Goal: Task Accomplishment & Management: Manage account settings

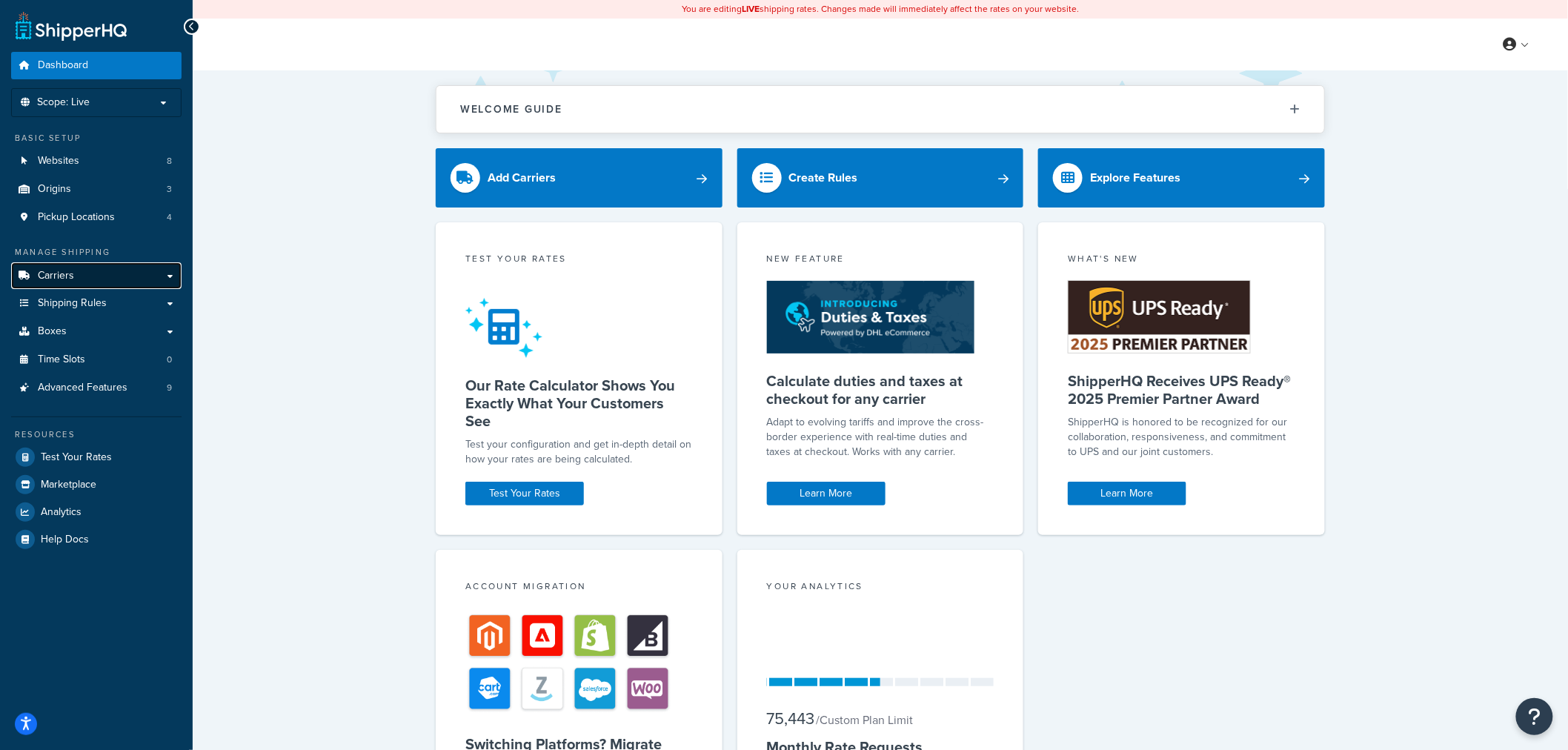
click at [89, 277] on link "Carriers" at bounding box center [96, 276] width 171 height 28
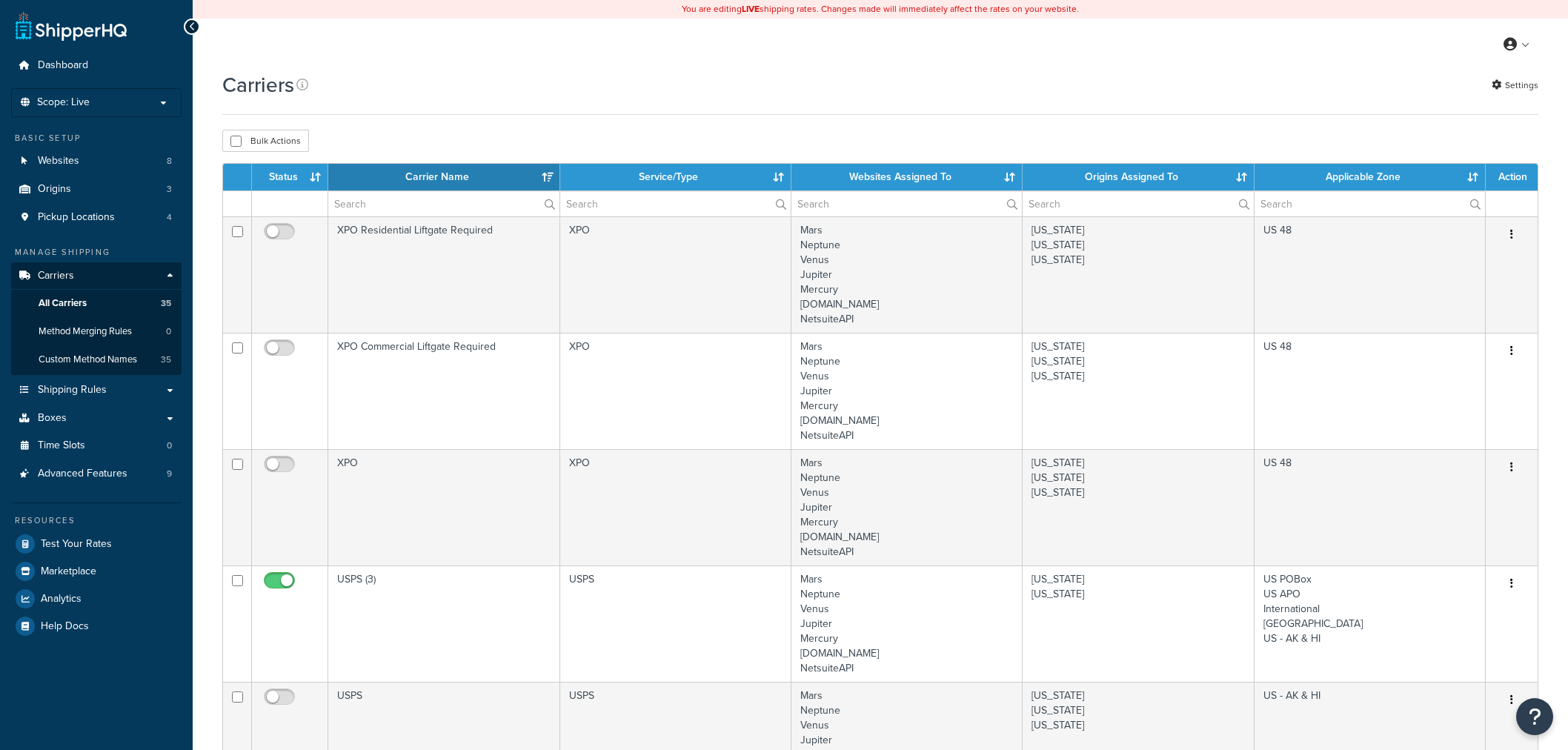
select select "15"
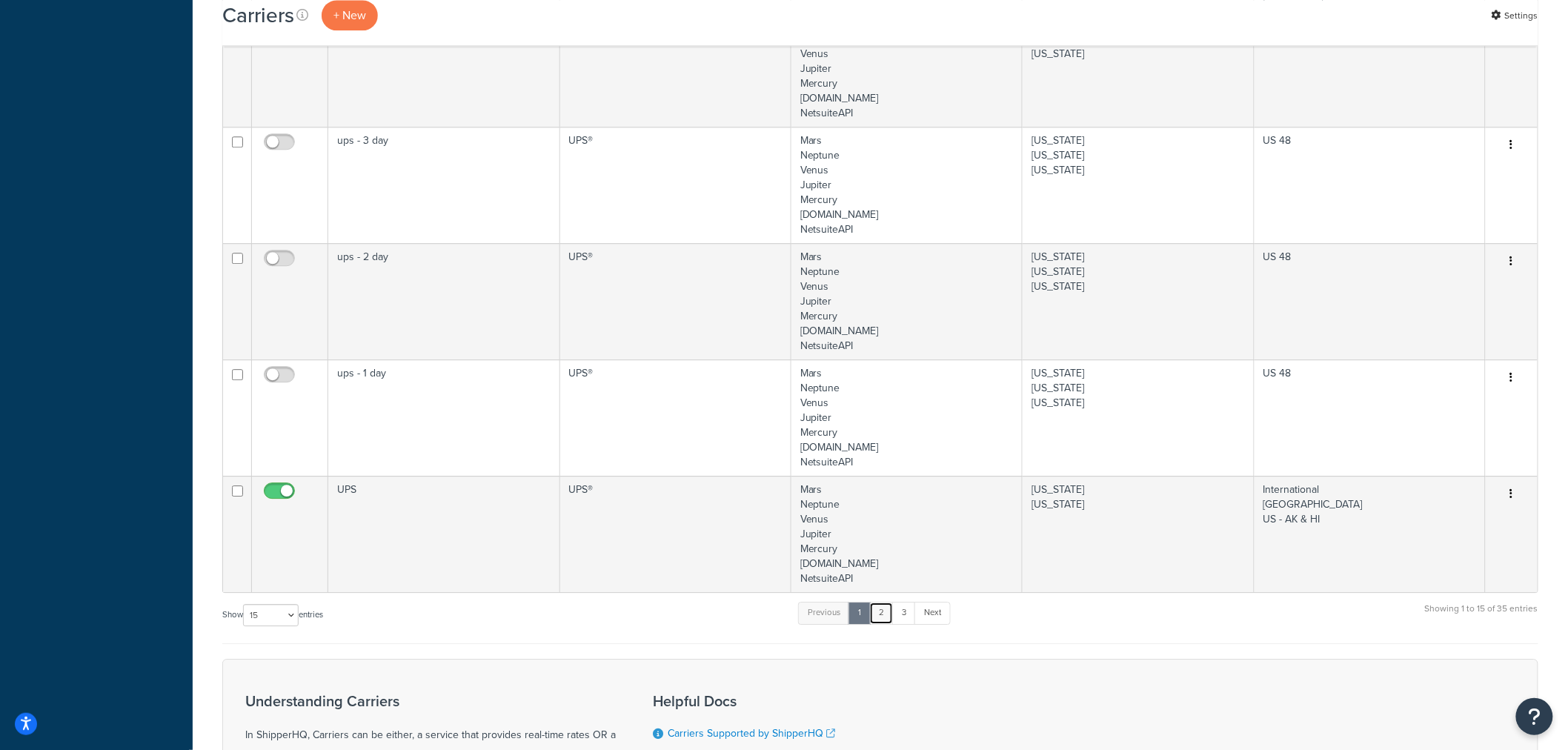
click at [887, 619] on link "2" at bounding box center [881, 613] width 25 height 22
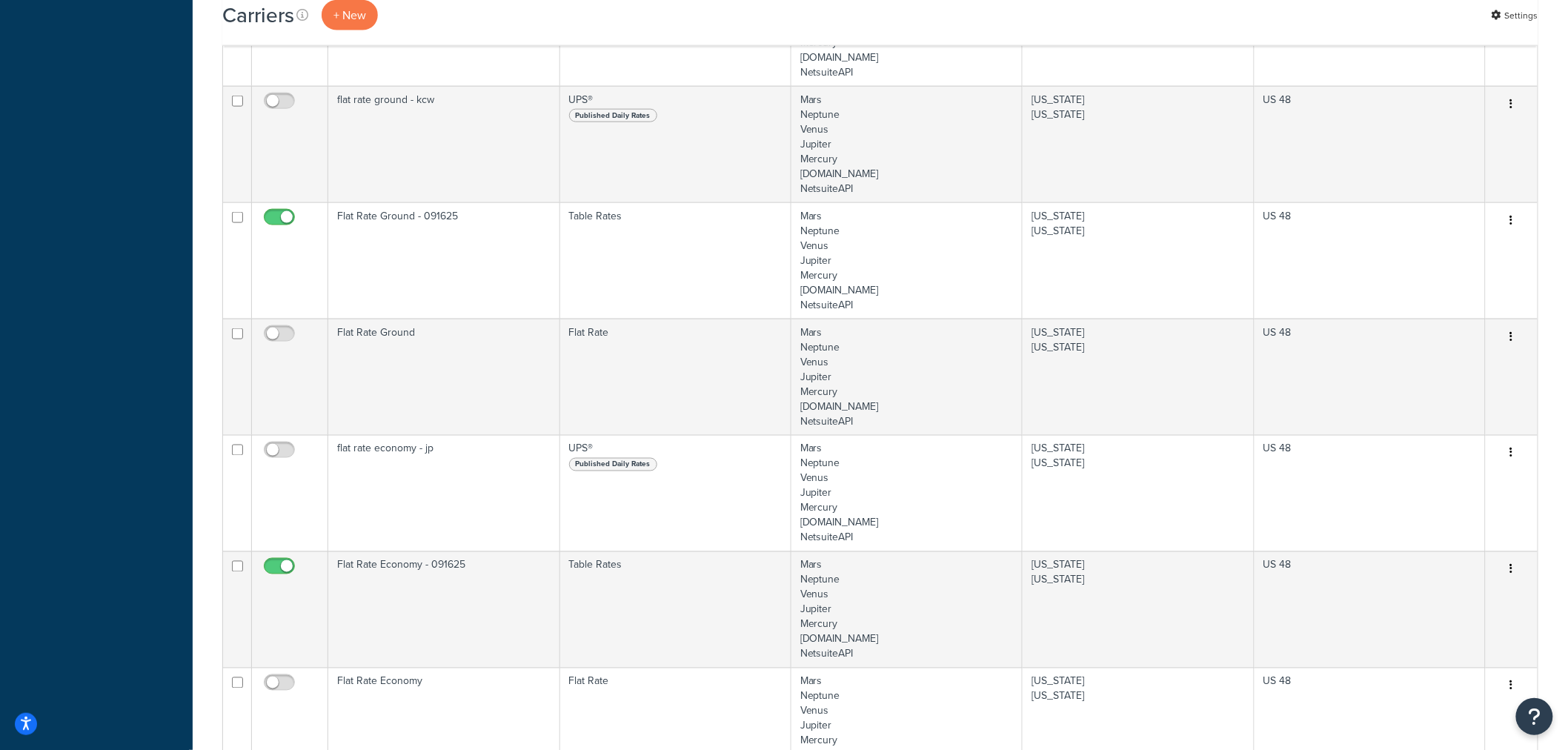
scroll to position [749, 0]
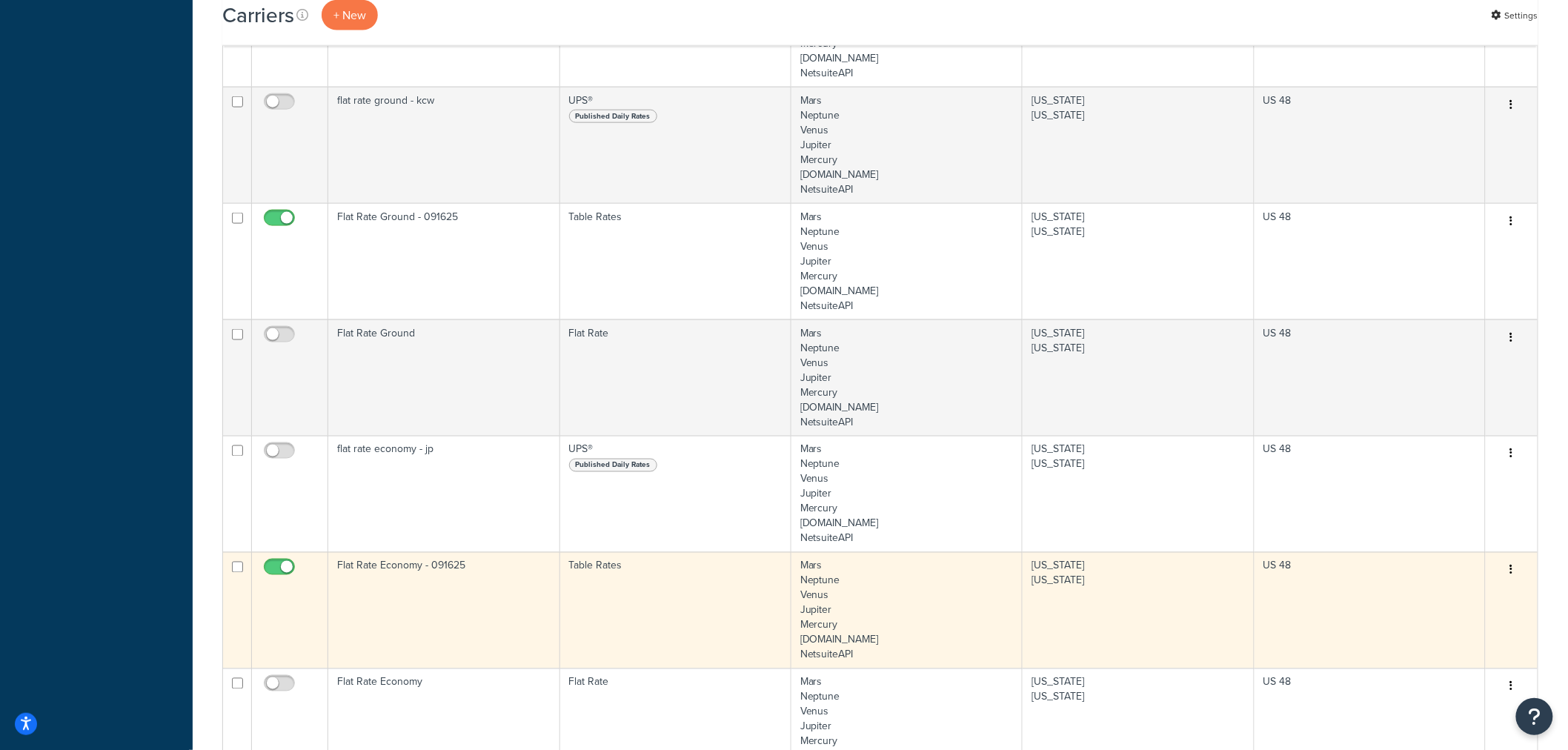
click at [1515, 572] on button "button" at bounding box center [1511, 570] width 21 height 24
click at [1429, 609] on link "Edit" at bounding box center [1452, 599] width 117 height 31
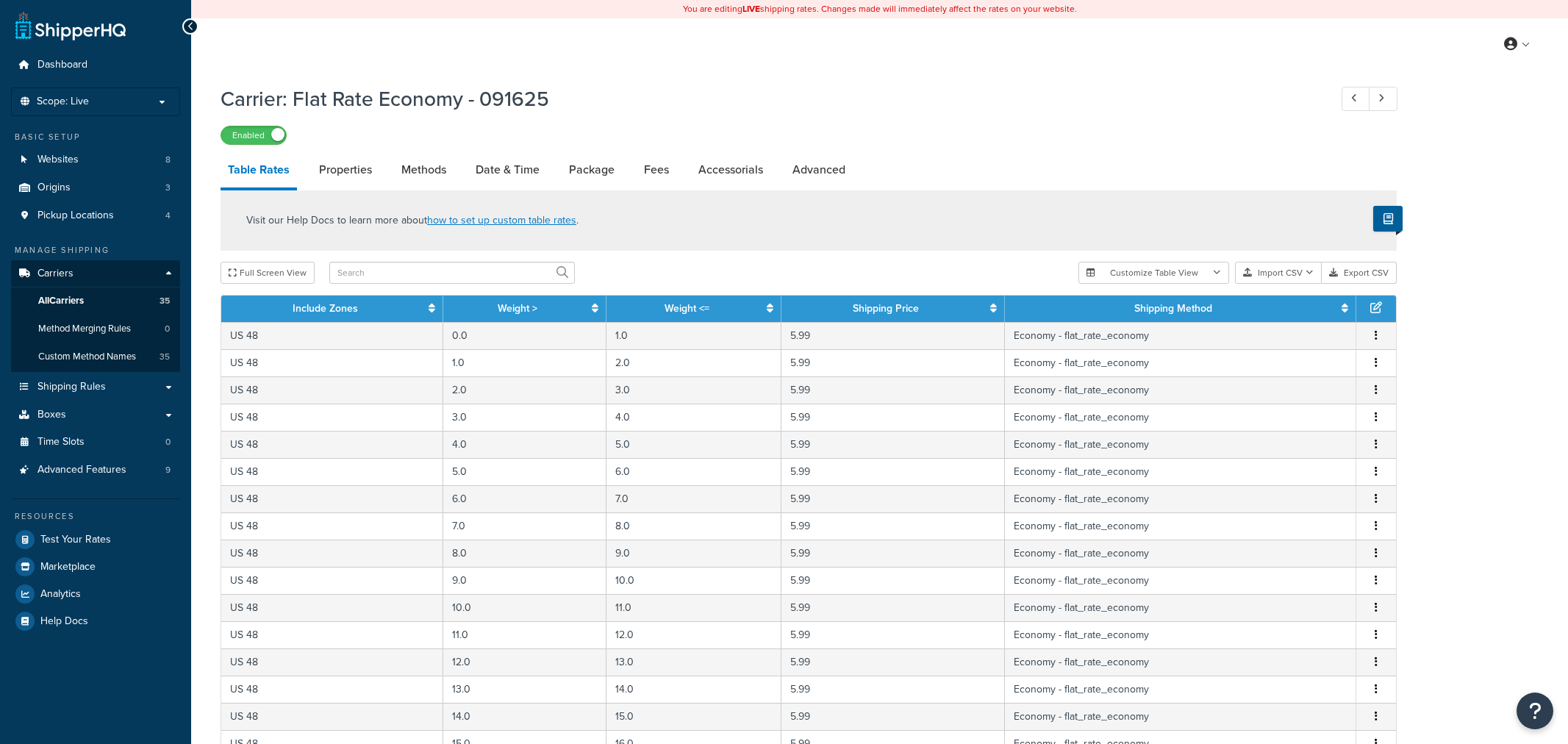
select select "25"
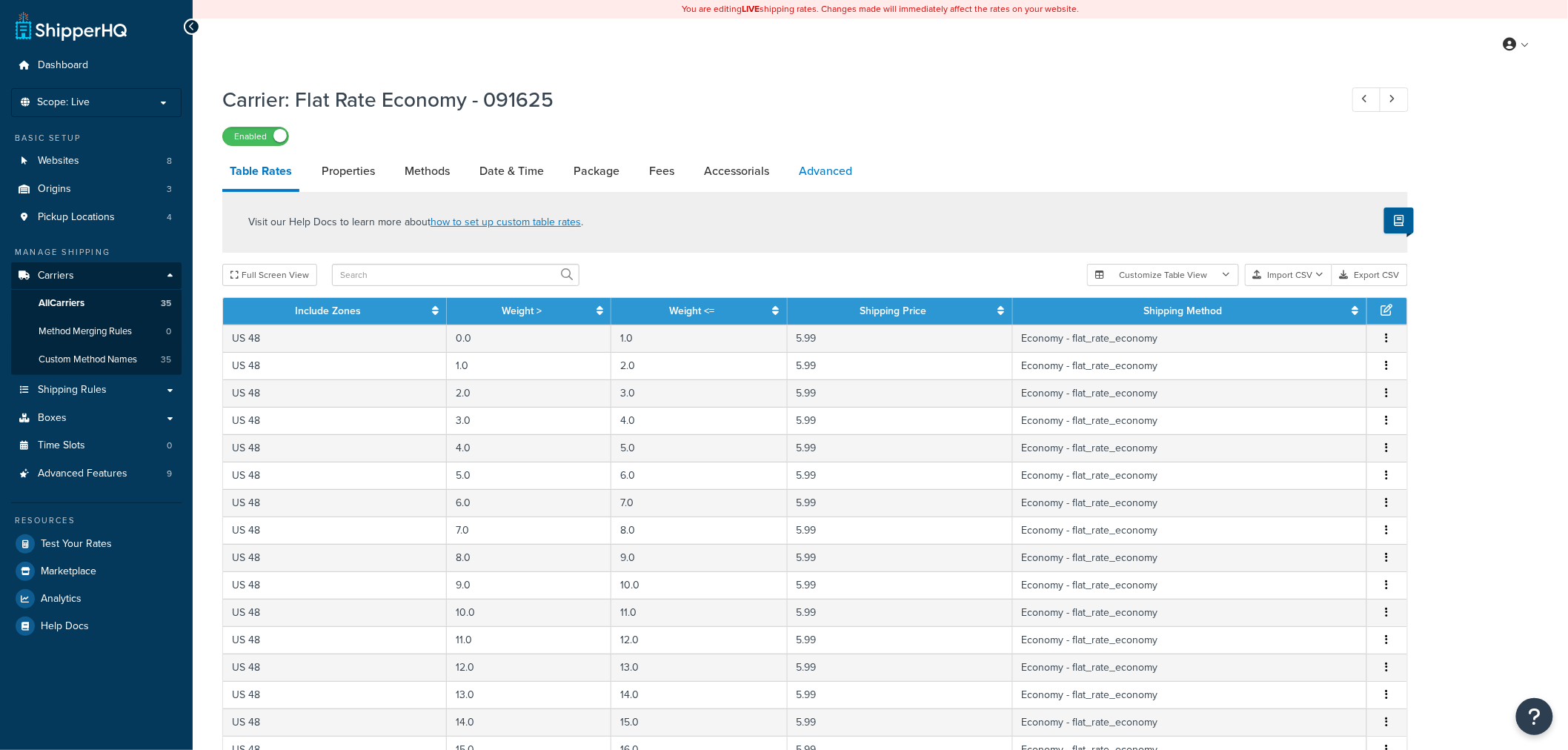
click at [832, 169] on link "Advanced" at bounding box center [825, 171] width 68 height 36
select select "false"
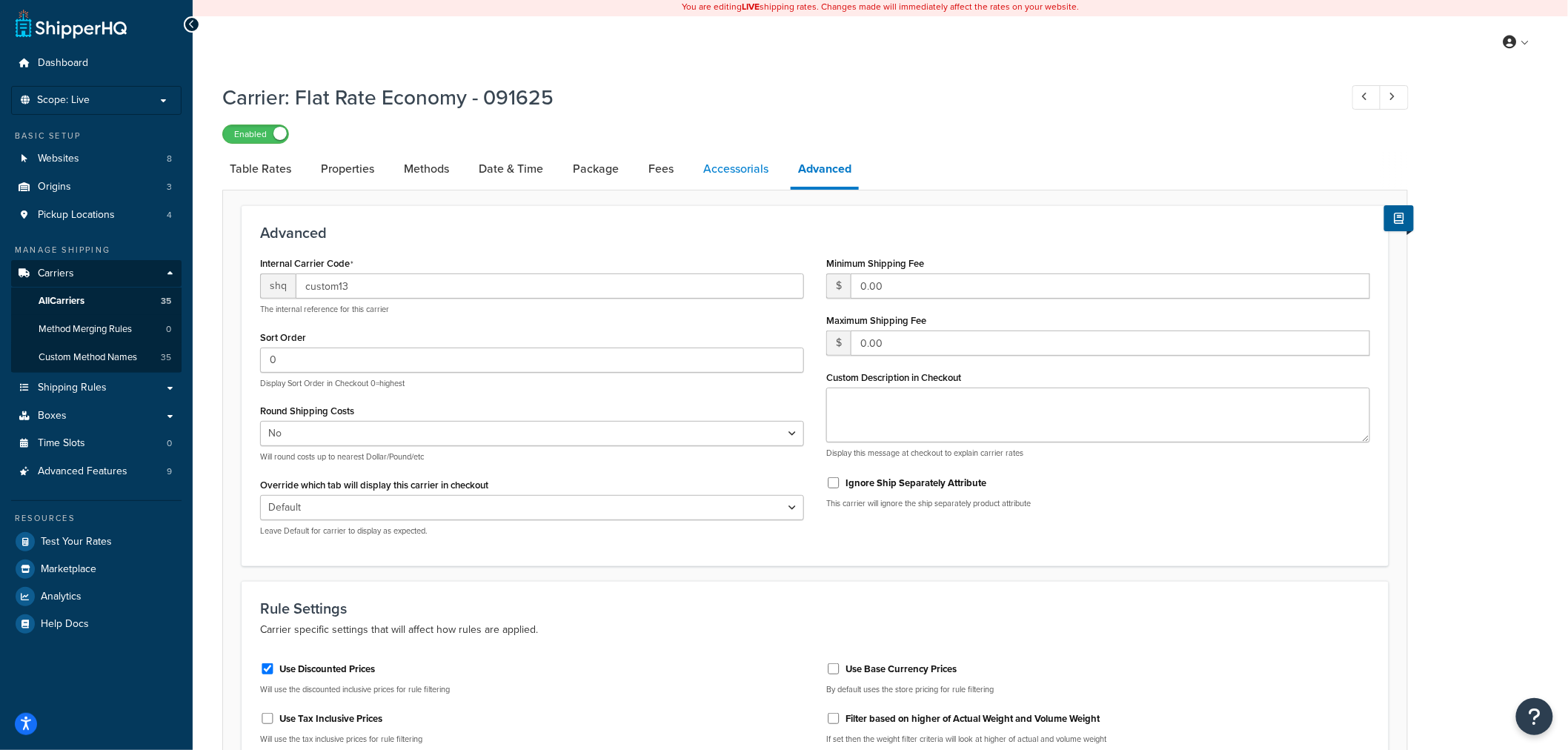
click at [728, 160] on link "Accessorials" at bounding box center [735, 169] width 80 height 36
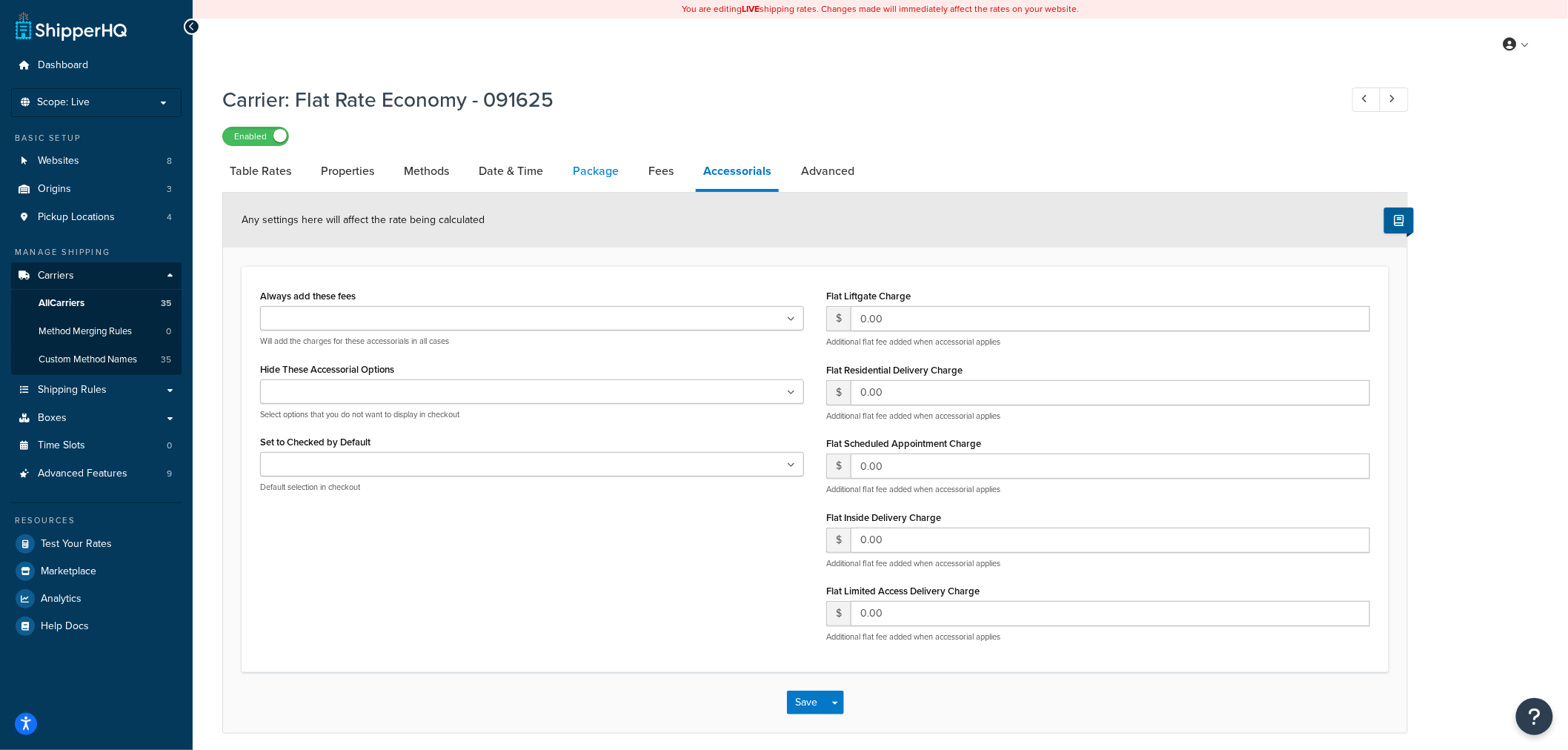
click at [609, 176] on link "Package" at bounding box center [595, 171] width 60 height 36
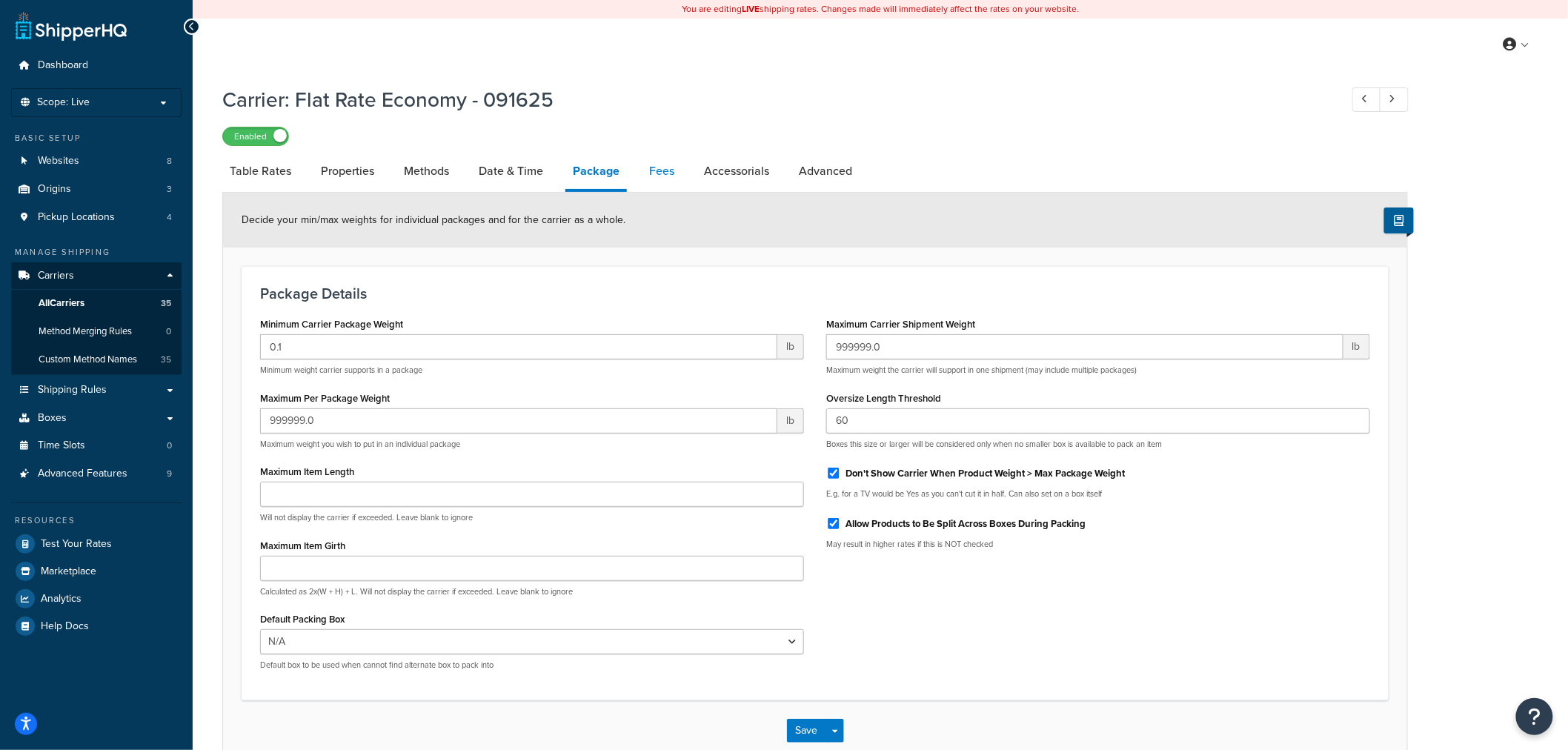
click at [648, 174] on link "Fees" at bounding box center [662, 171] width 40 height 36
select select "AFTER"
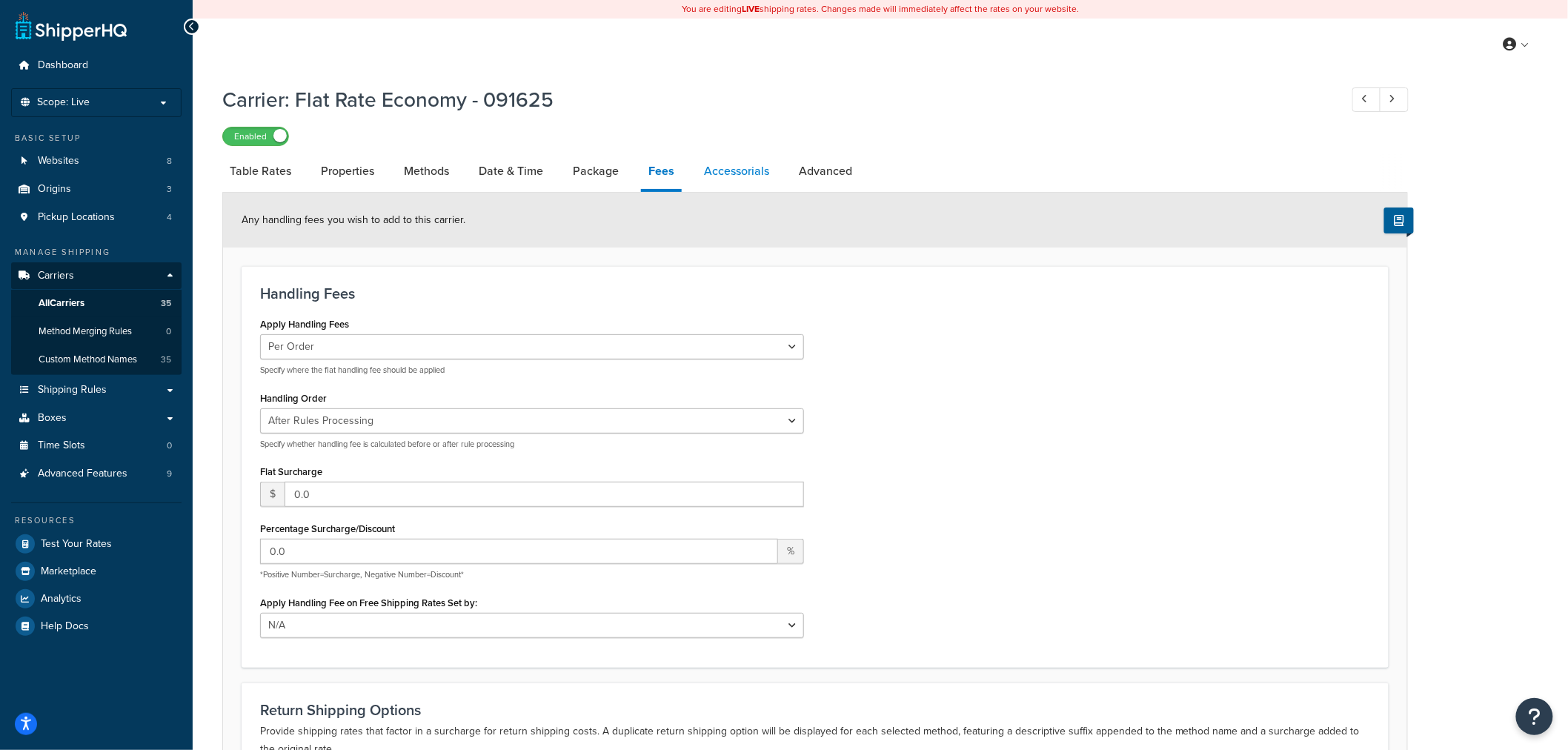
click at [737, 175] on link "Accessorials" at bounding box center [736, 171] width 80 height 36
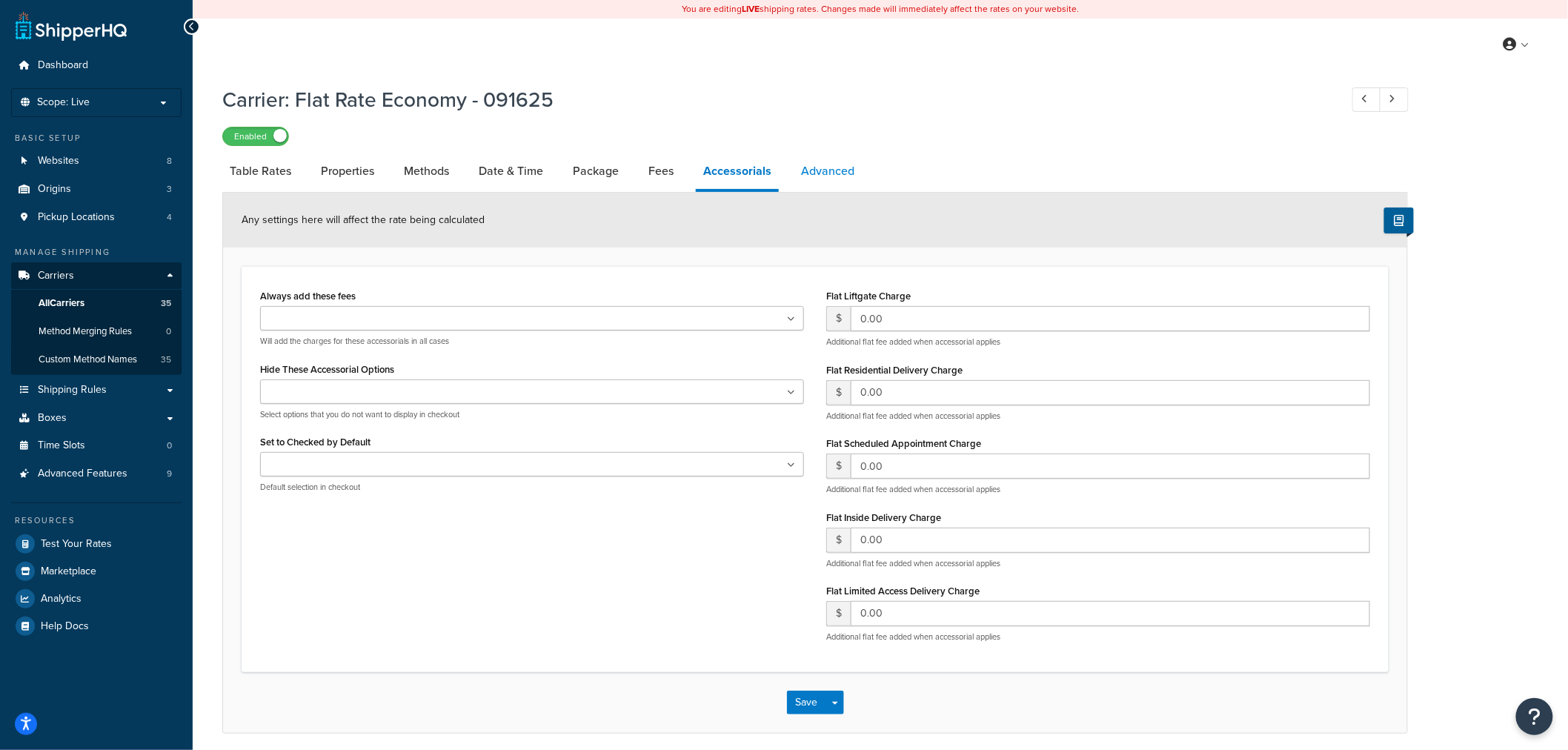
click at [828, 174] on link "Advanced" at bounding box center [827, 171] width 68 height 36
select select "false"
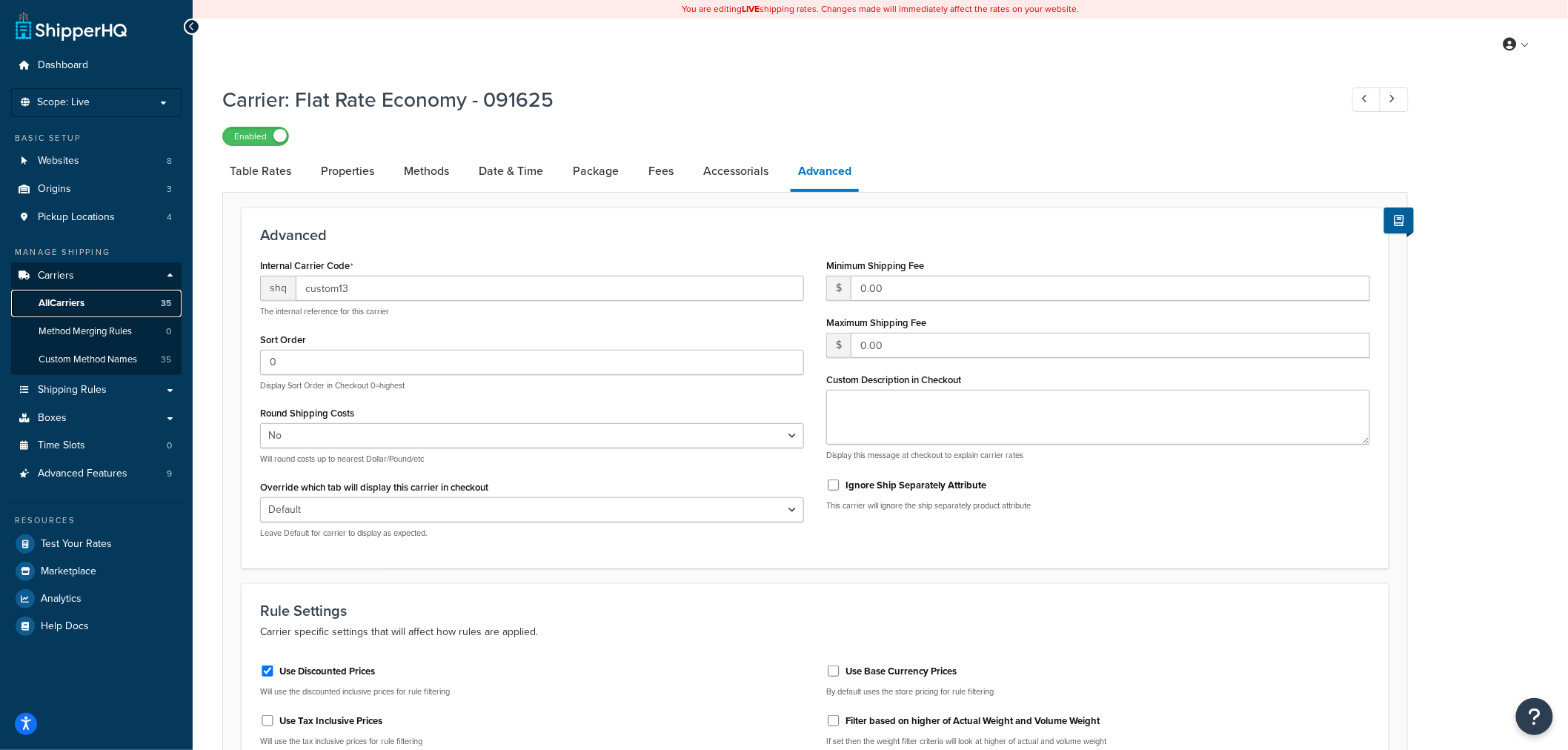
click at [72, 309] on link "All Carriers 35" at bounding box center [96, 303] width 171 height 28
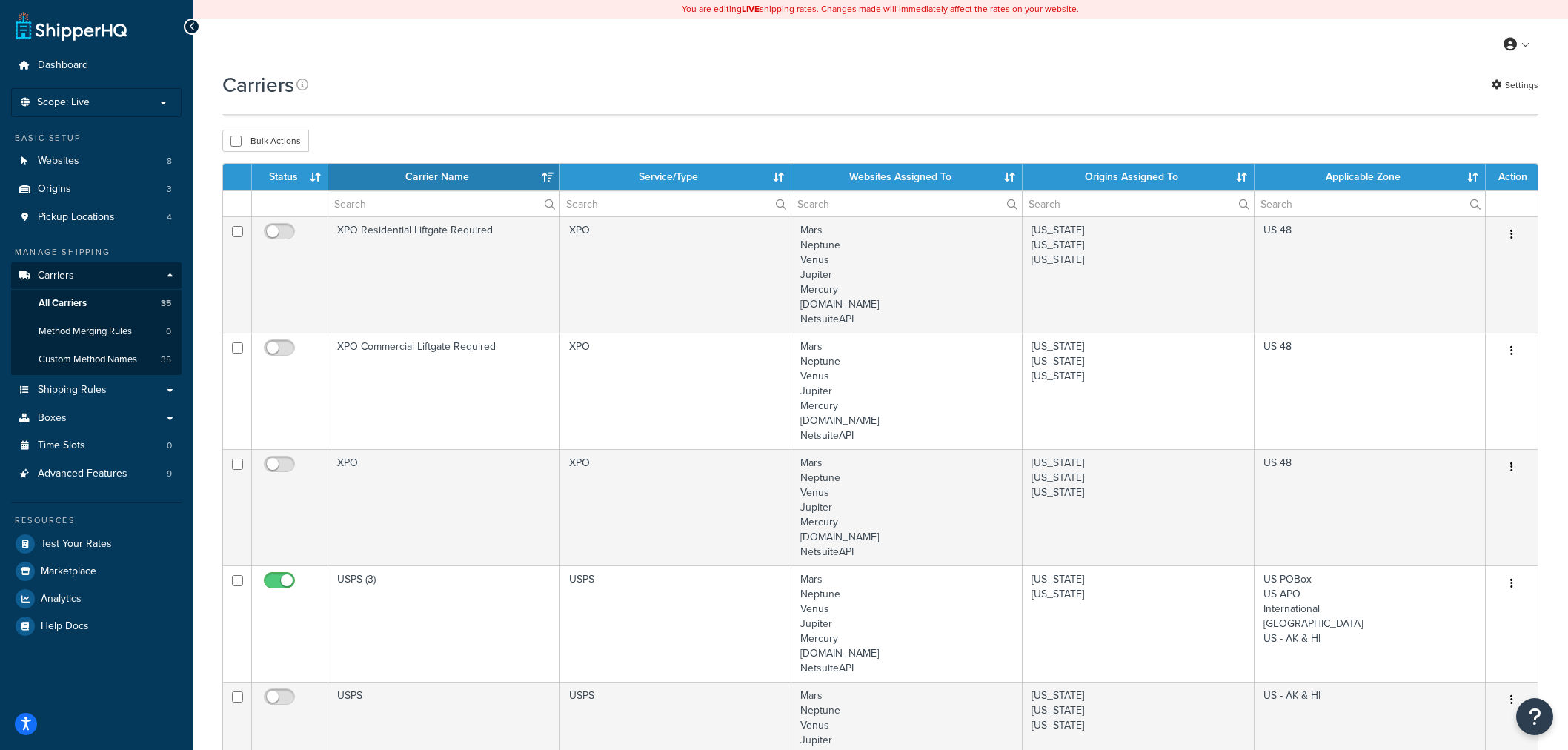
select select "15"
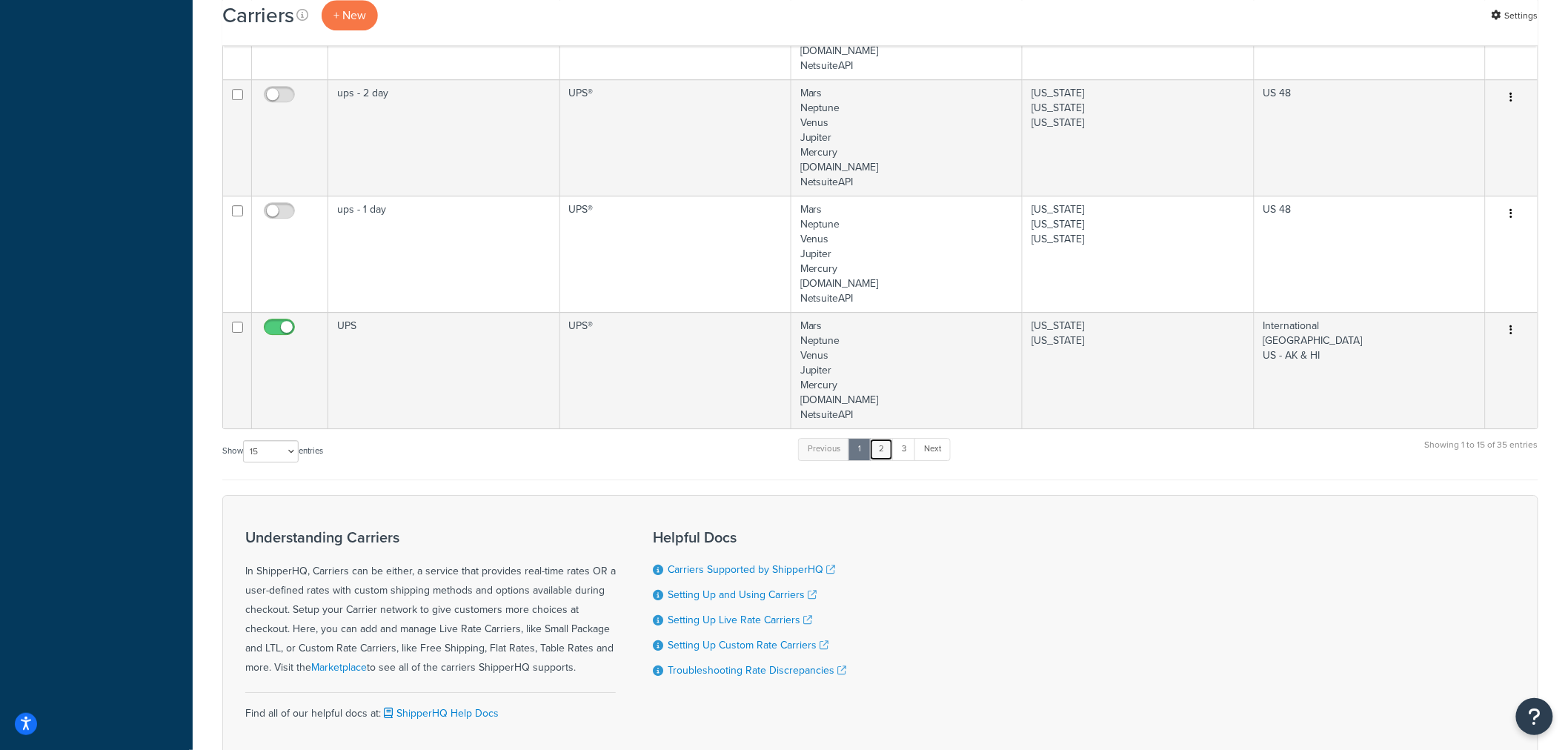
click at [889, 455] on link "2" at bounding box center [881, 449] width 25 height 22
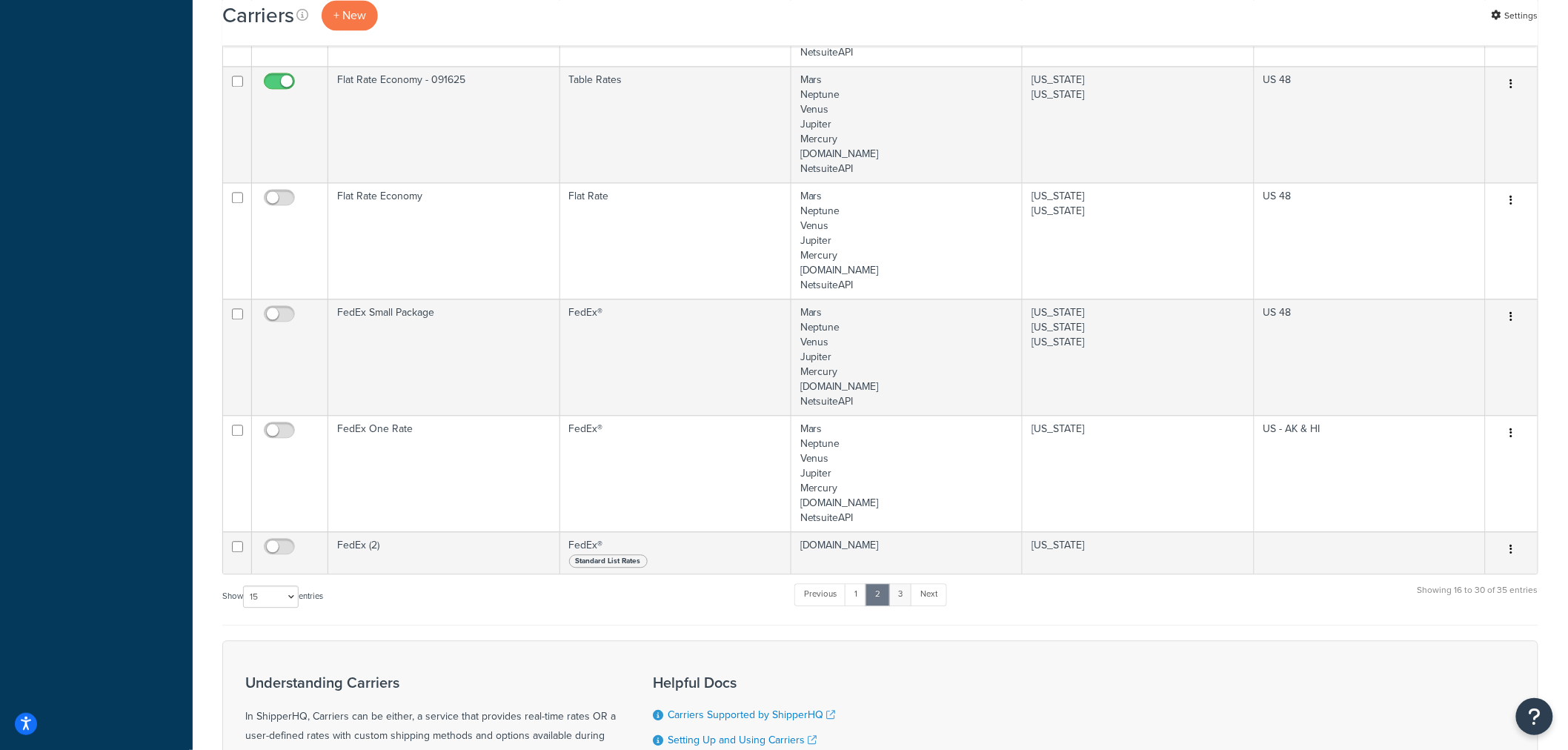
click at [901, 606] on ul "Previous 1 2 3 Next" at bounding box center [870, 597] width 152 height 29
click at [904, 597] on link "3" at bounding box center [900, 590] width 24 height 22
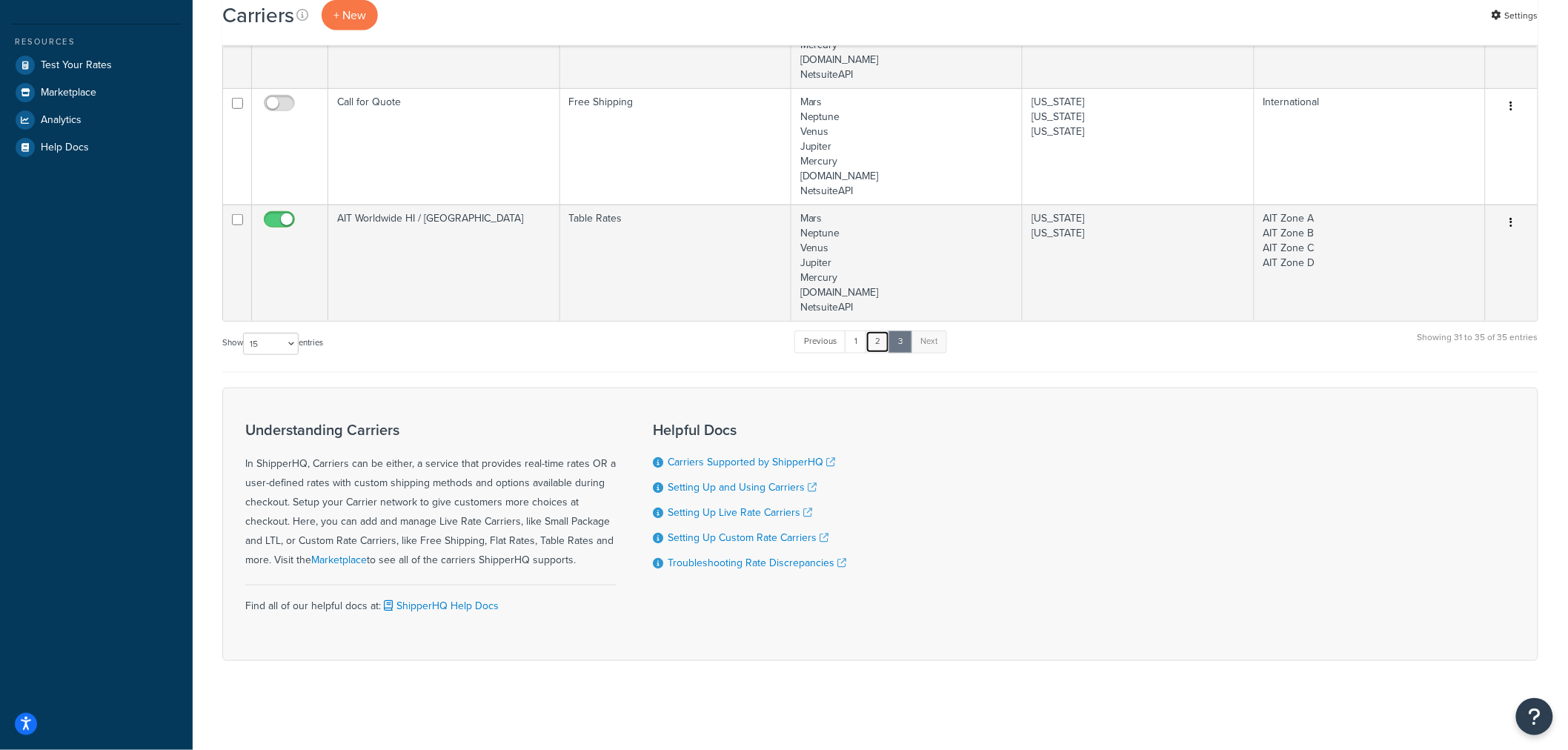
click at [884, 348] on link "2" at bounding box center [878, 341] width 25 height 22
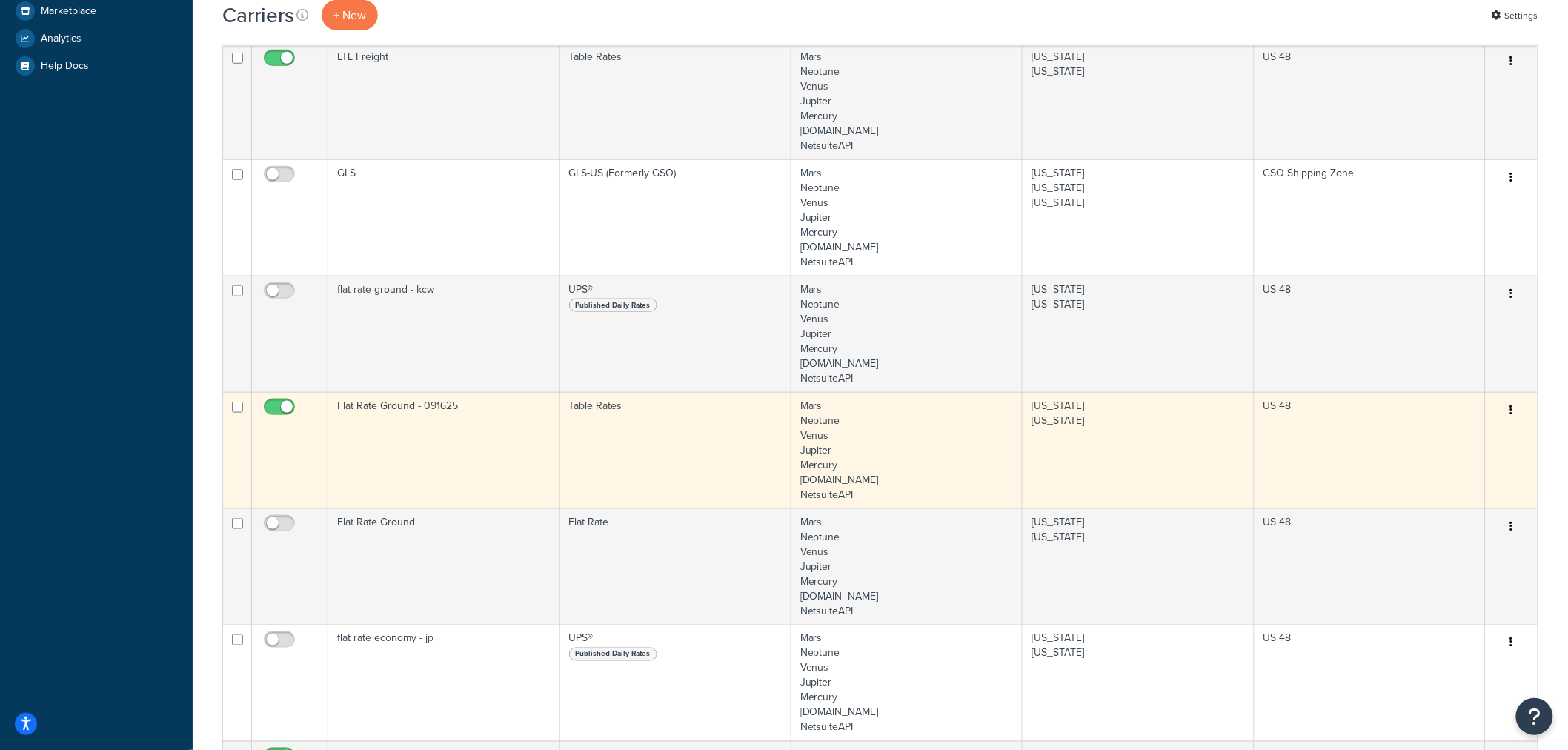
click at [1510, 405] on icon "button" at bounding box center [1511, 410] width 3 height 10
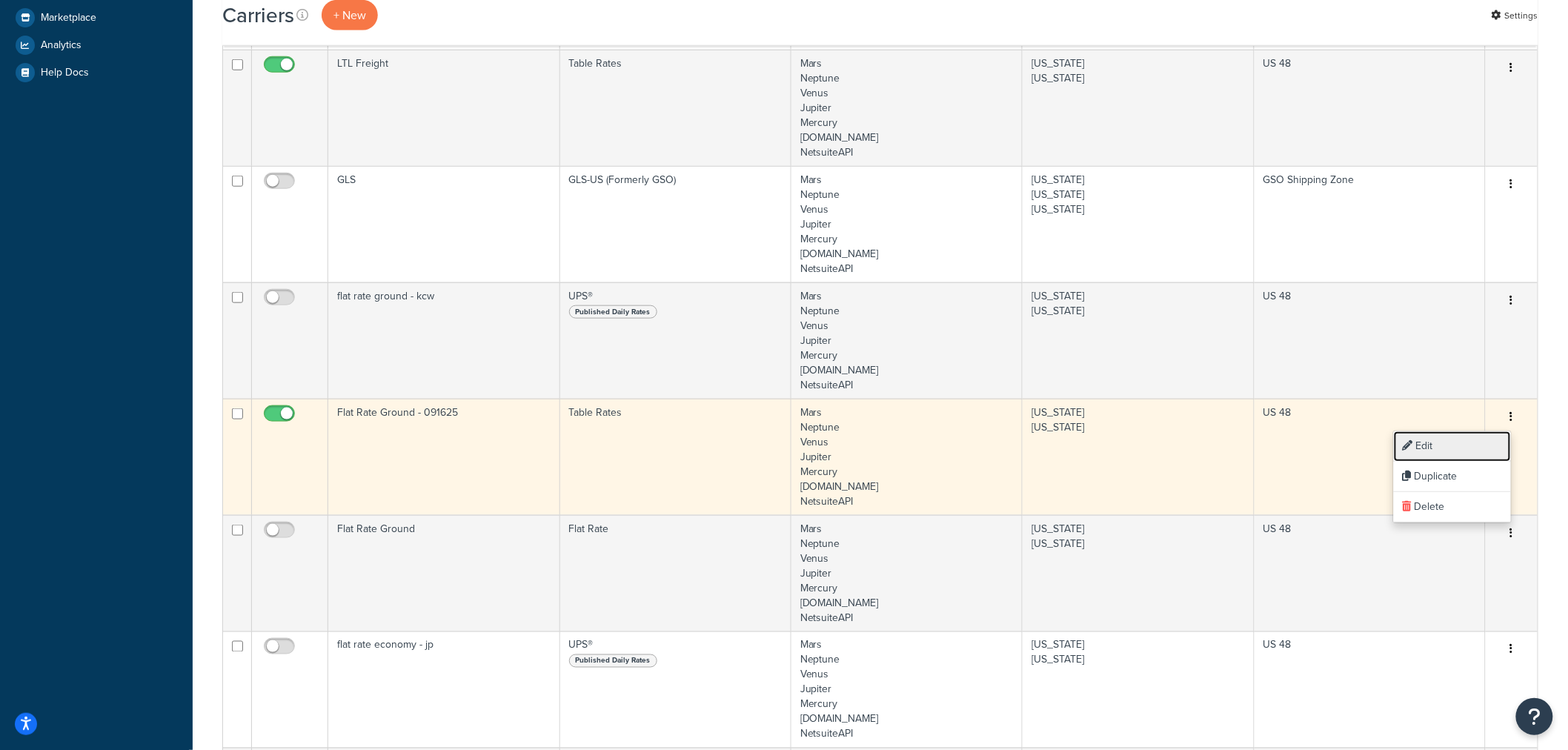
click at [1467, 444] on link "Edit" at bounding box center [1452, 446] width 117 height 31
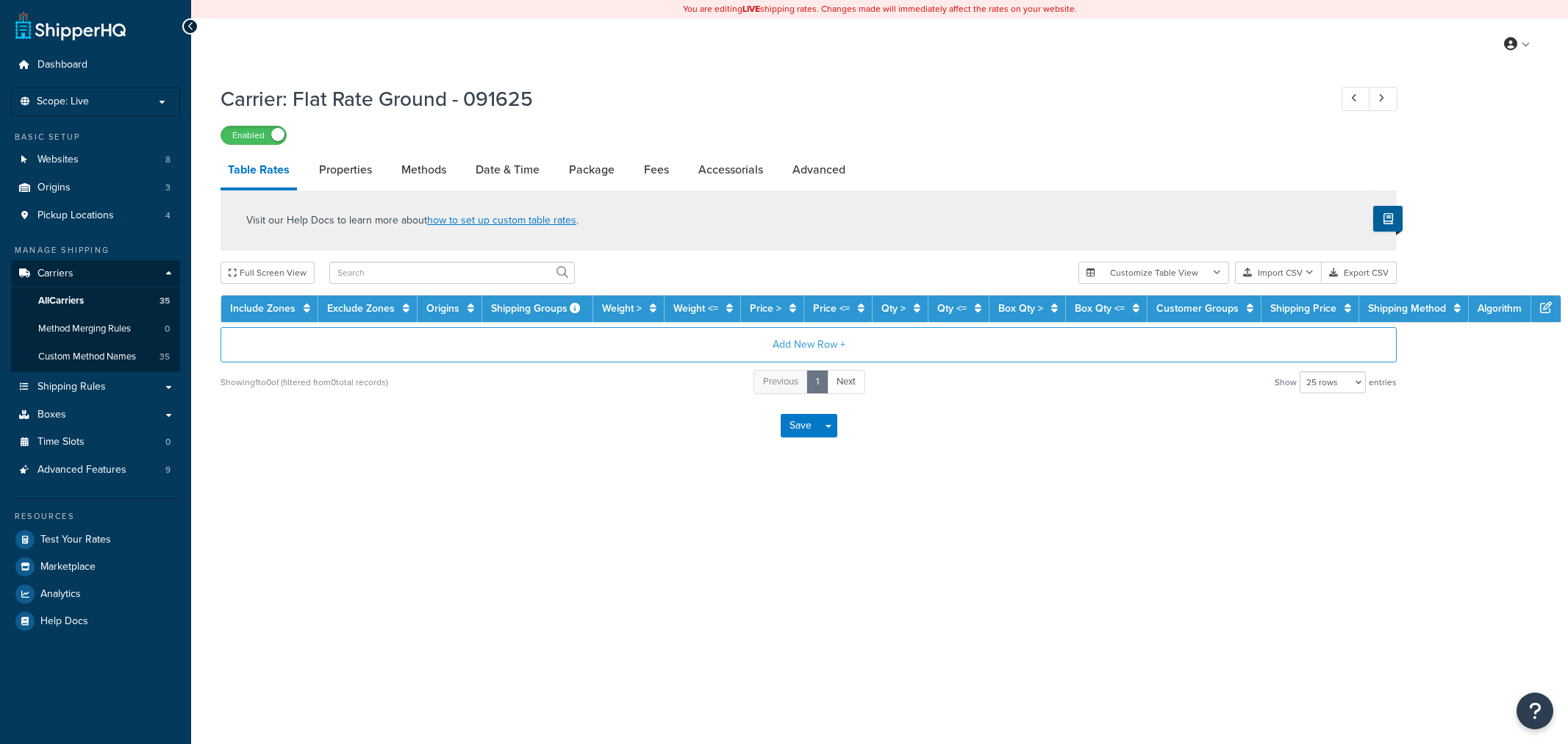
select select "25"
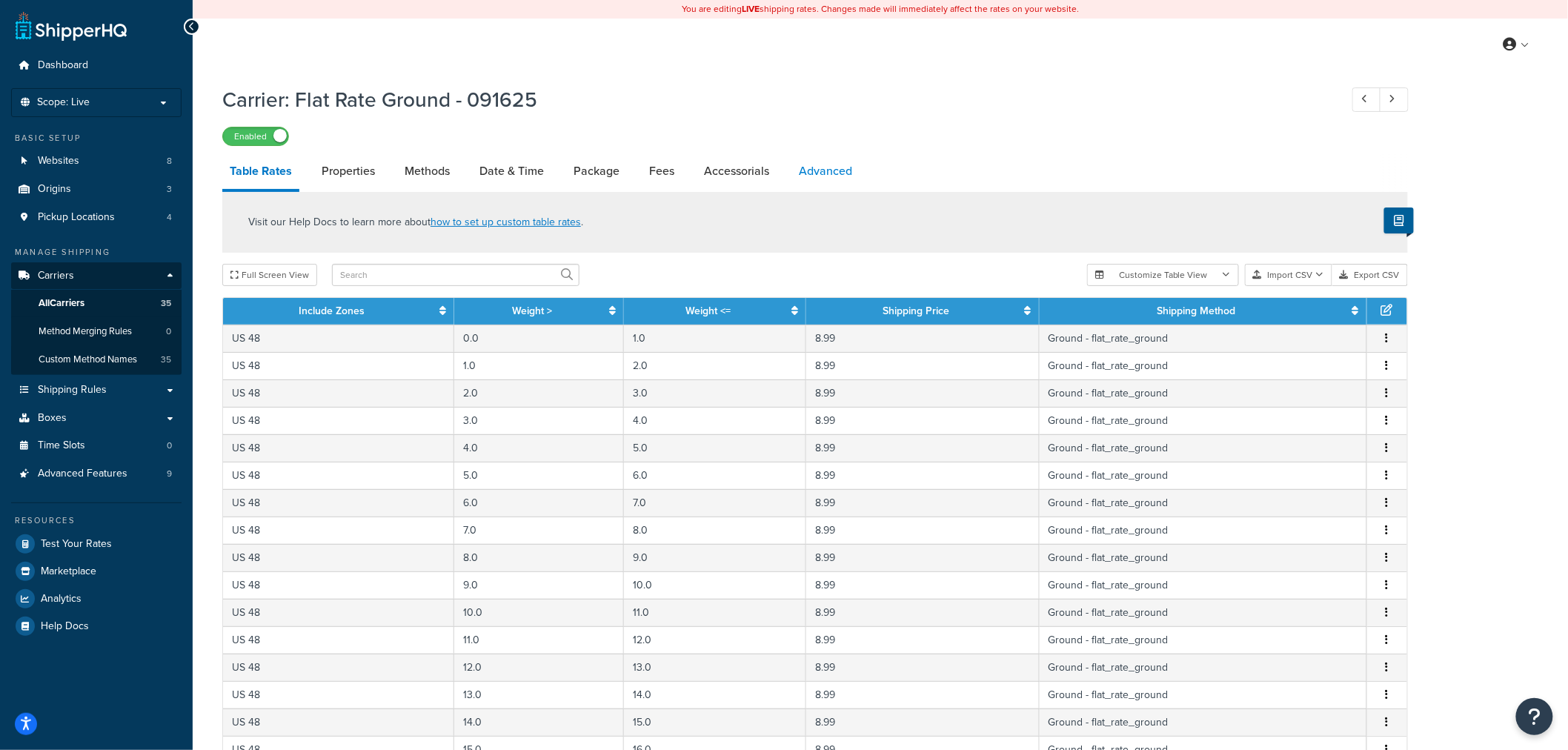
click at [823, 168] on link "Advanced" at bounding box center [825, 171] width 68 height 36
select select "false"
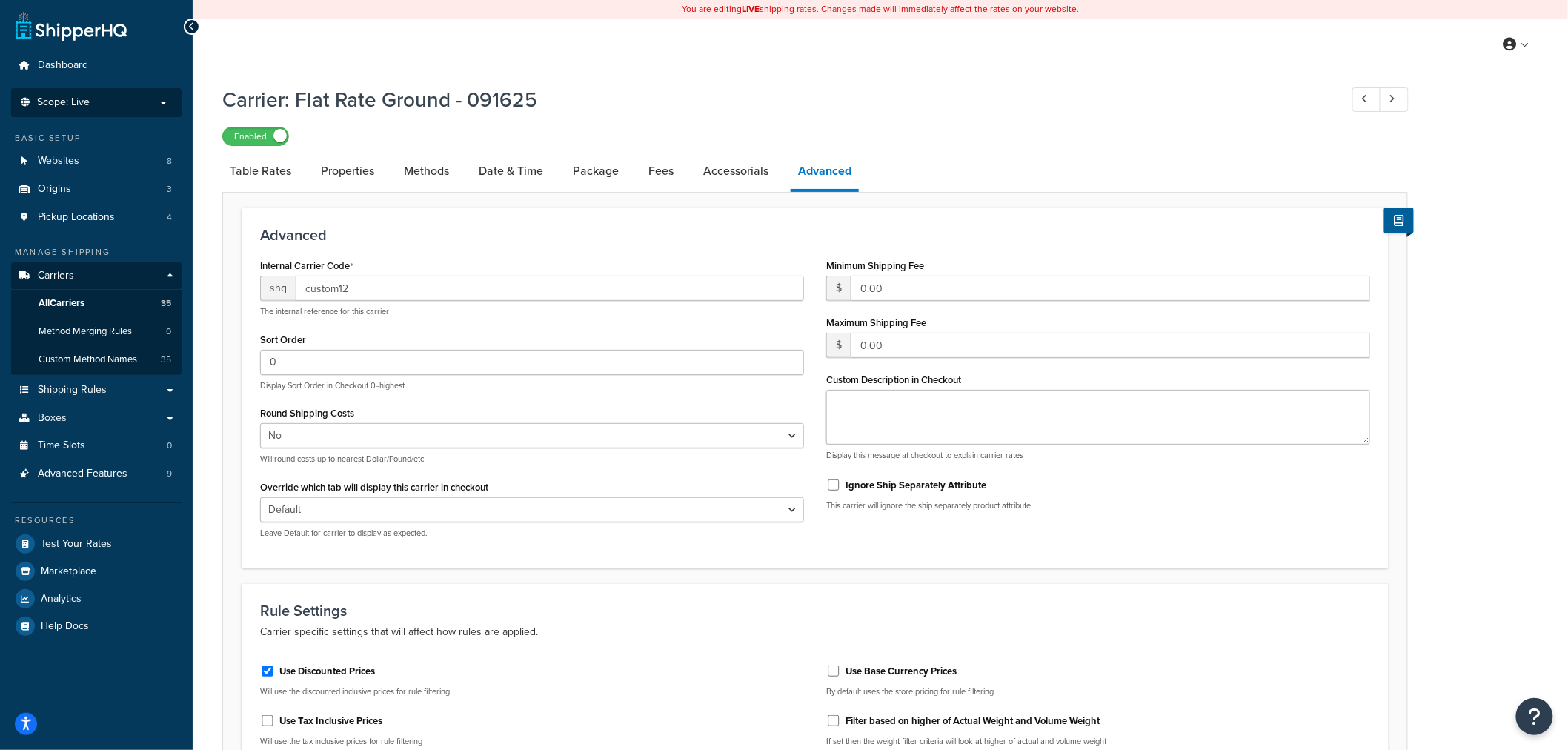
click at [92, 107] on p "Scope: Live" at bounding box center [96, 102] width 157 height 13
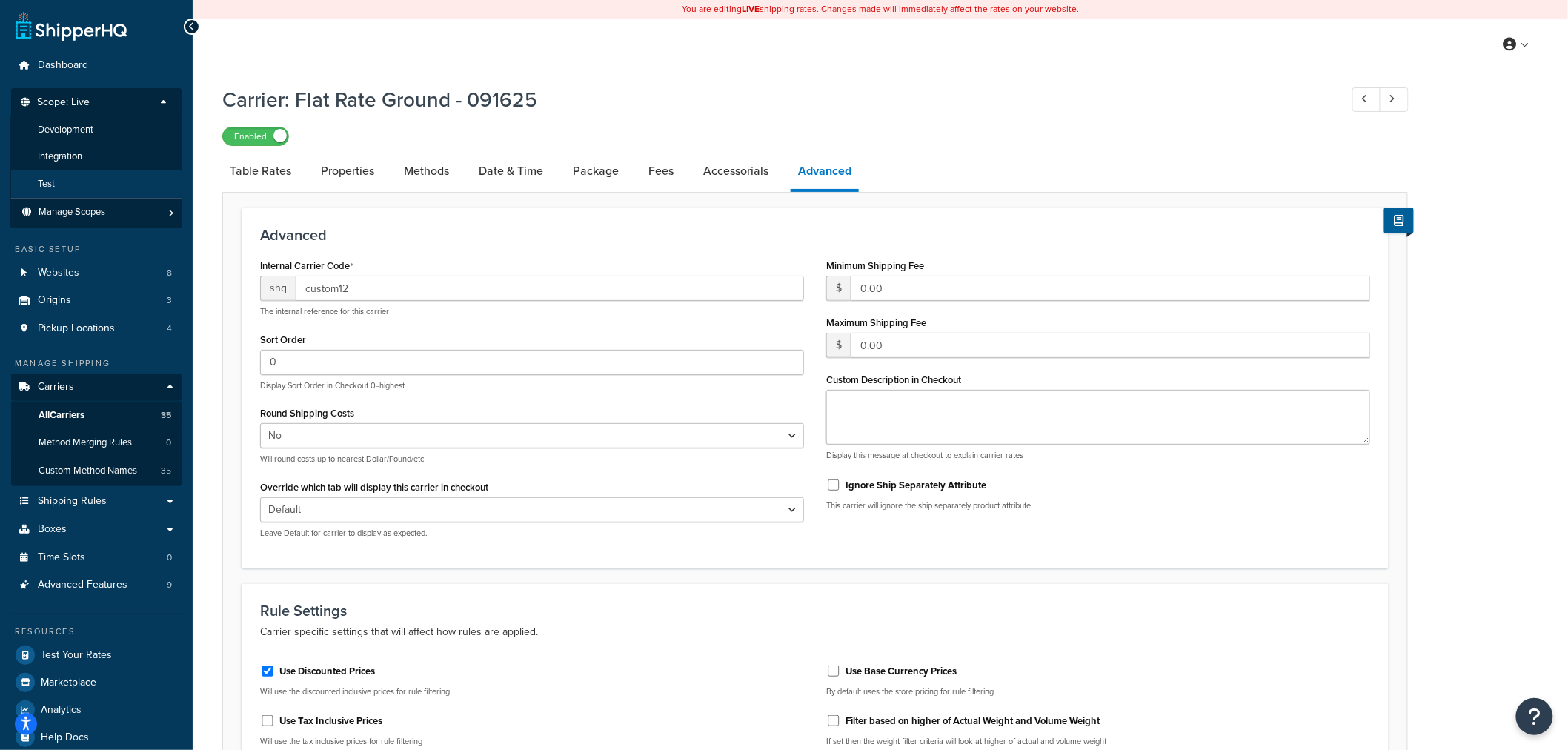
click at [68, 181] on li "Test" at bounding box center [96, 184] width 172 height 28
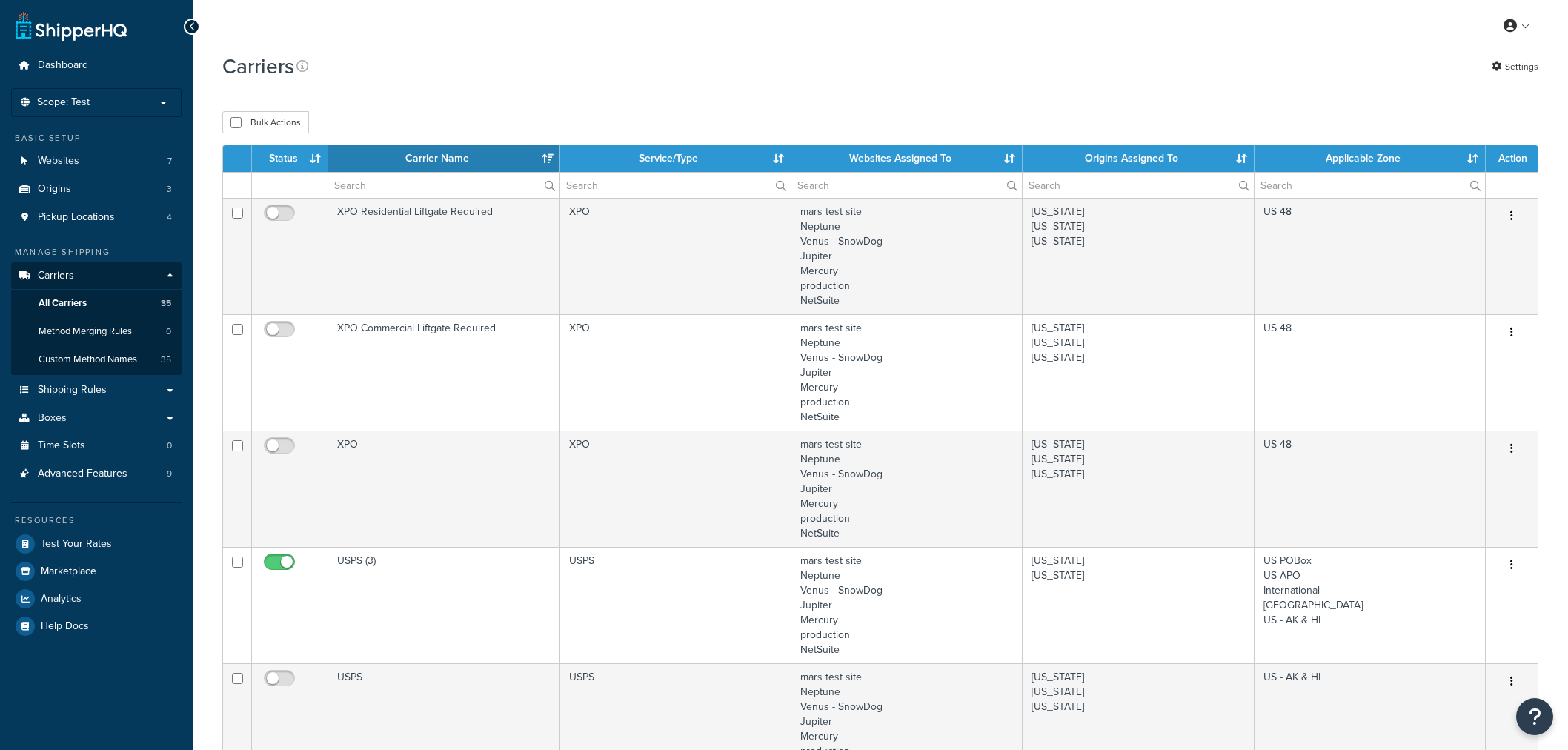
select select "15"
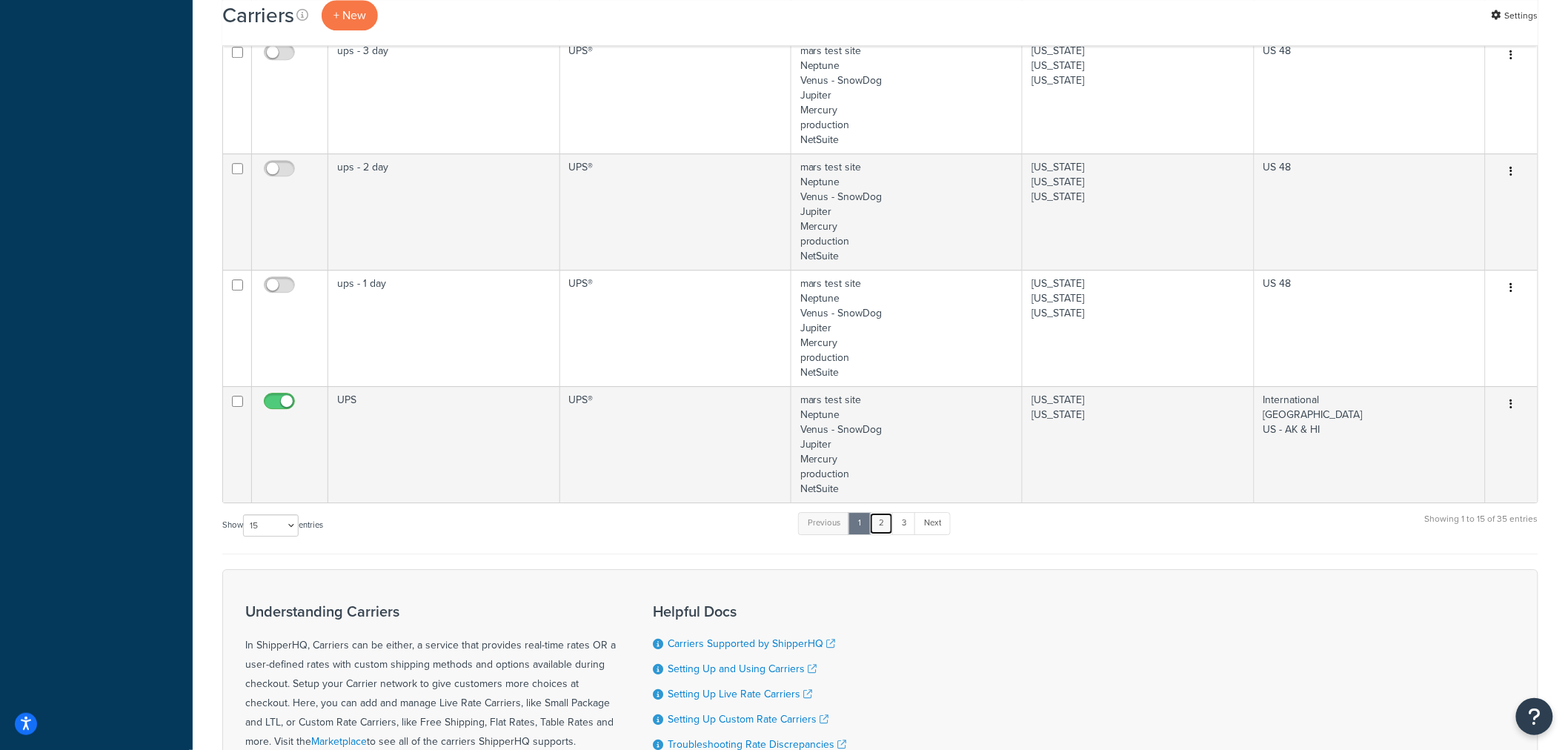
click at [890, 529] on link "2" at bounding box center [881, 523] width 25 height 22
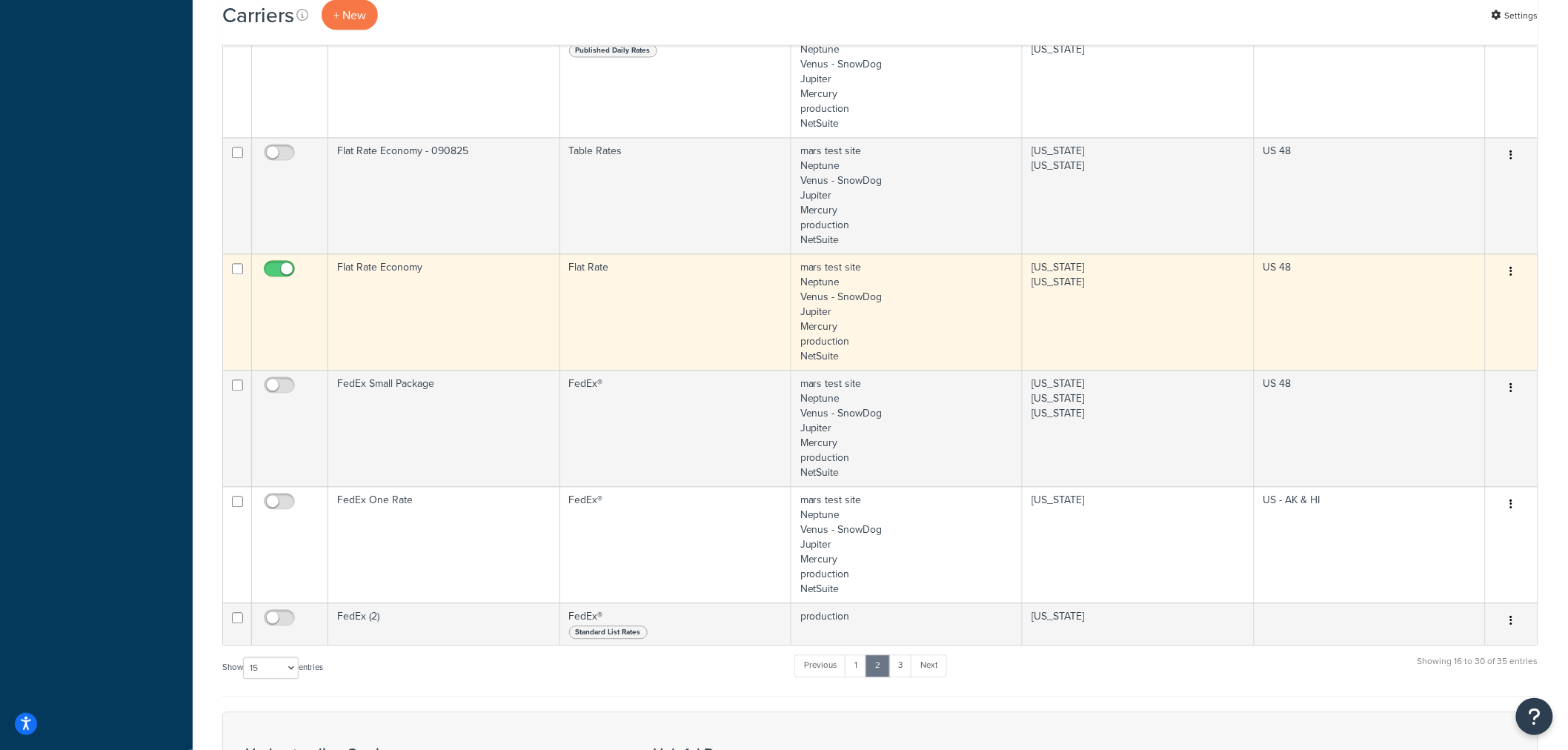
click at [1512, 272] on icon "button" at bounding box center [1511, 272] width 3 height 10
click at [1463, 303] on link "Edit" at bounding box center [1452, 304] width 117 height 31
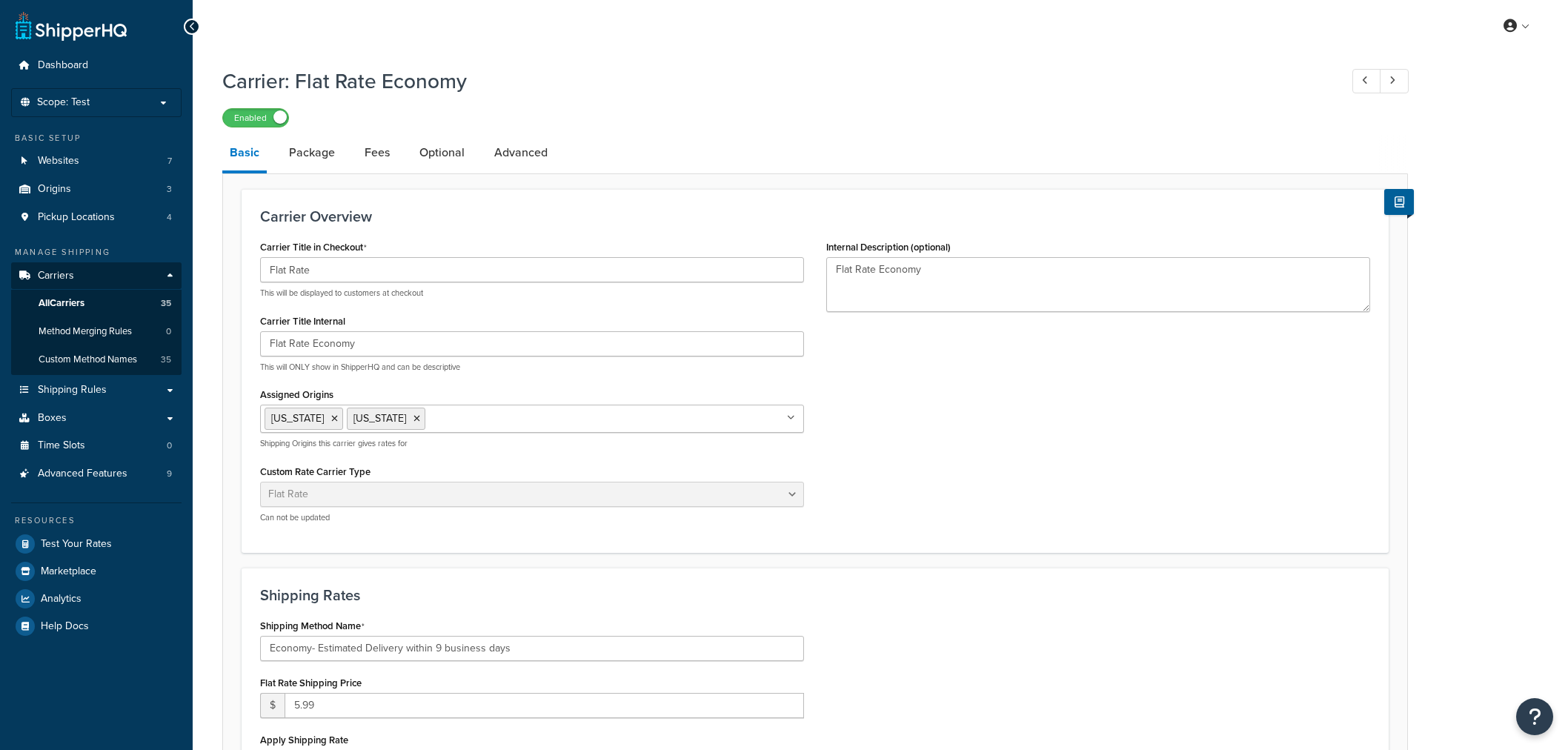
select select "flat"
drag, startPoint x: 976, startPoint y: 271, endPoint x: 734, endPoint y: 268, distance: 242.0
click at [734, 268] on div "Carrier Title in Checkout Flat Rate This will be displayed to customers at chec…" at bounding box center [815, 385] width 1132 height 297
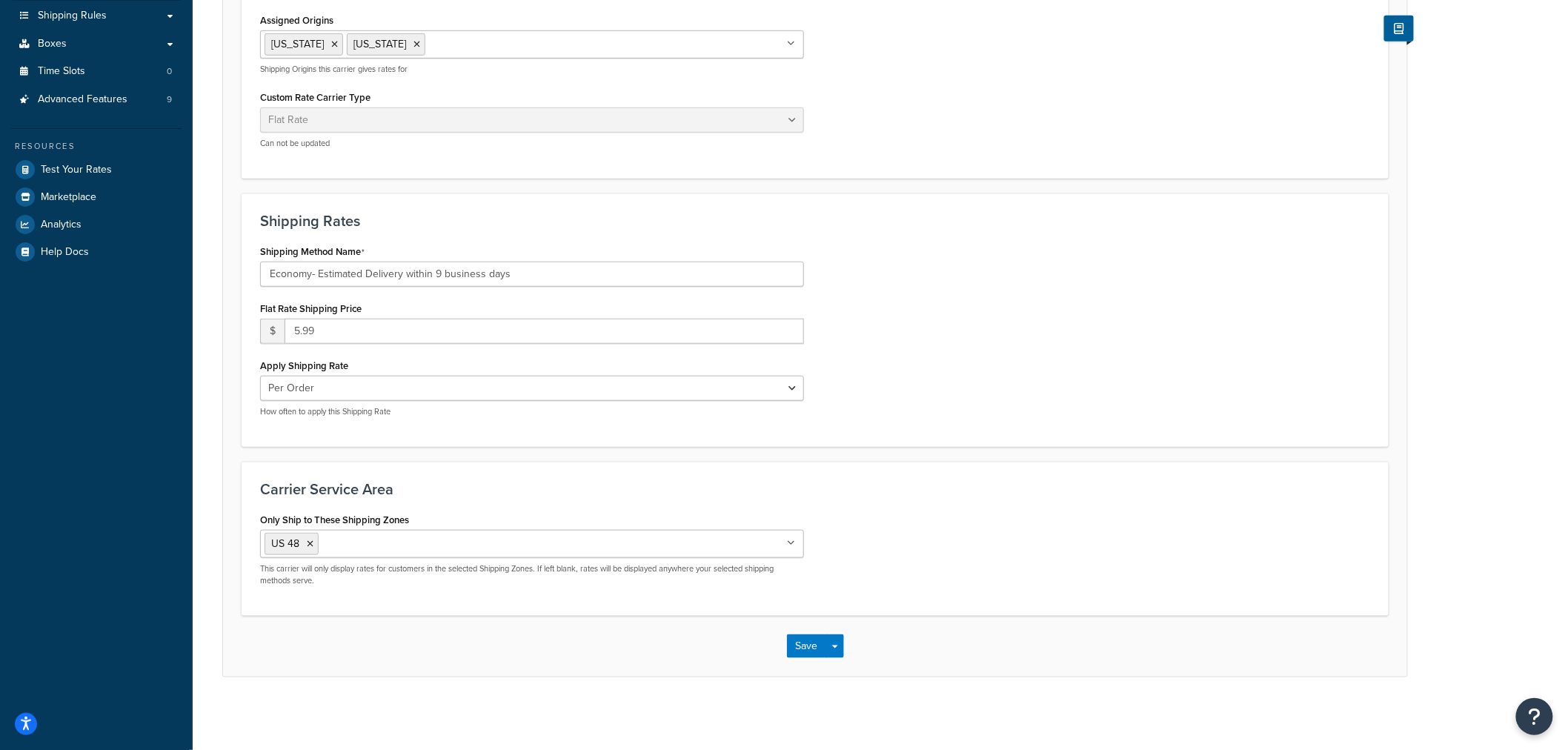
scroll to position [376, 0]
click at [805, 643] on button "Save" at bounding box center [807, 645] width 40 height 24
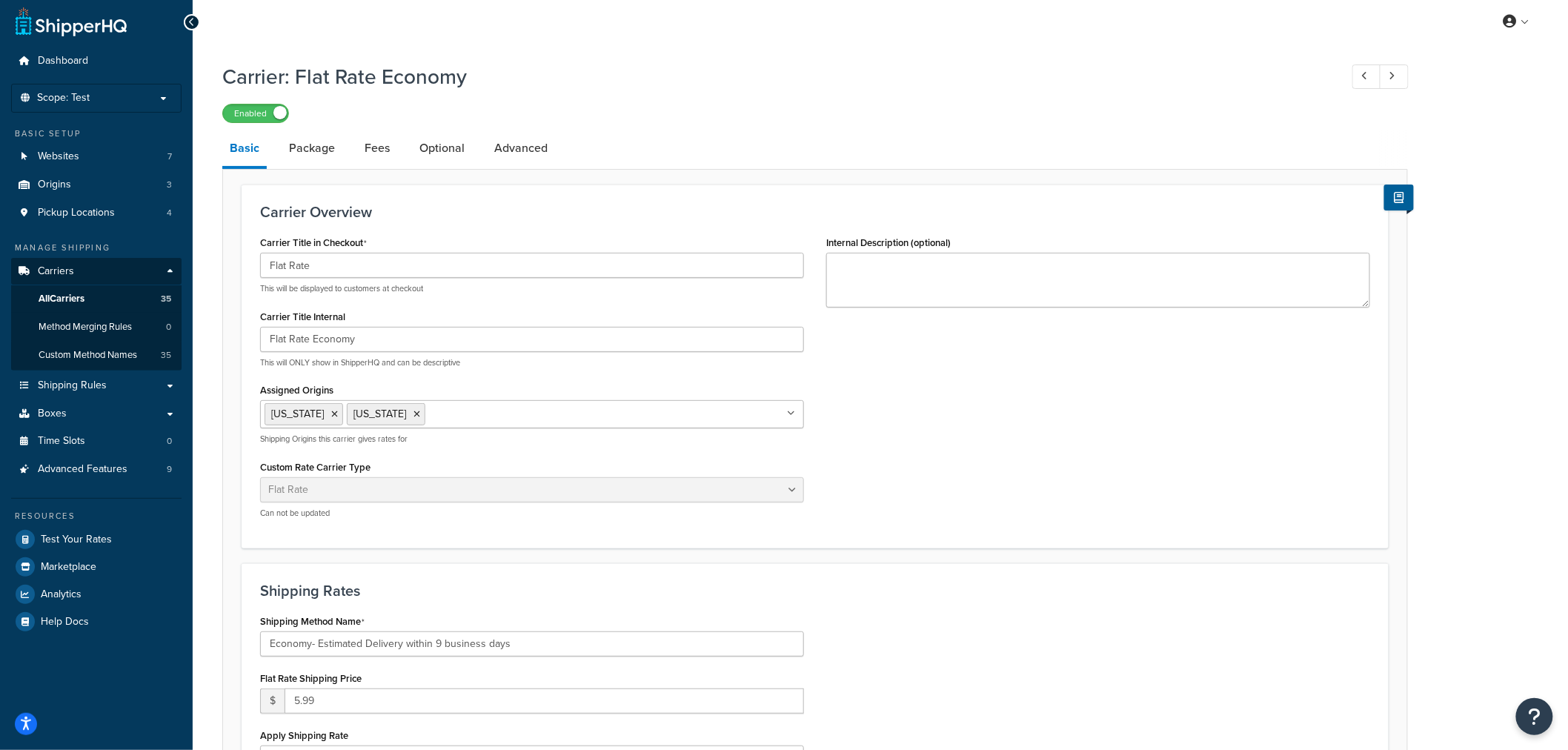
scroll to position [1, 0]
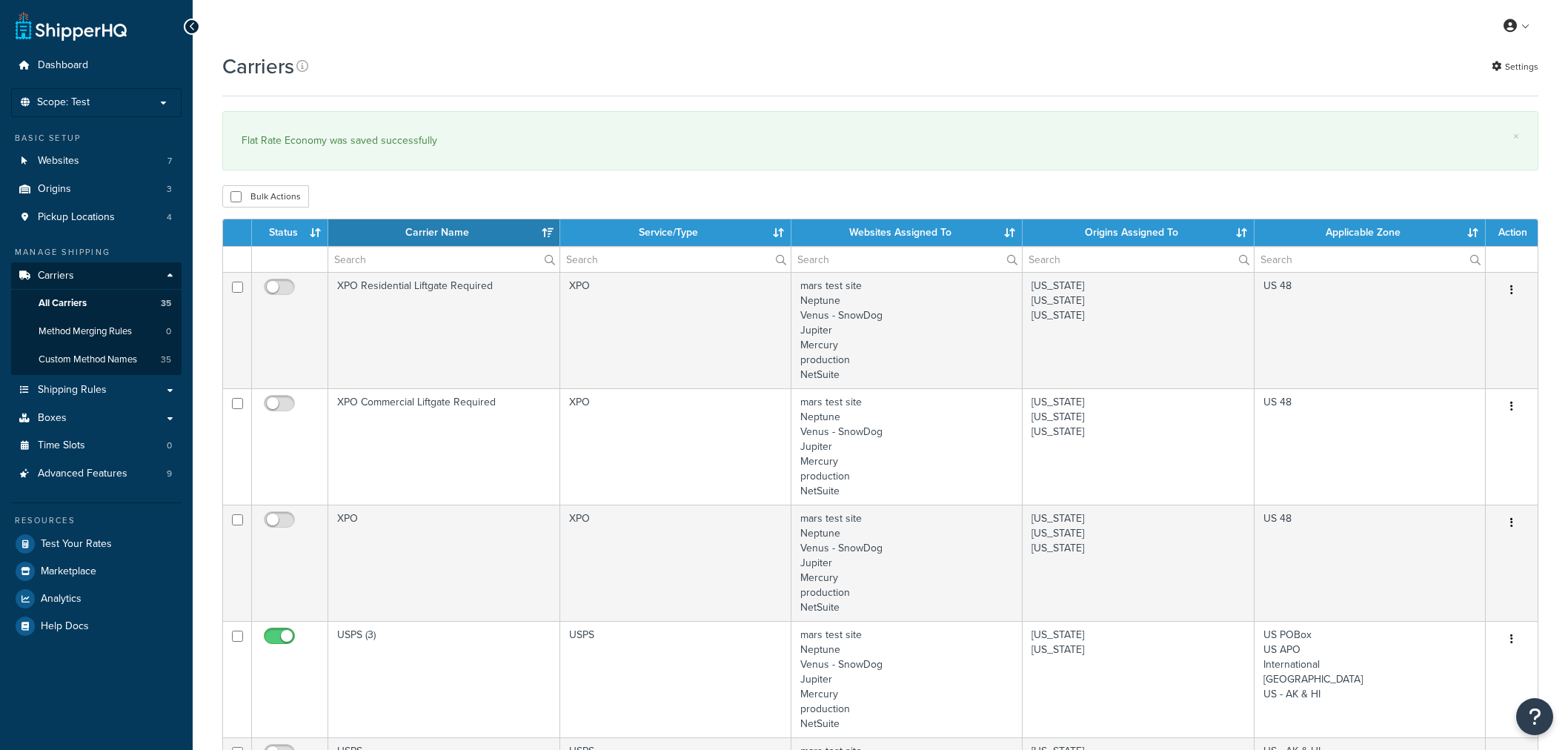
select select "15"
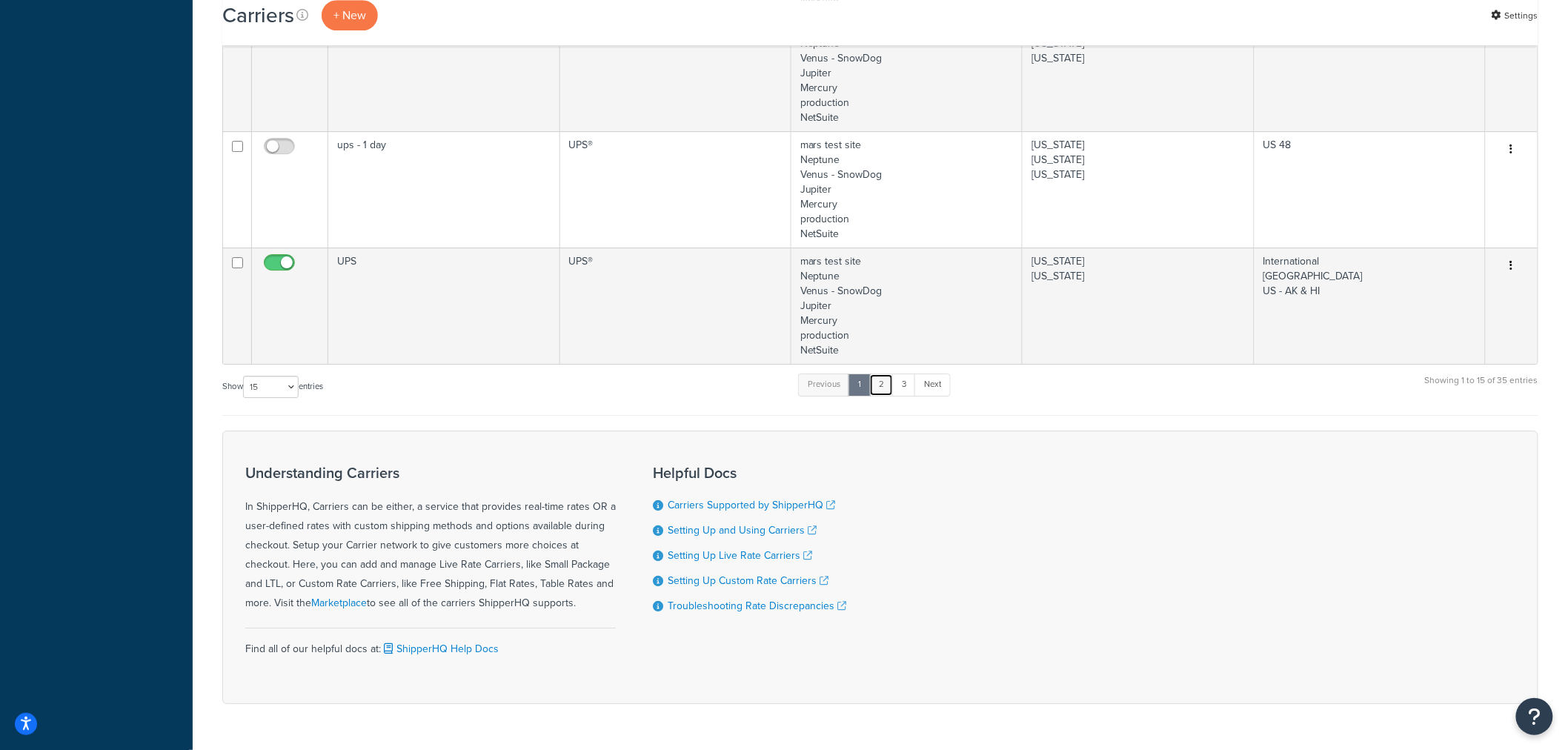
click at [887, 388] on link "2" at bounding box center [881, 385] width 25 height 22
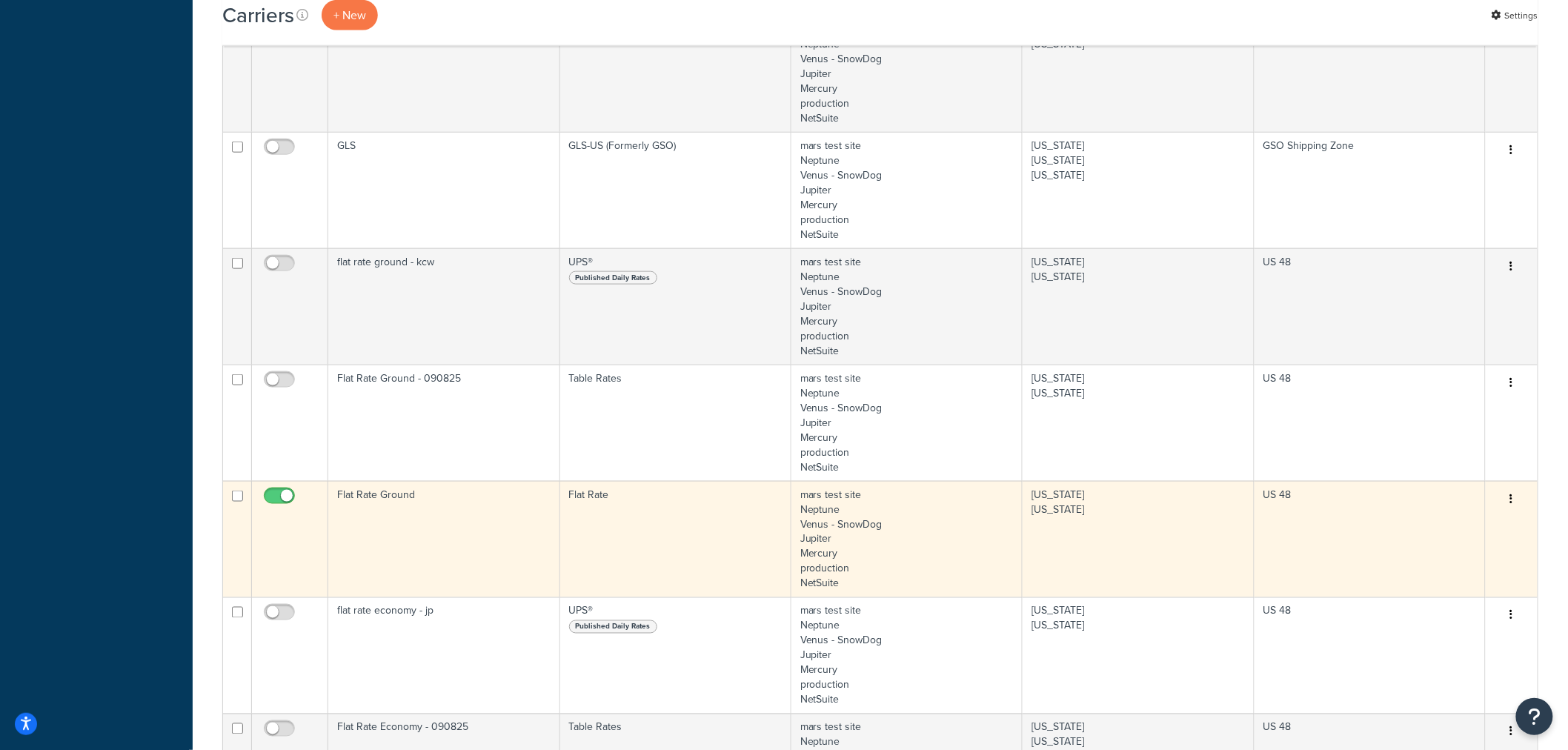
click at [1512, 493] on button "button" at bounding box center [1511, 500] width 21 height 24
click at [1469, 535] on link "Edit" at bounding box center [1452, 534] width 117 height 31
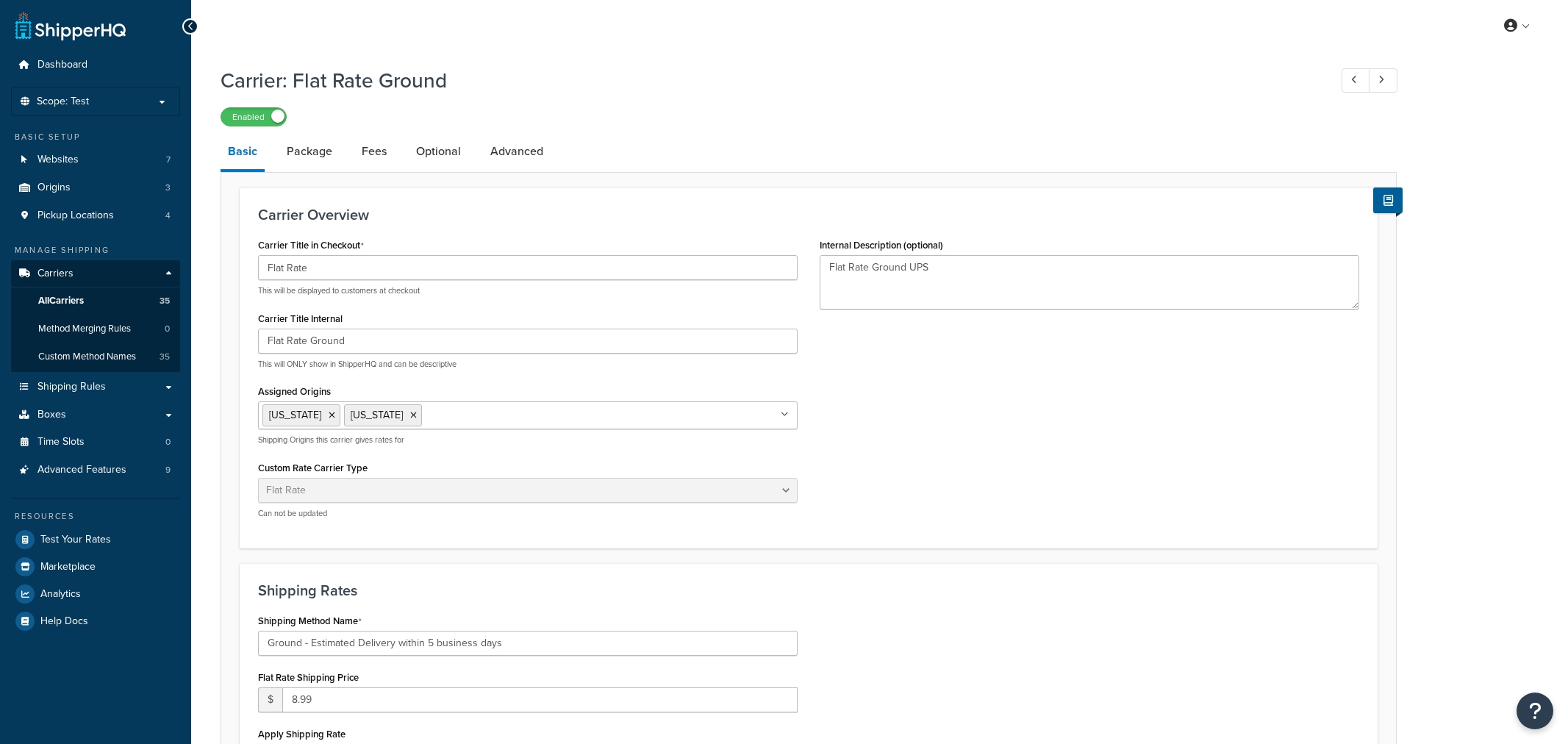
select select "flat"
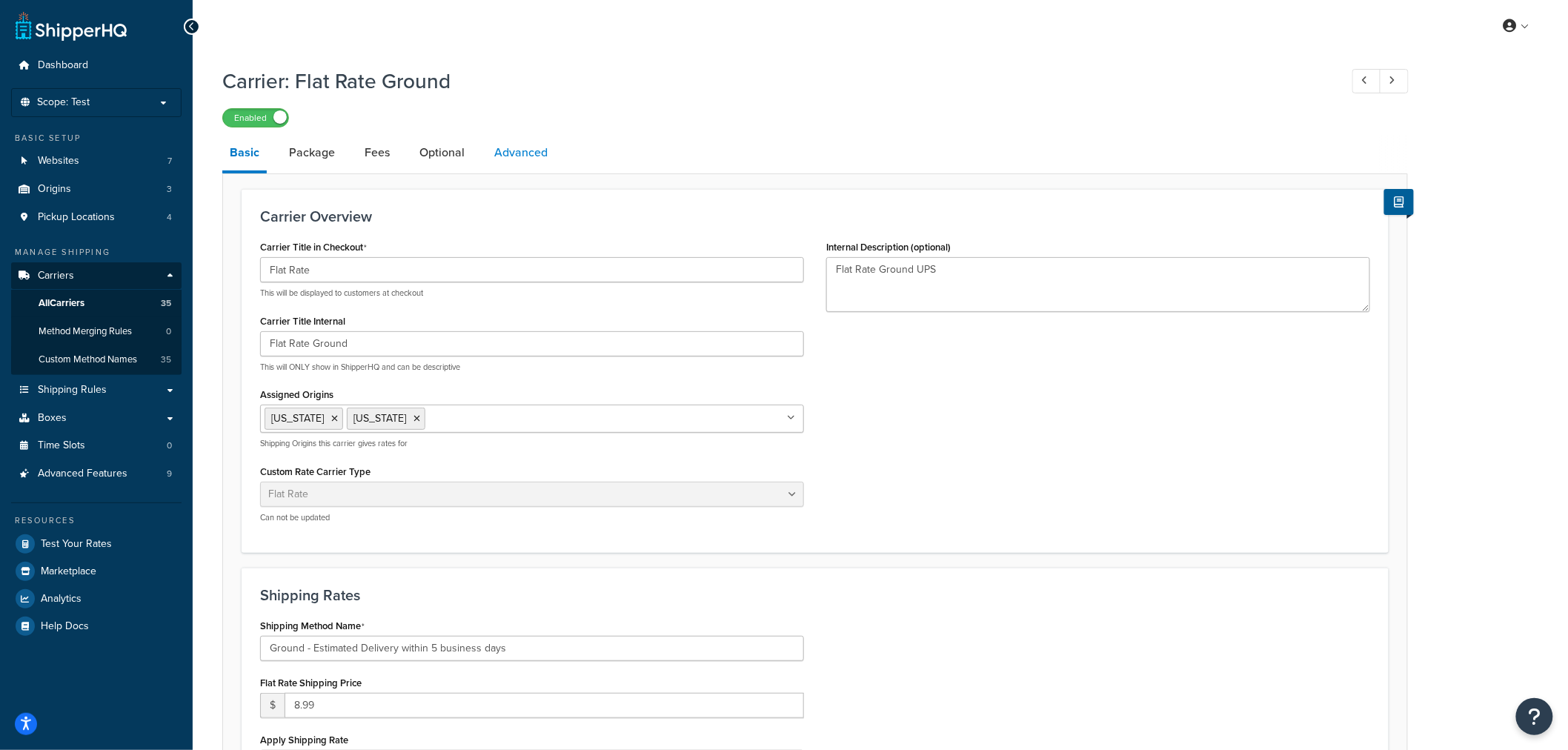
click at [520, 152] on link "Advanced" at bounding box center [520, 153] width 68 height 36
select select "false"
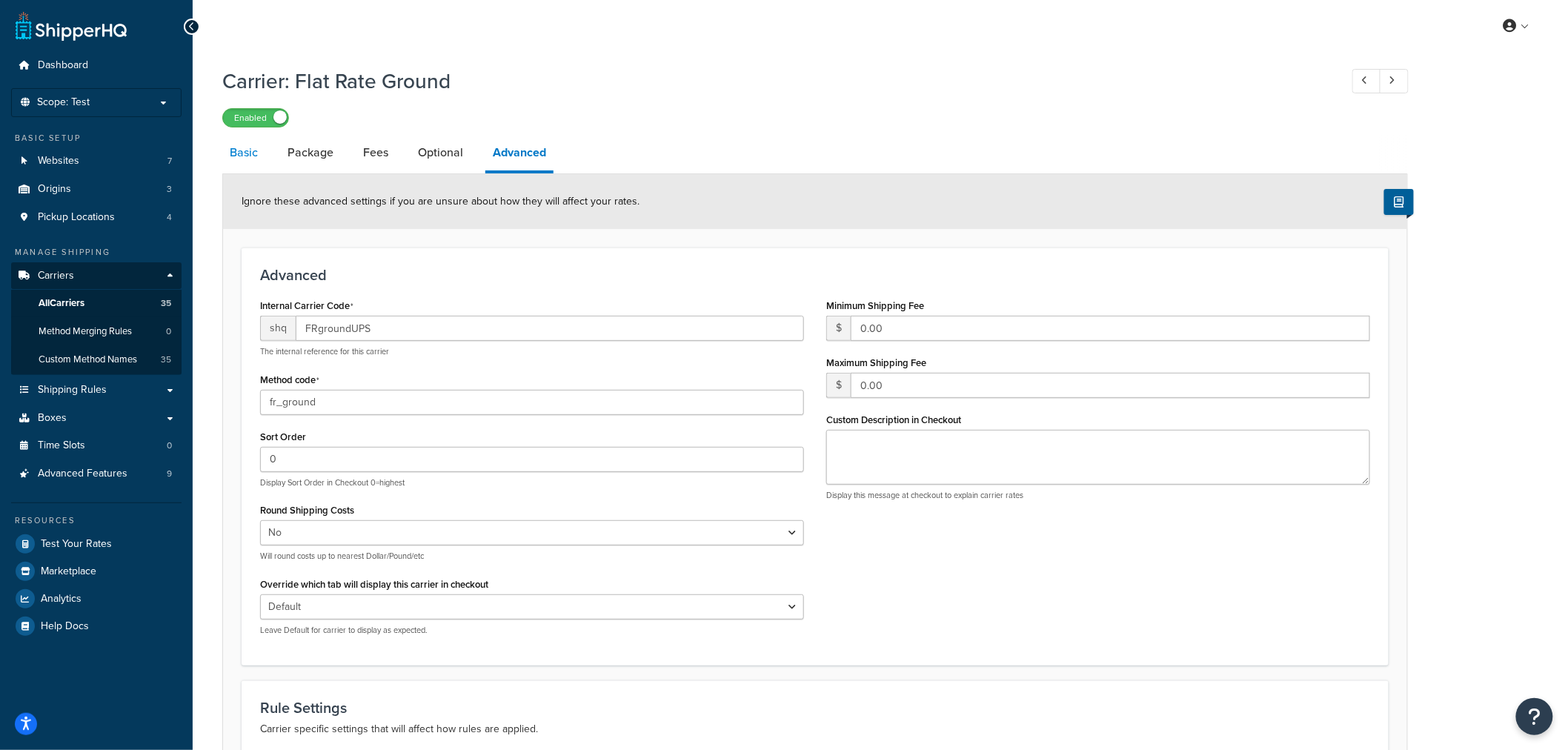
click at [248, 154] on link "Basic" at bounding box center [244, 153] width 43 height 36
select select "flat"
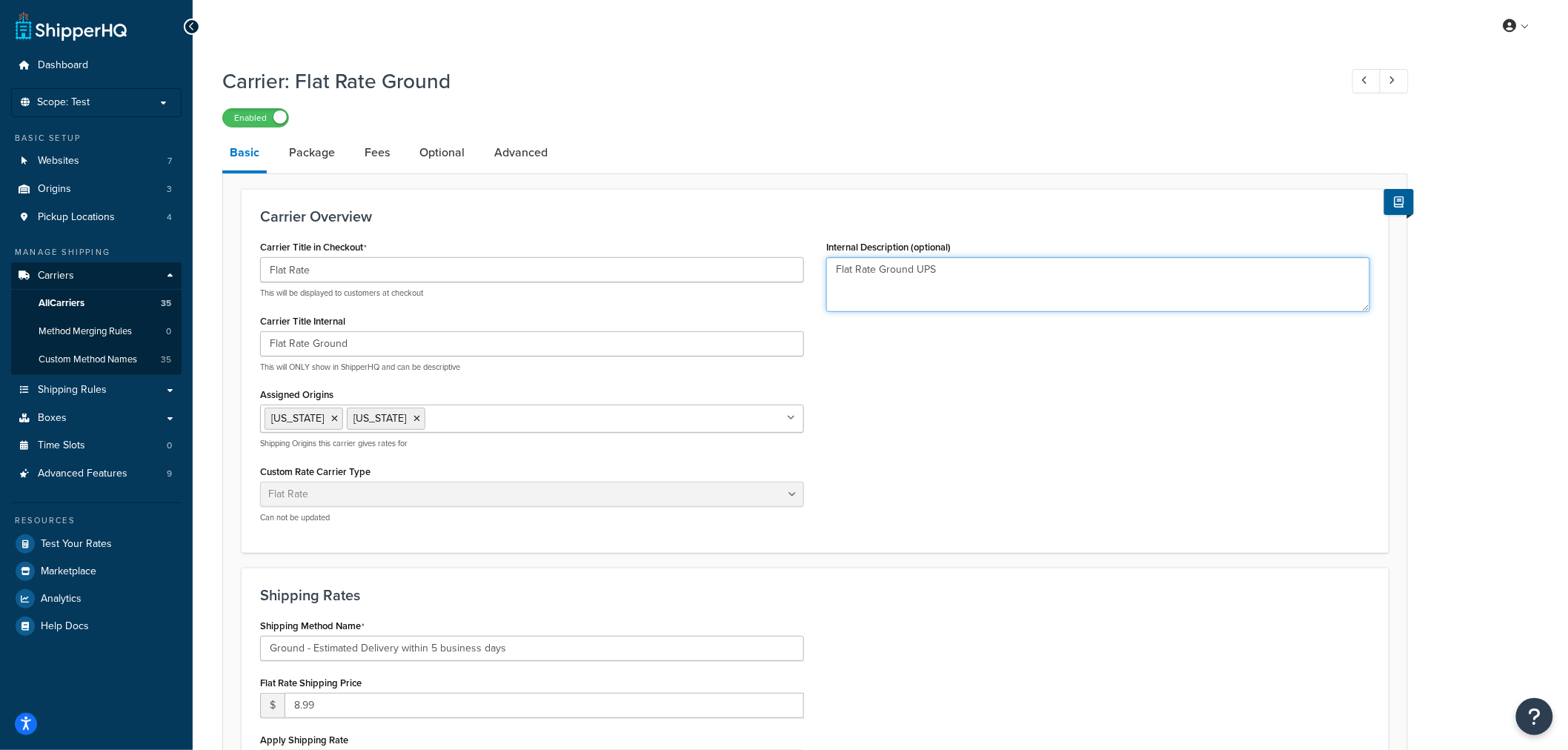
drag, startPoint x: 740, startPoint y: 265, endPoint x: 655, endPoint y: 268, distance: 85.1
click at [668, 268] on div "Carrier Title in Checkout Flat Rate This will be displayed to customers at chec…" at bounding box center [815, 385] width 1132 height 297
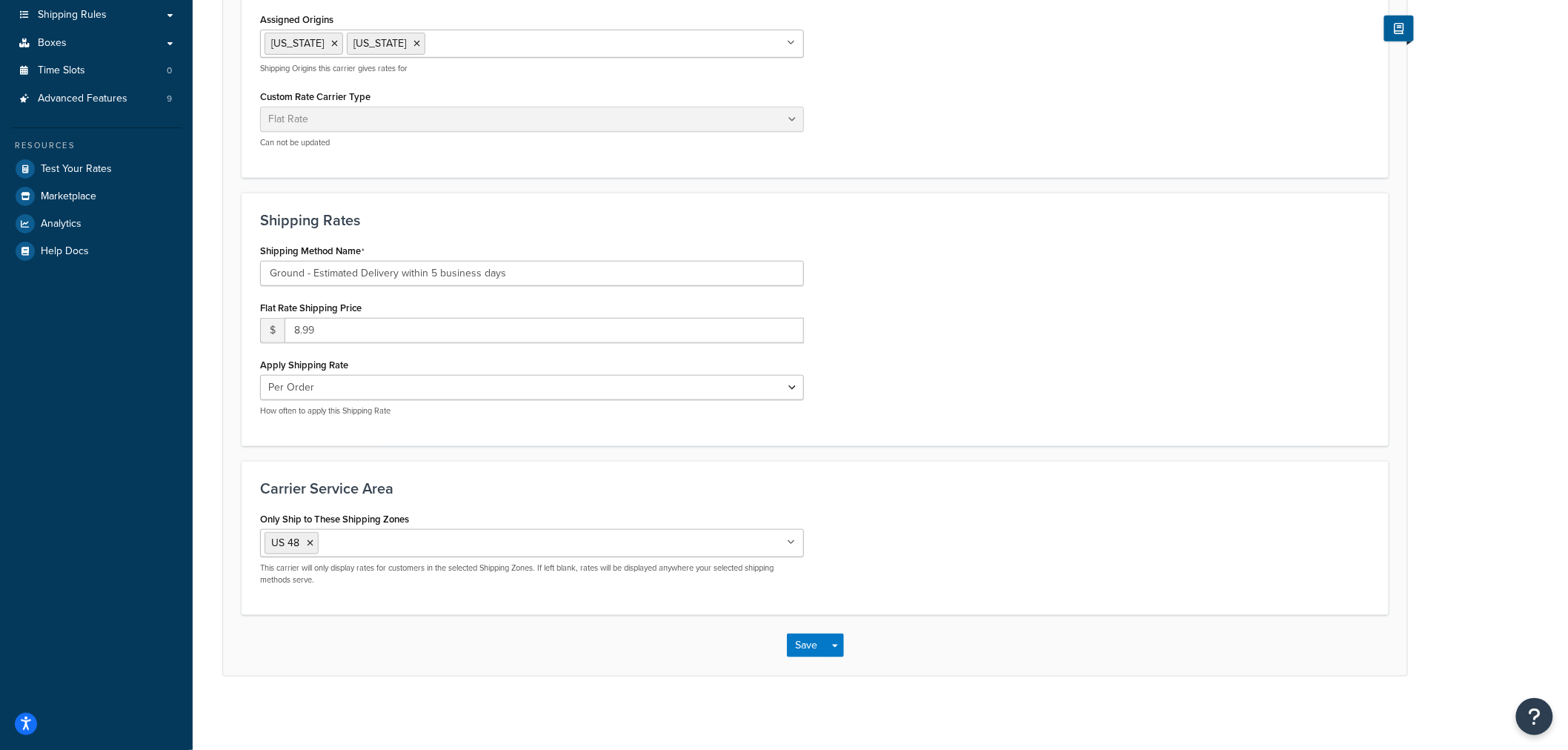
scroll to position [376, 0]
click at [809, 649] on button "Save" at bounding box center [807, 645] width 40 height 24
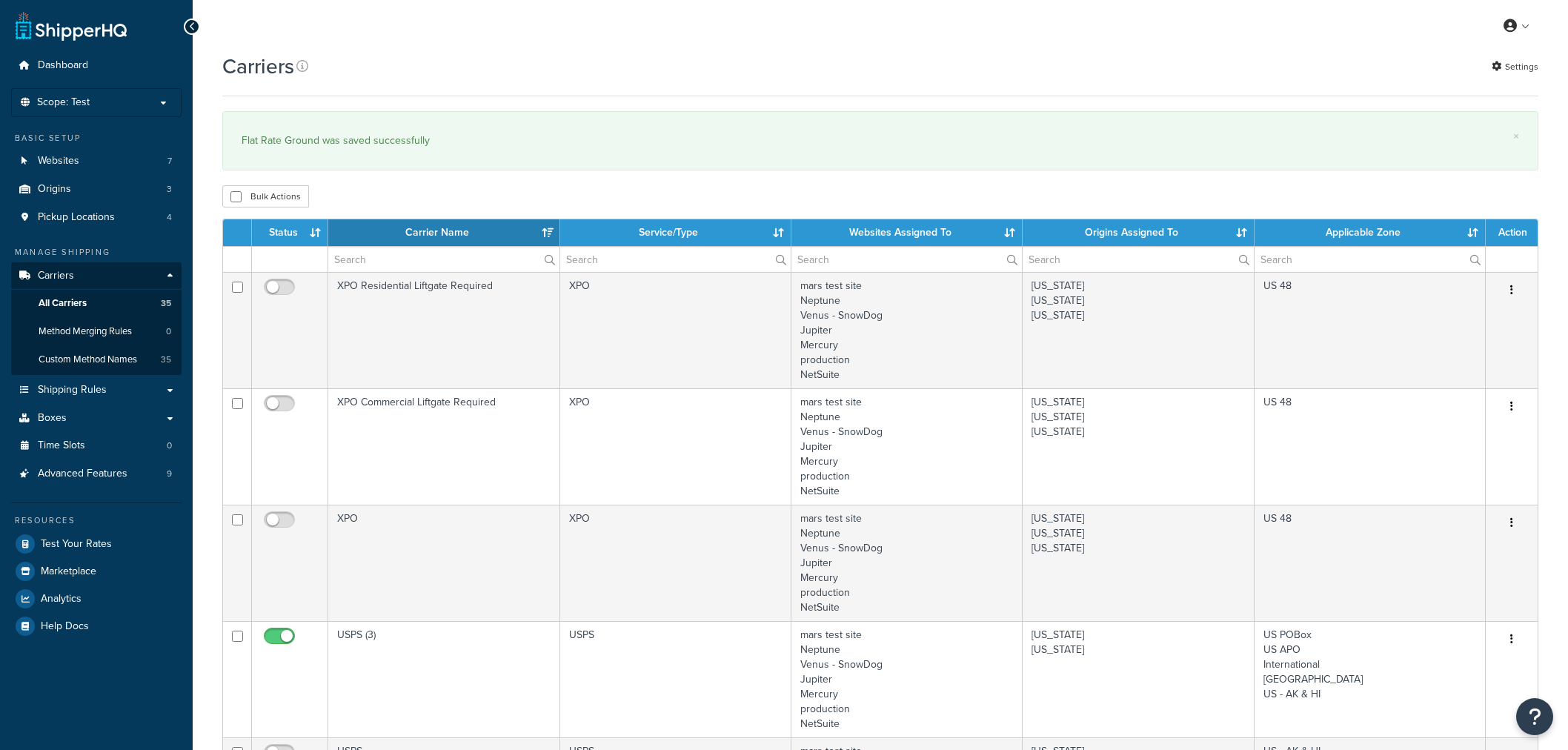
select select "15"
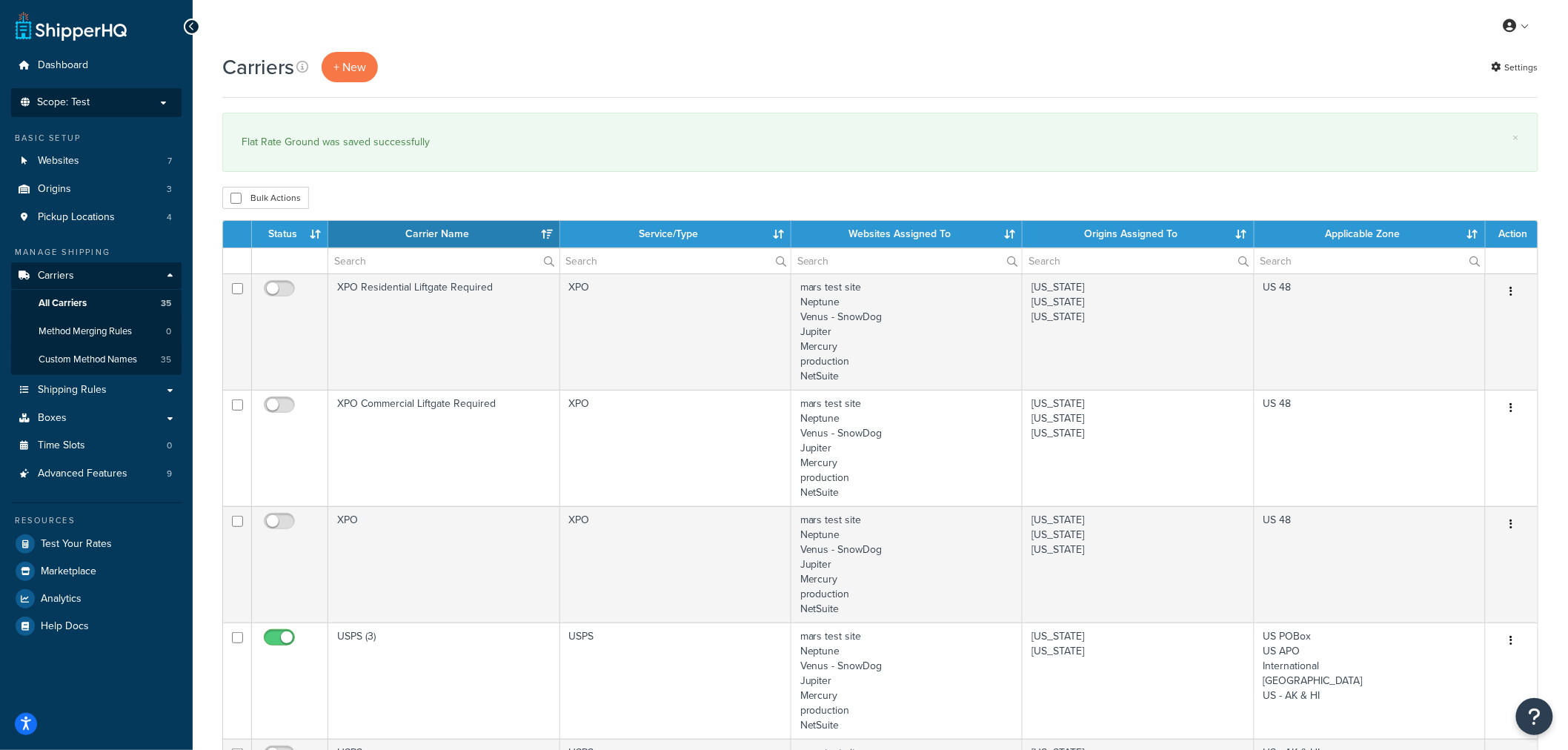
click at [69, 107] on span "Scope: Test" at bounding box center [63, 102] width 53 height 13
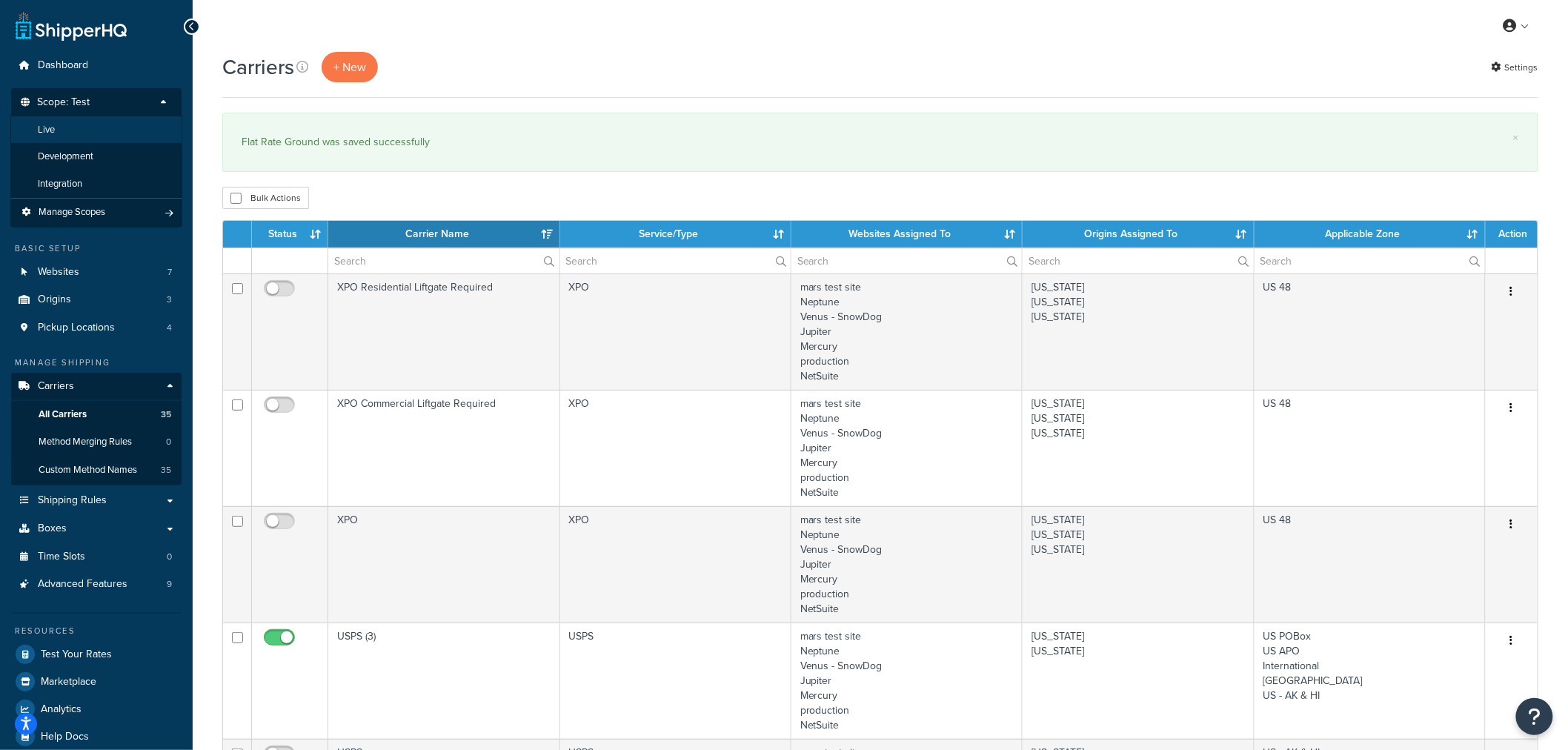
click at [68, 128] on li "Live" at bounding box center [96, 130] width 172 height 28
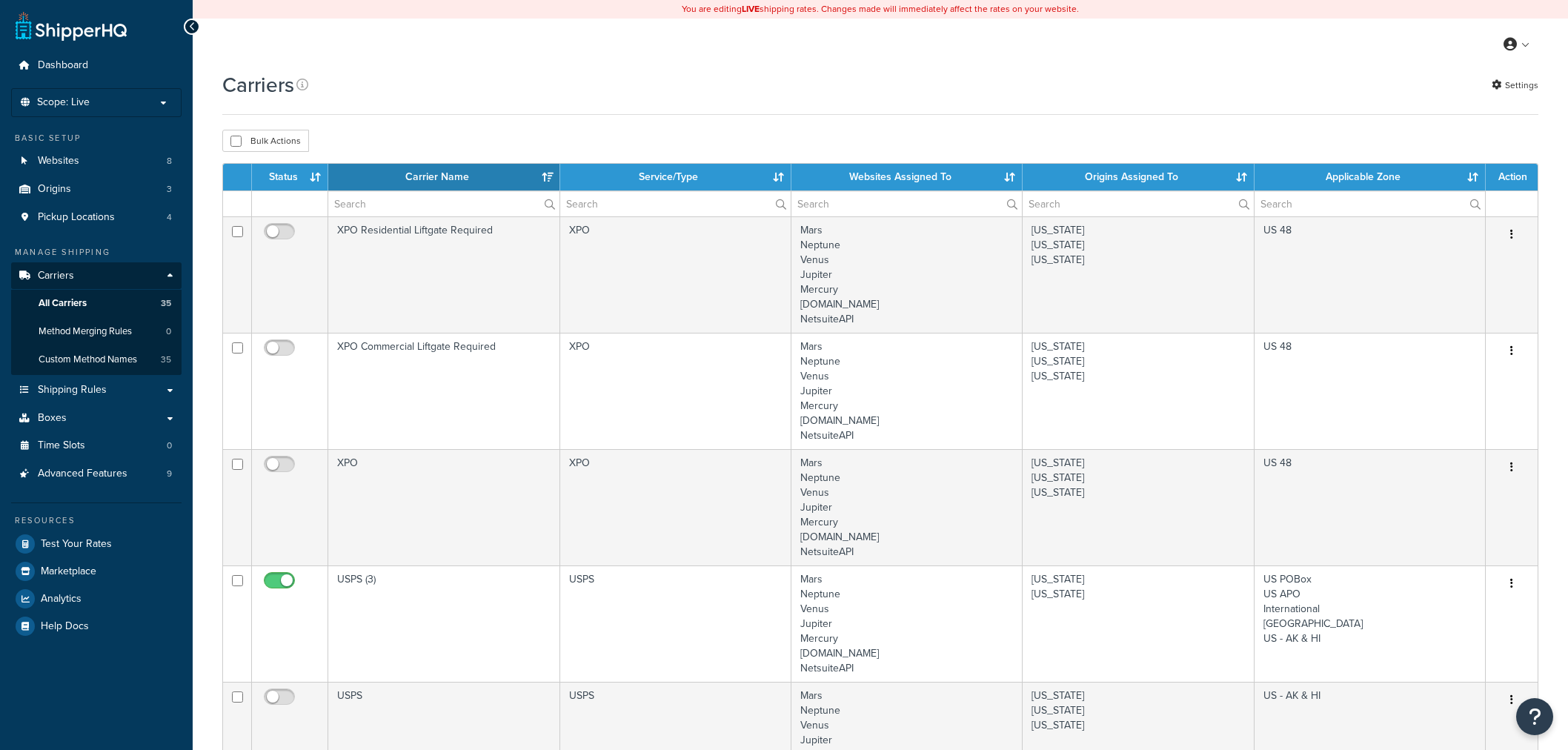
select select "15"
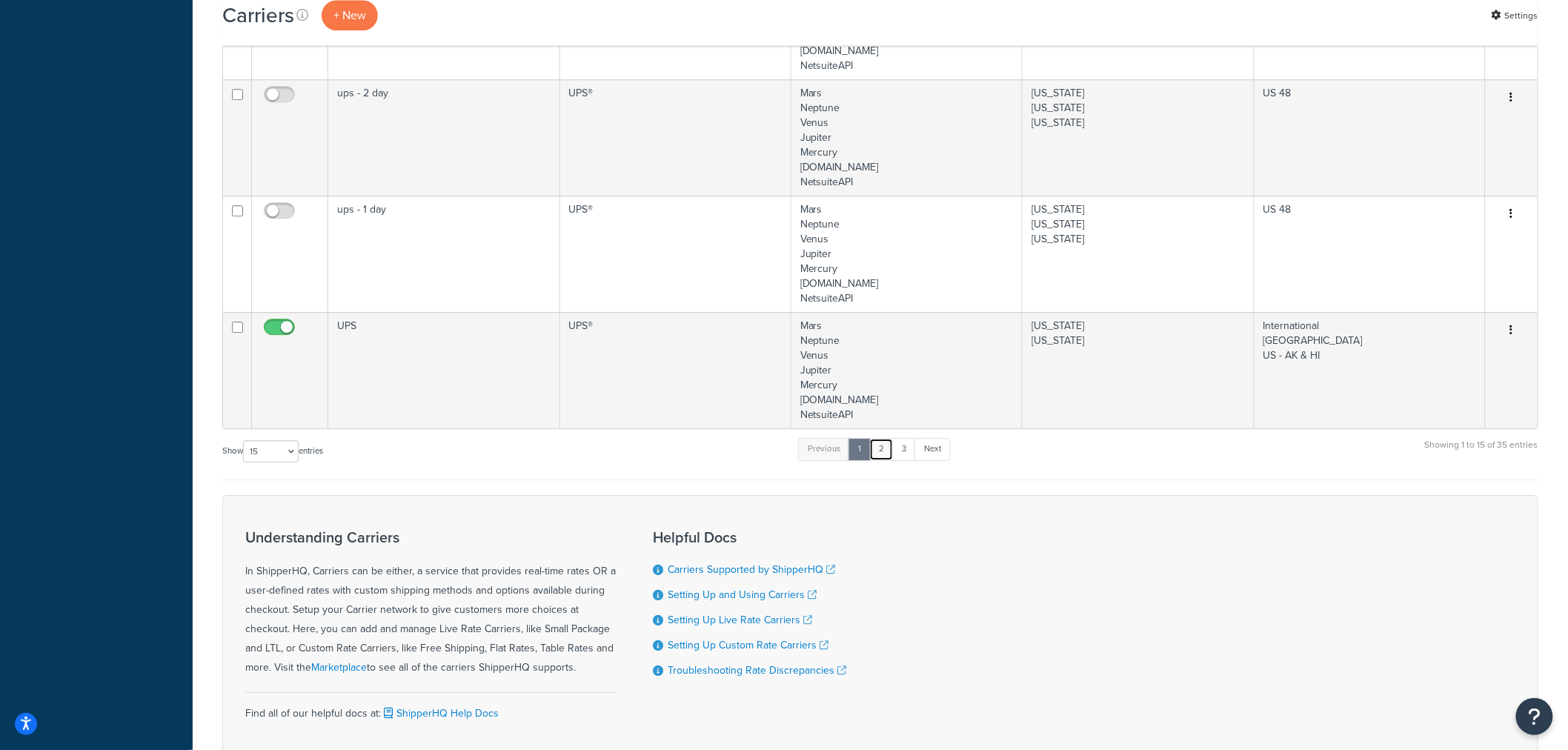
click at [887, 455] on link "2" at bounding box center [881, 449] width 25 height 22
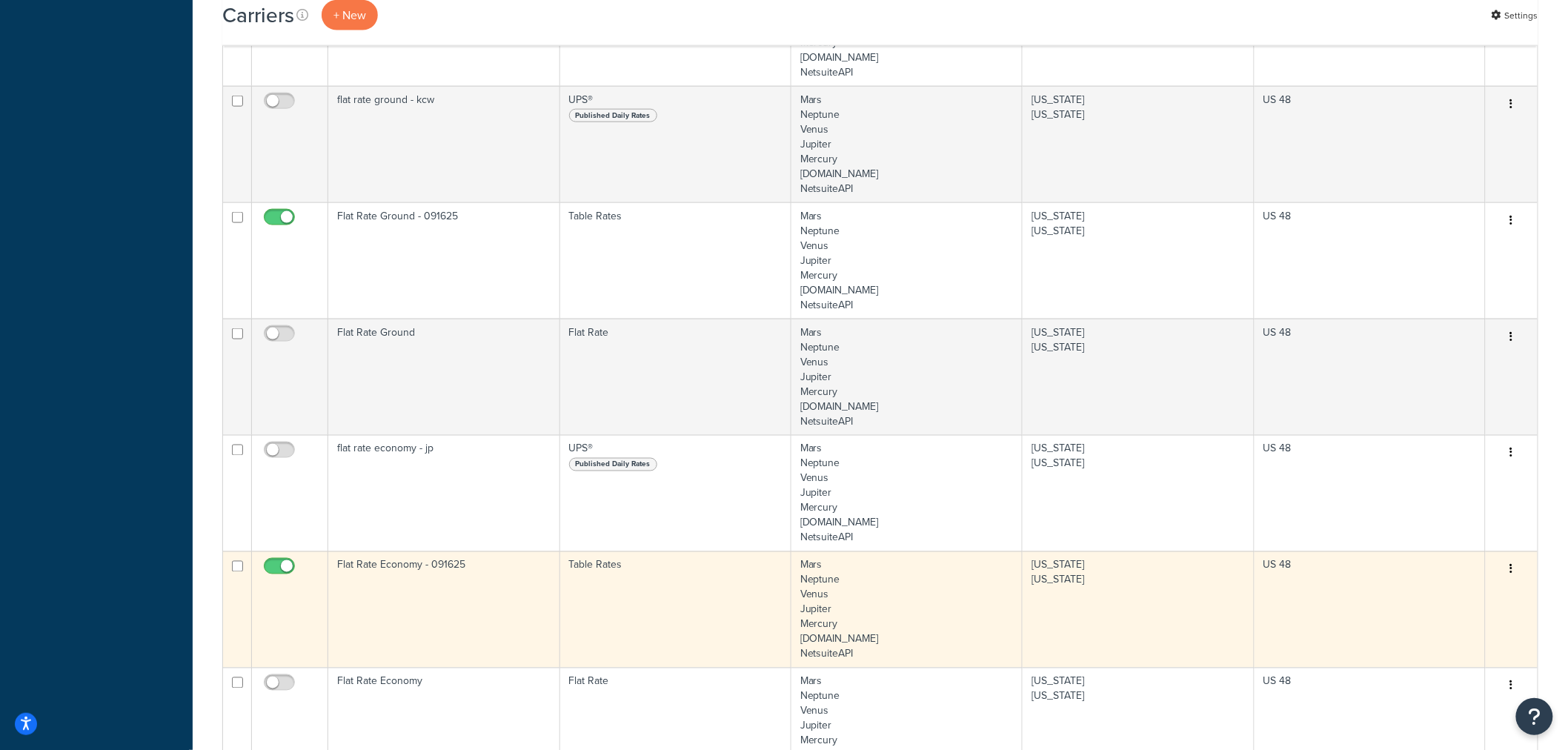
click at [1513, 567] on icon "button" at bounding box center [1511, 569] width 3 height 10
click at [1461, 600] on link "Edit" at bounding box center [1452, 601] width 117 height 31
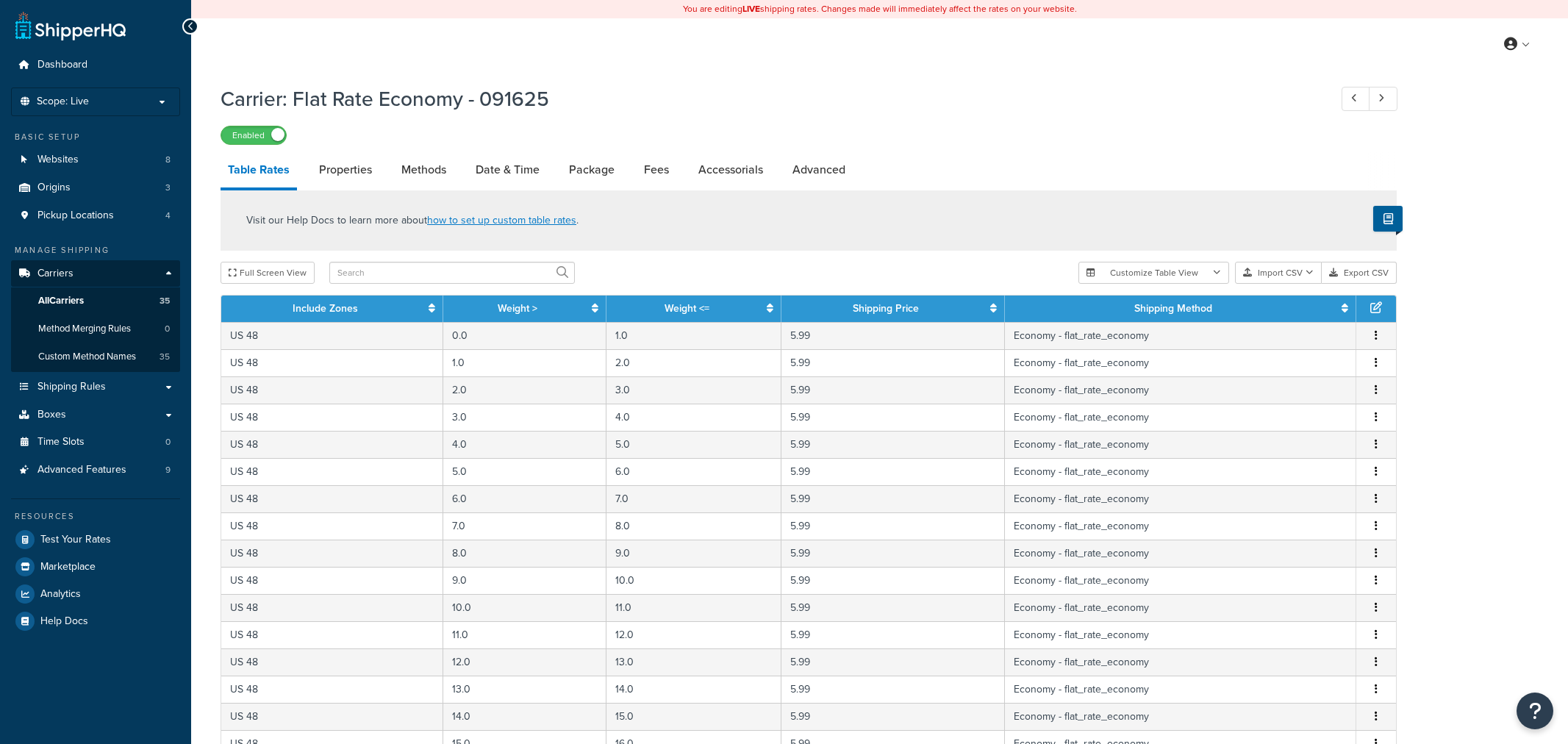
select select "25"
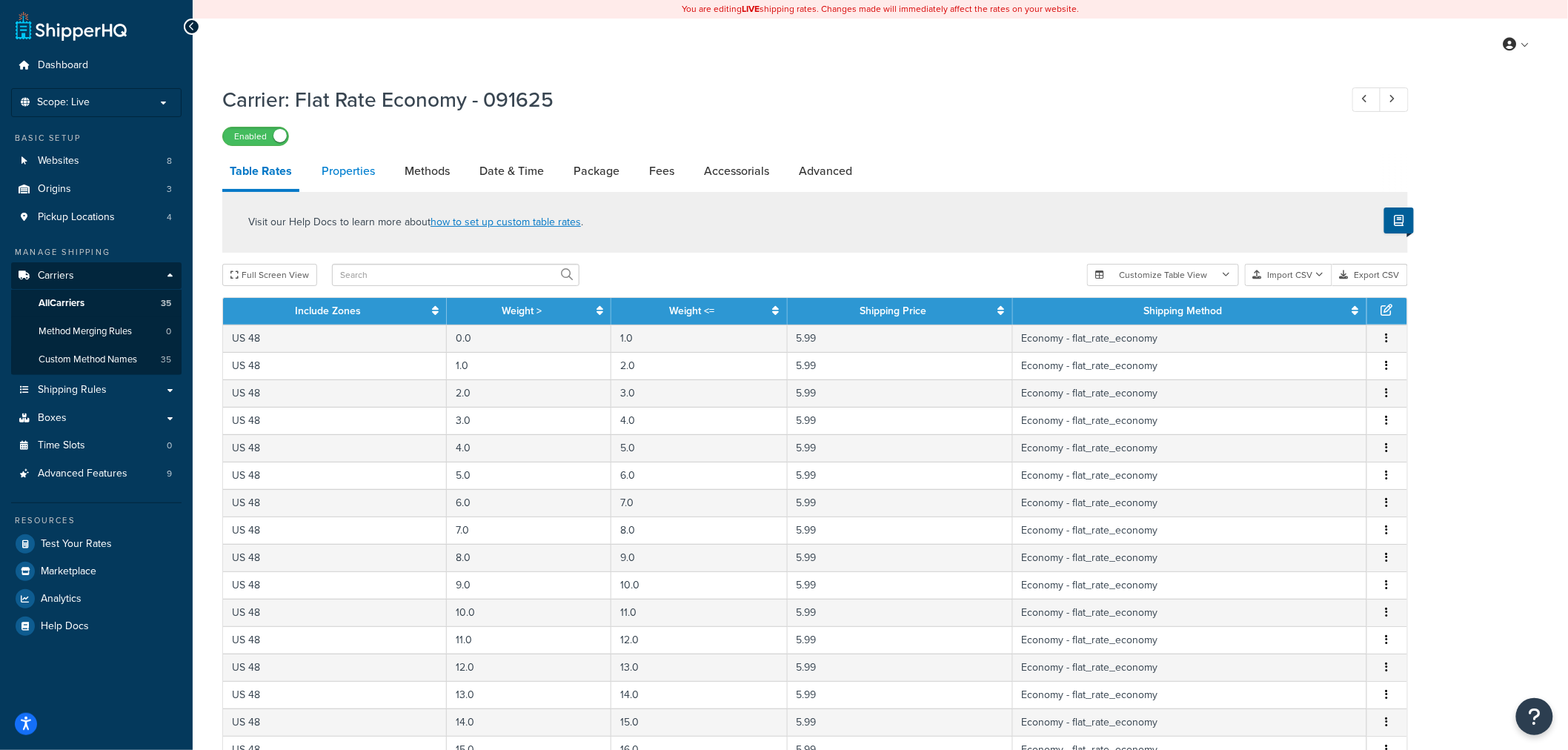
click at [339, 171] on link "Properties" at bounding box center [347, 171] width 68 height 36
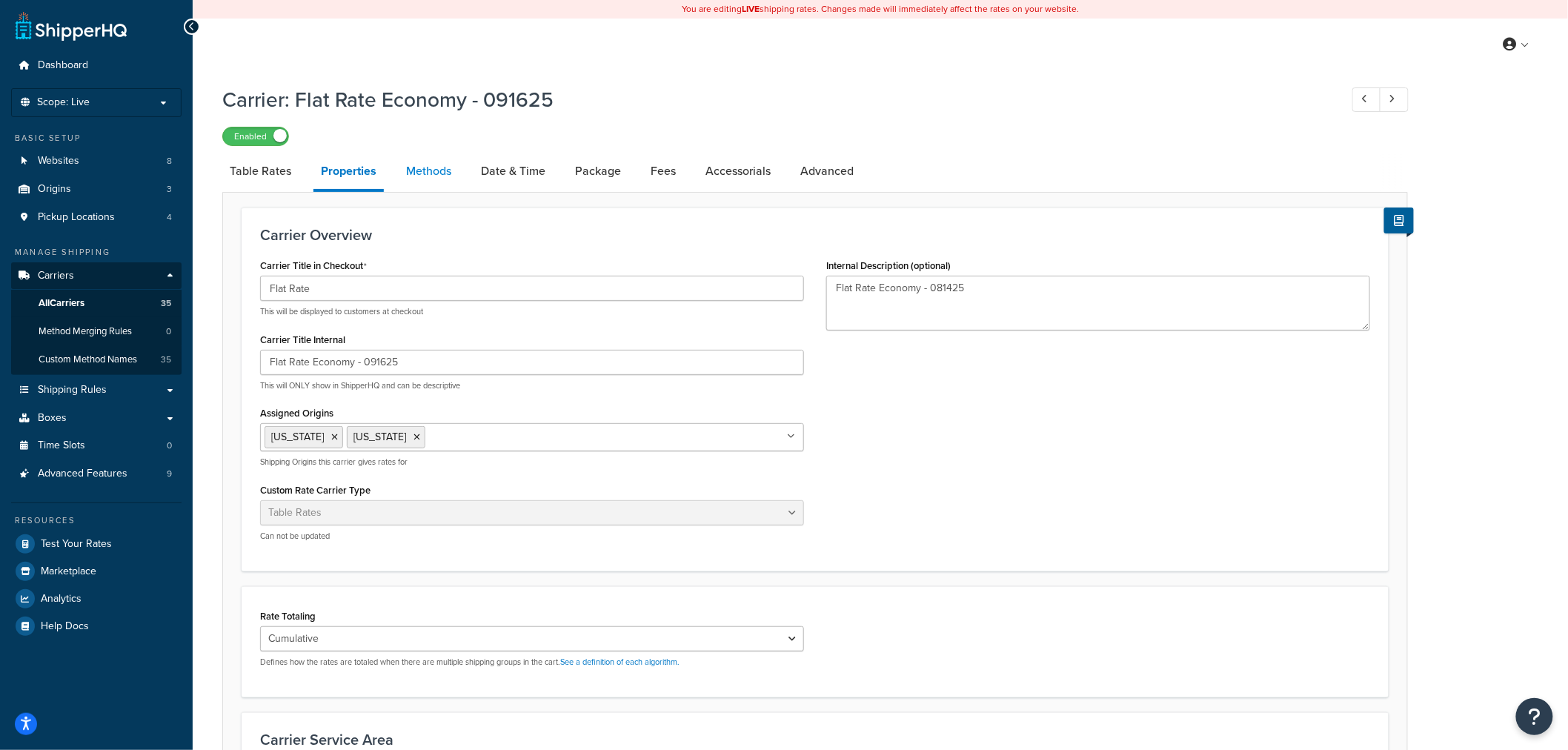
click at [422, 171] on link "Methods" at bounding box center [429, 171] width 60 height 36
select select "25"
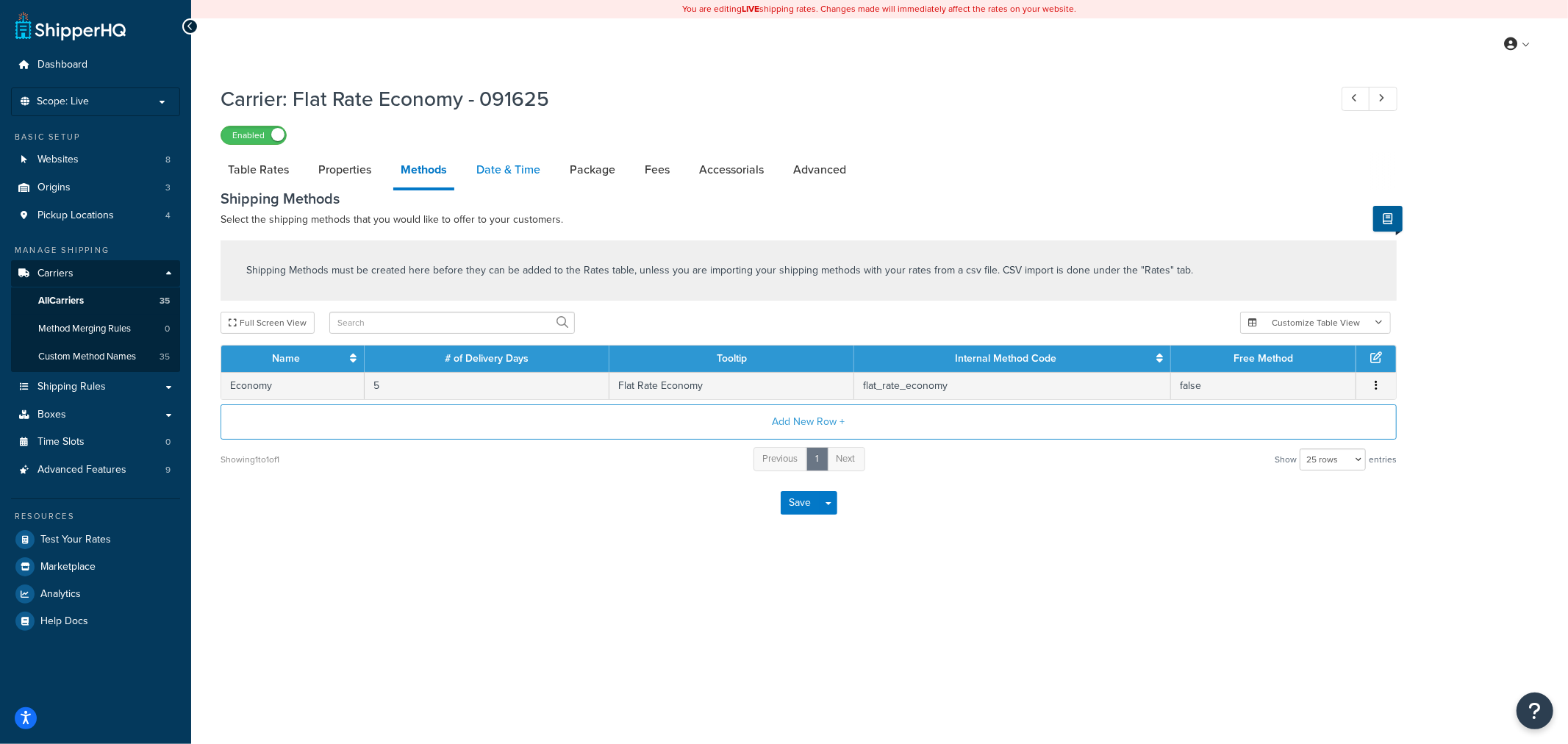
click at [536, 177] on link "Date & Time" at bounding box center [508, 170] width 78 height 35
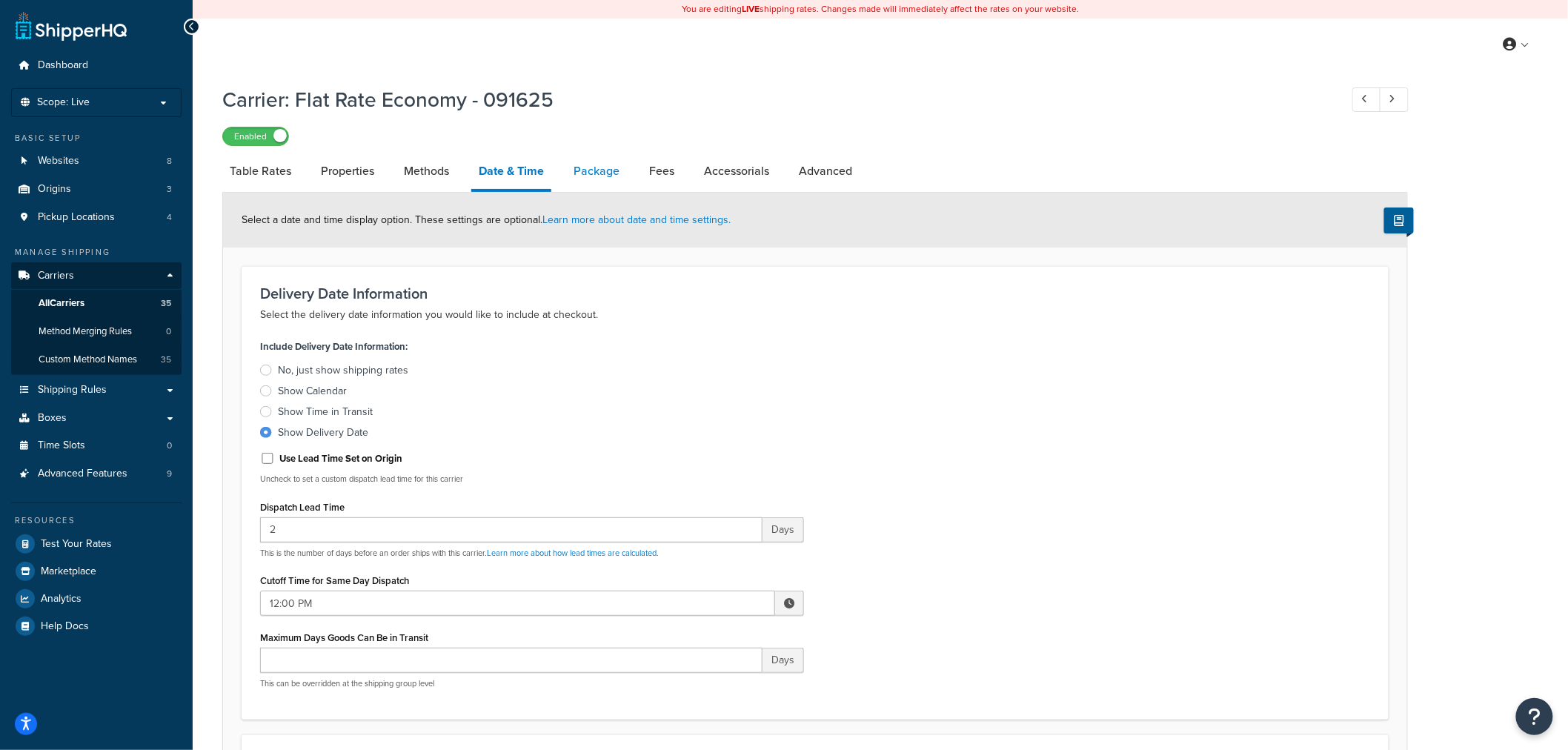
click at [593, 177] on link "Package" at bounding box center [596, 171] width 60 height 36
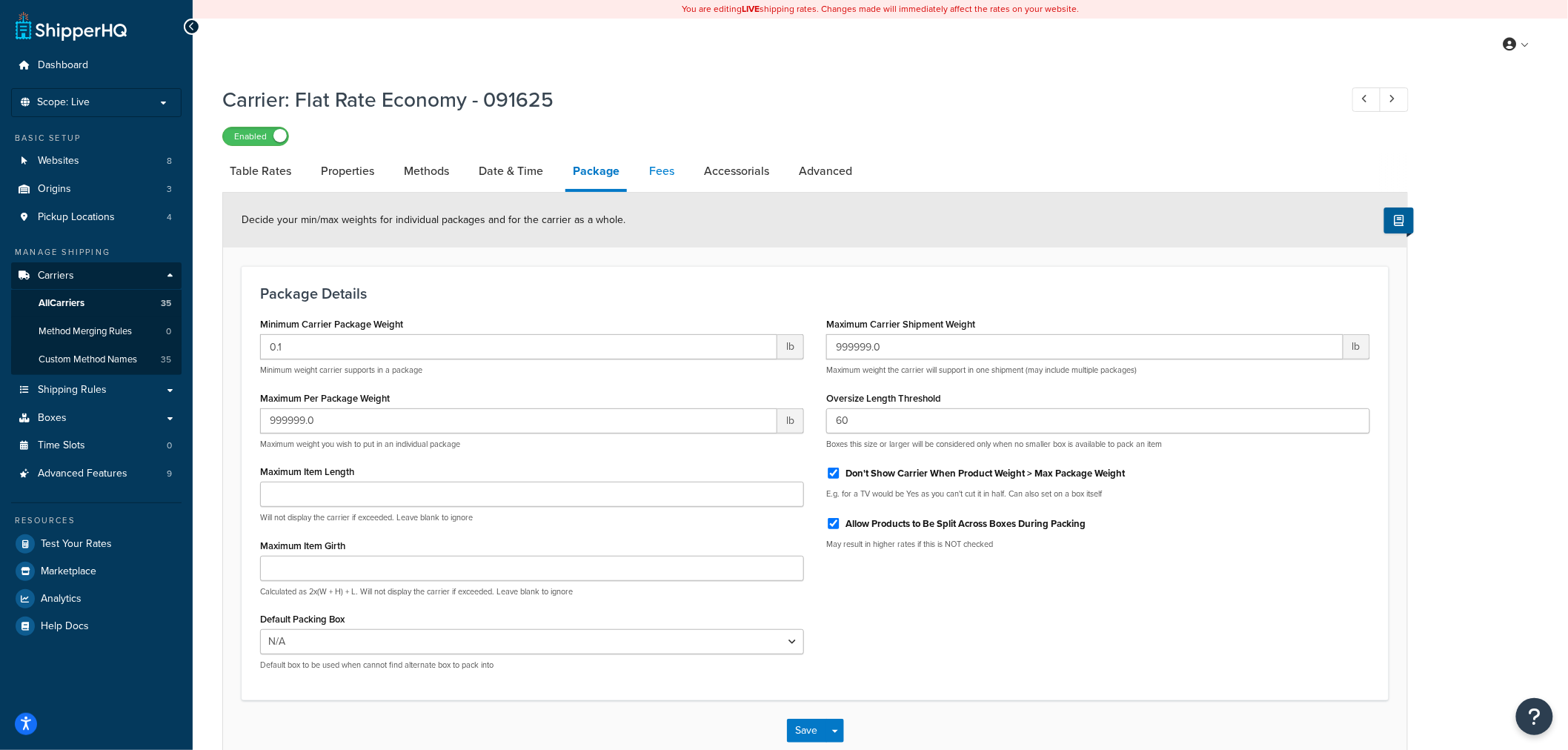
click at [667, 171] on link "Fees" at bounding box center [662, 171] width 40 height 36
select select "AFTER"
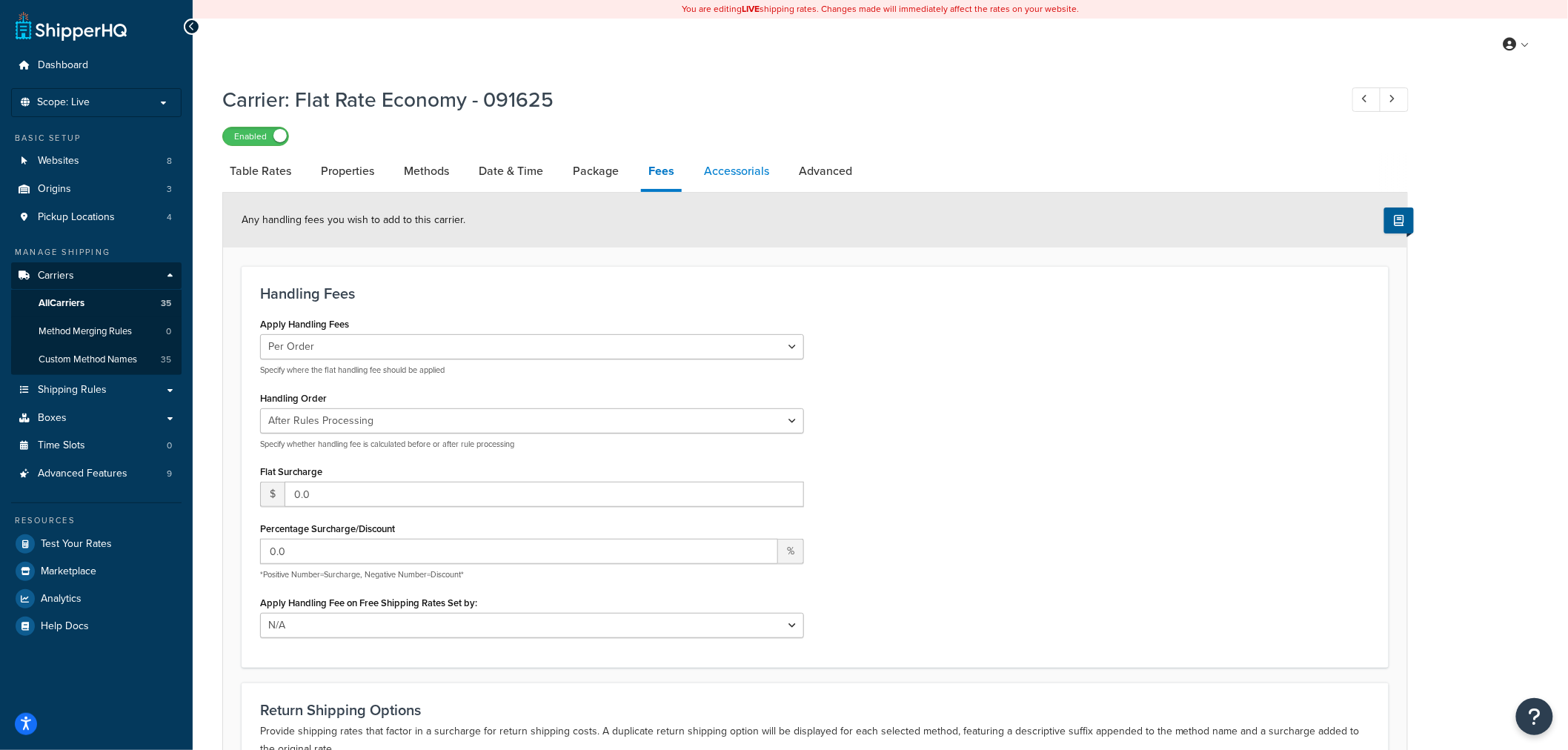
click at [731, 171] on link "Accessorials" at bounding box center [736, 171] width 80 height 36
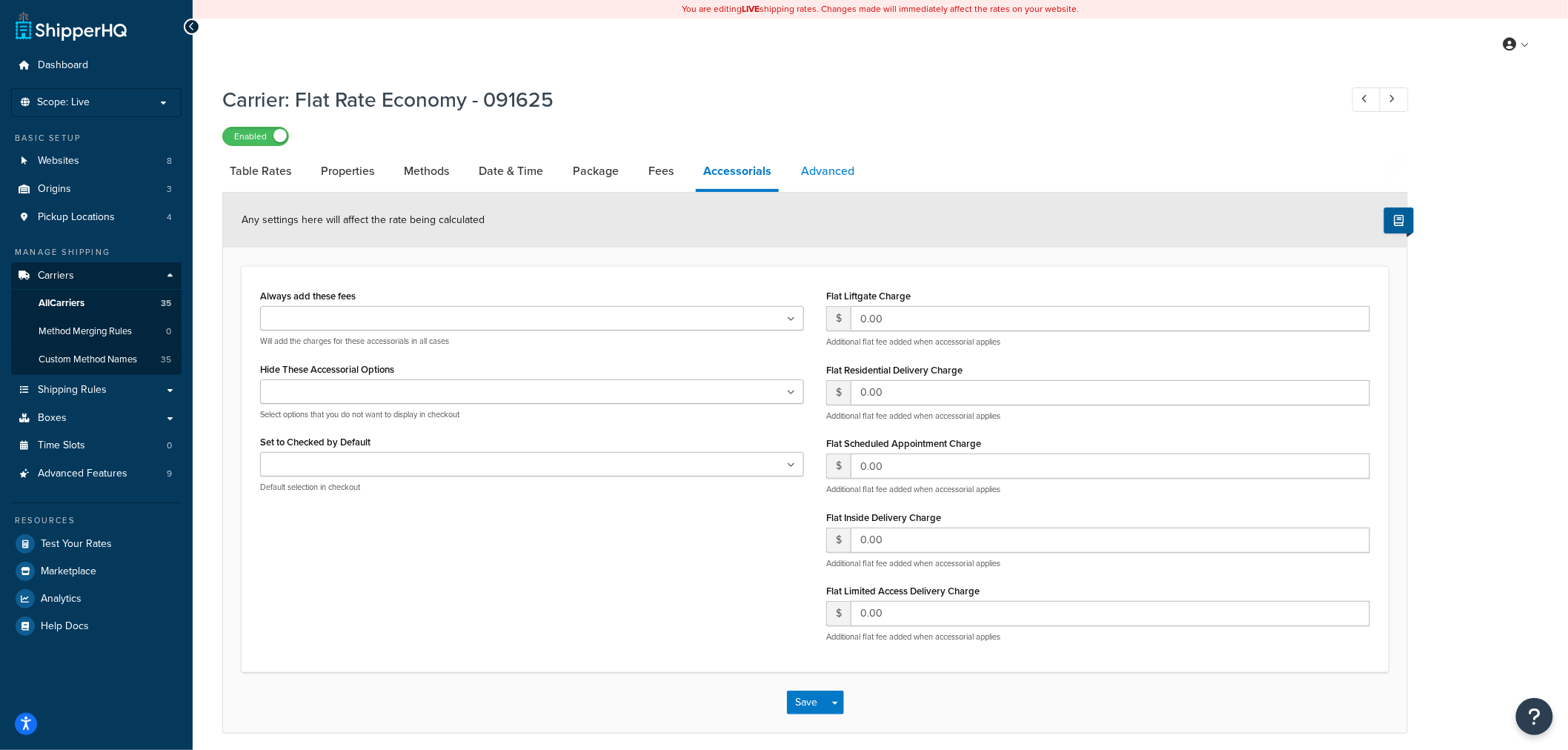
click at [811, 174] on link "Advanced" at bounding box center [827, 171] width 68 height 36
select select "false"
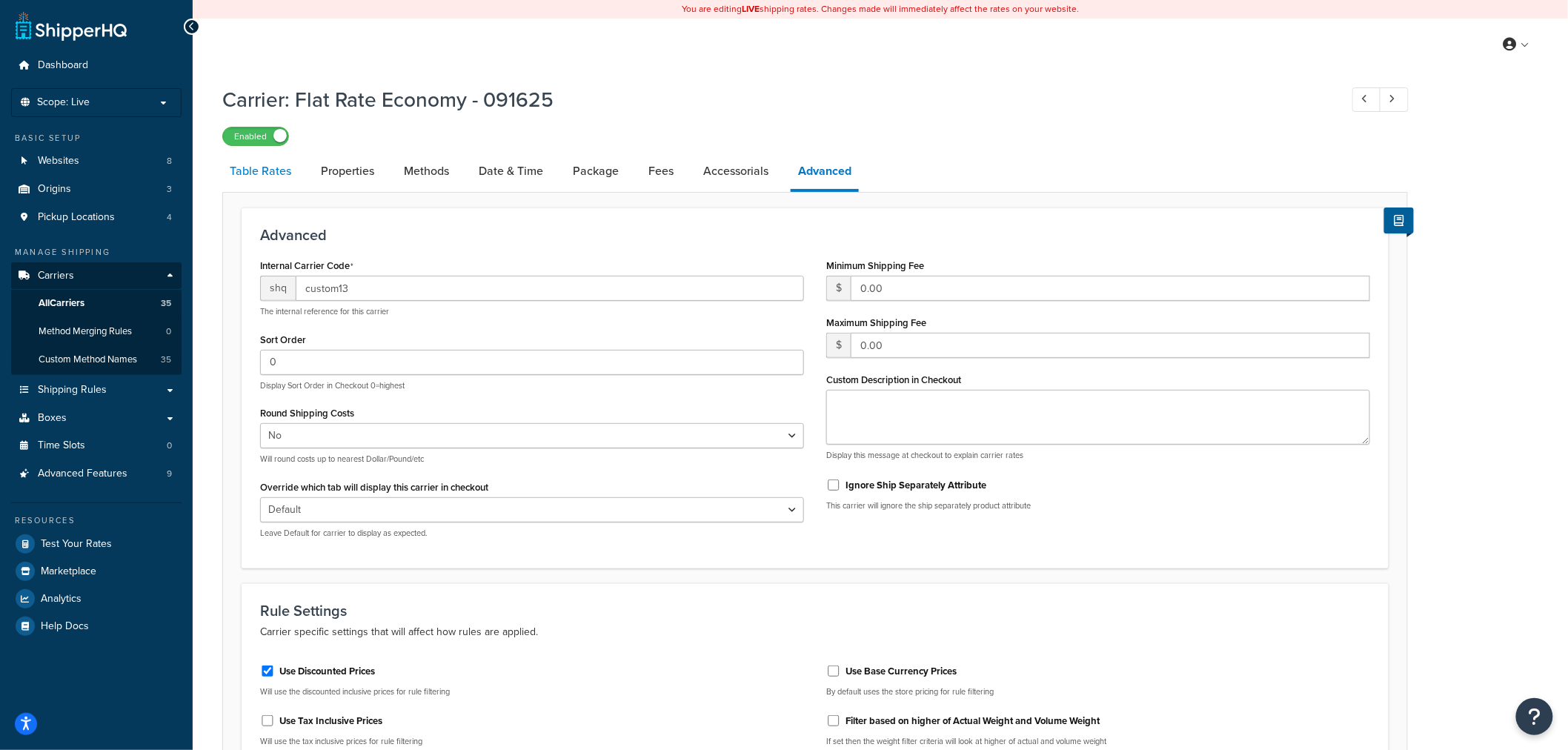
click at [255, 171] on link "Table Rates" at bounding box center [260, 171] width 76 height 36
select select "25"
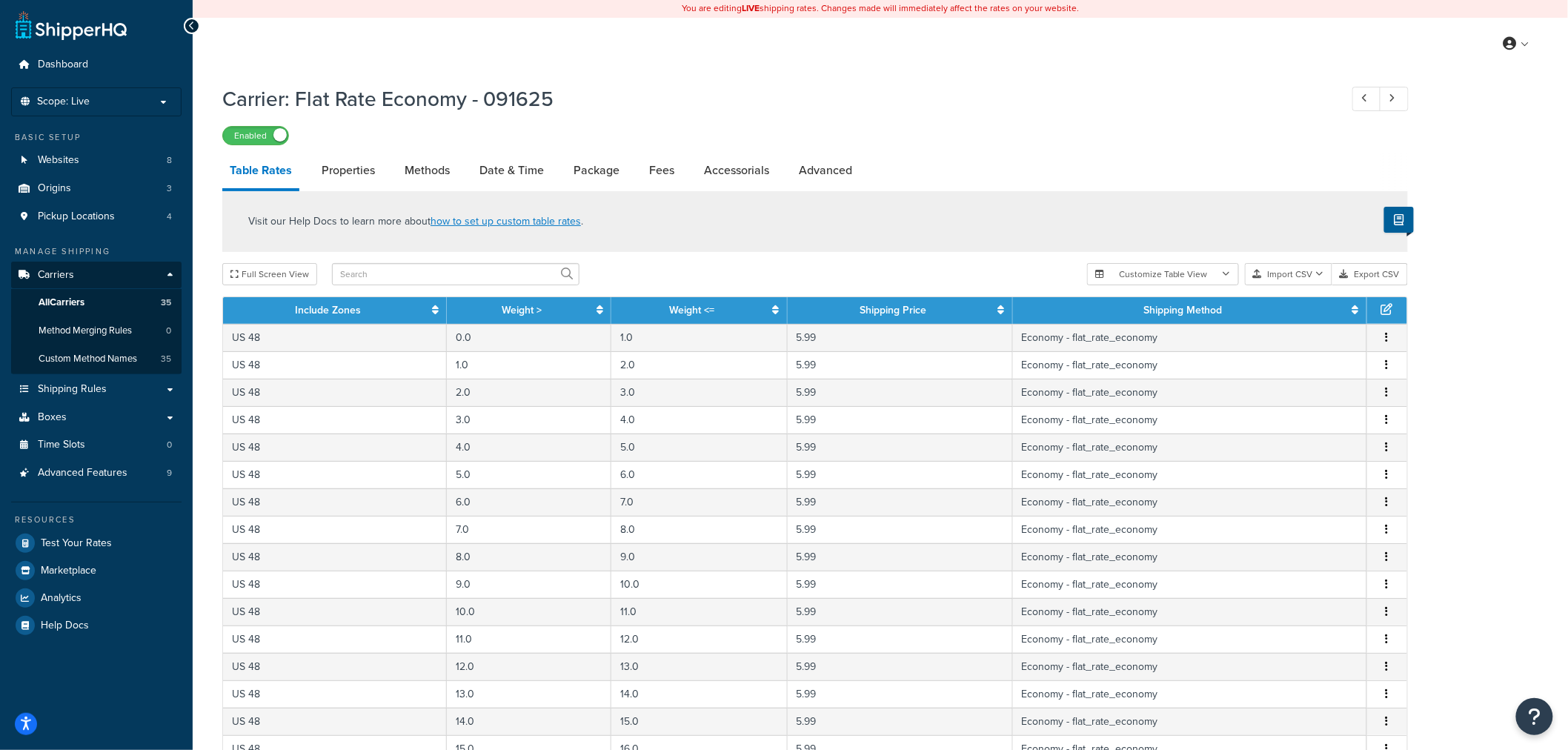
scroll to position [1, 0]
click at [72, 298] on span "All Carriers" at bounding box center [62, 302] width 46 height 13
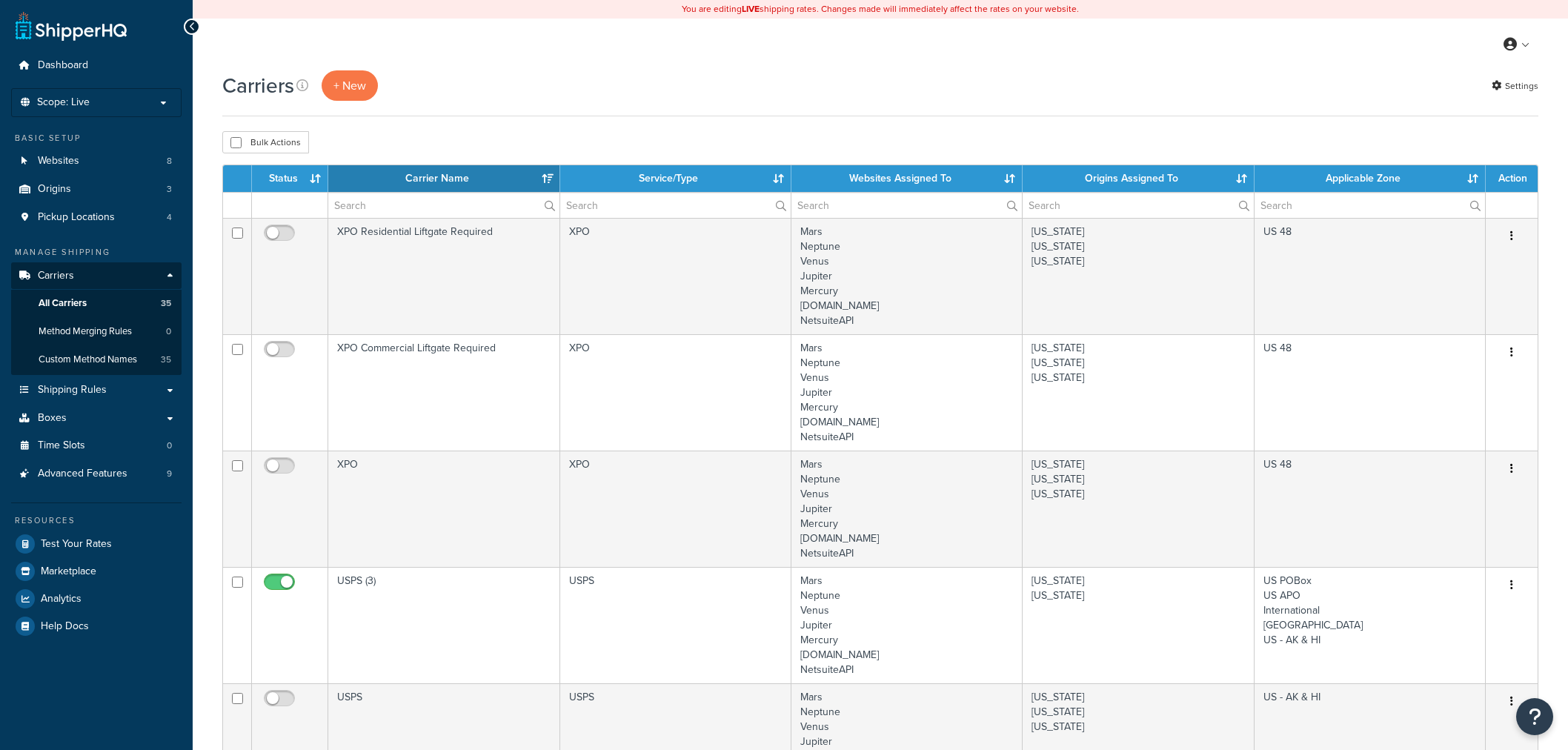
select select "15"
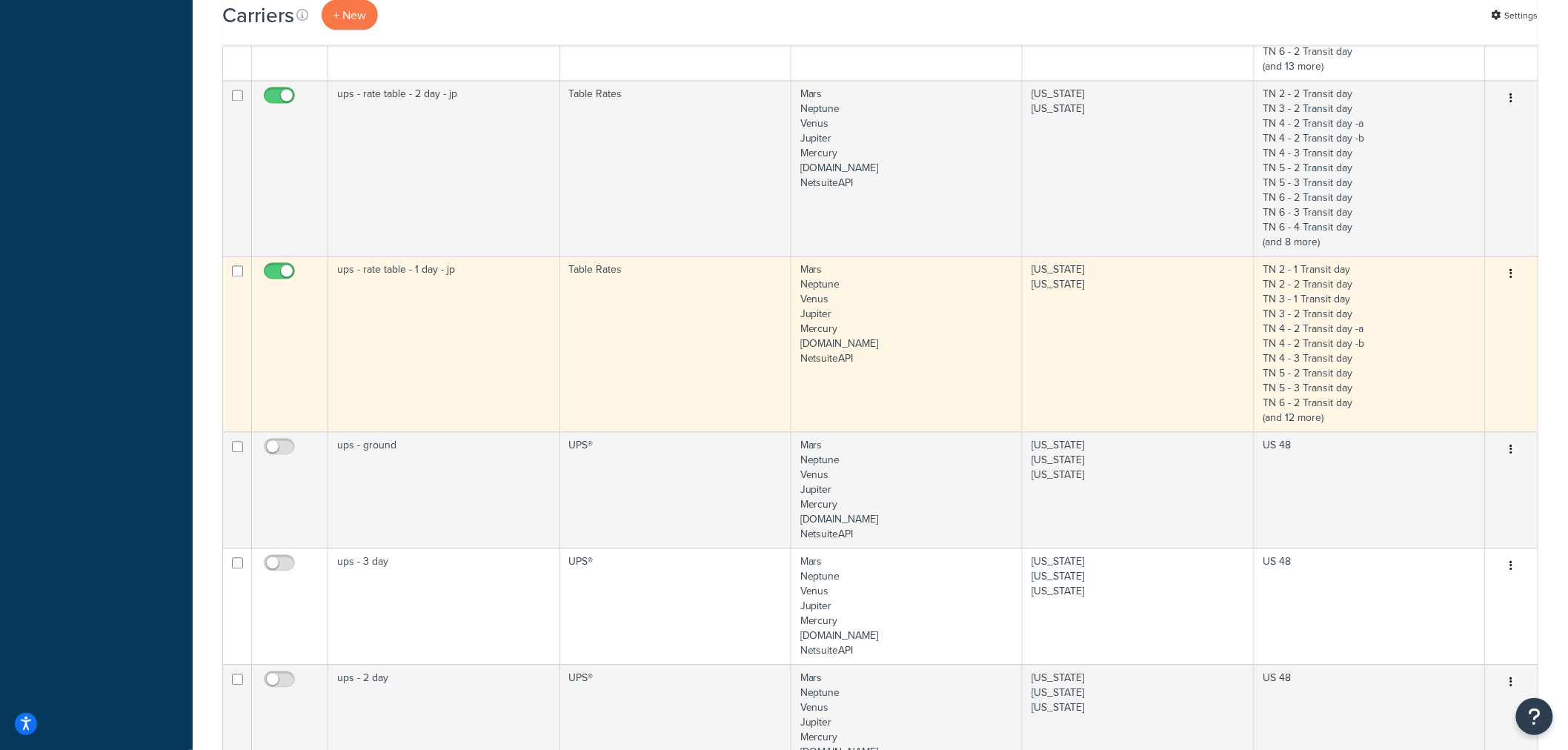
scroll to position [1142, 0]
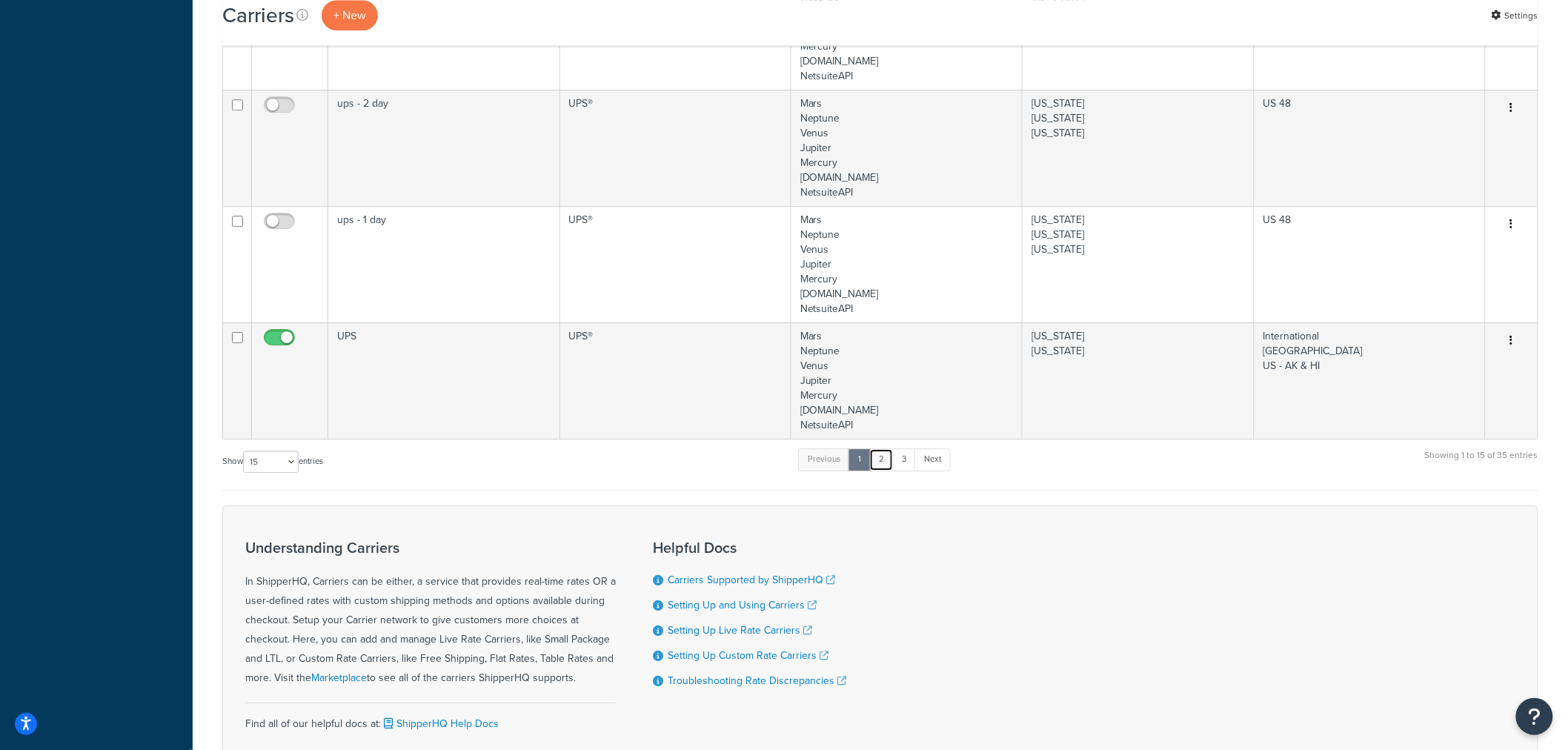
click at [892, 461] on link "2" at bounding box center [881, 459] width 25 height 22
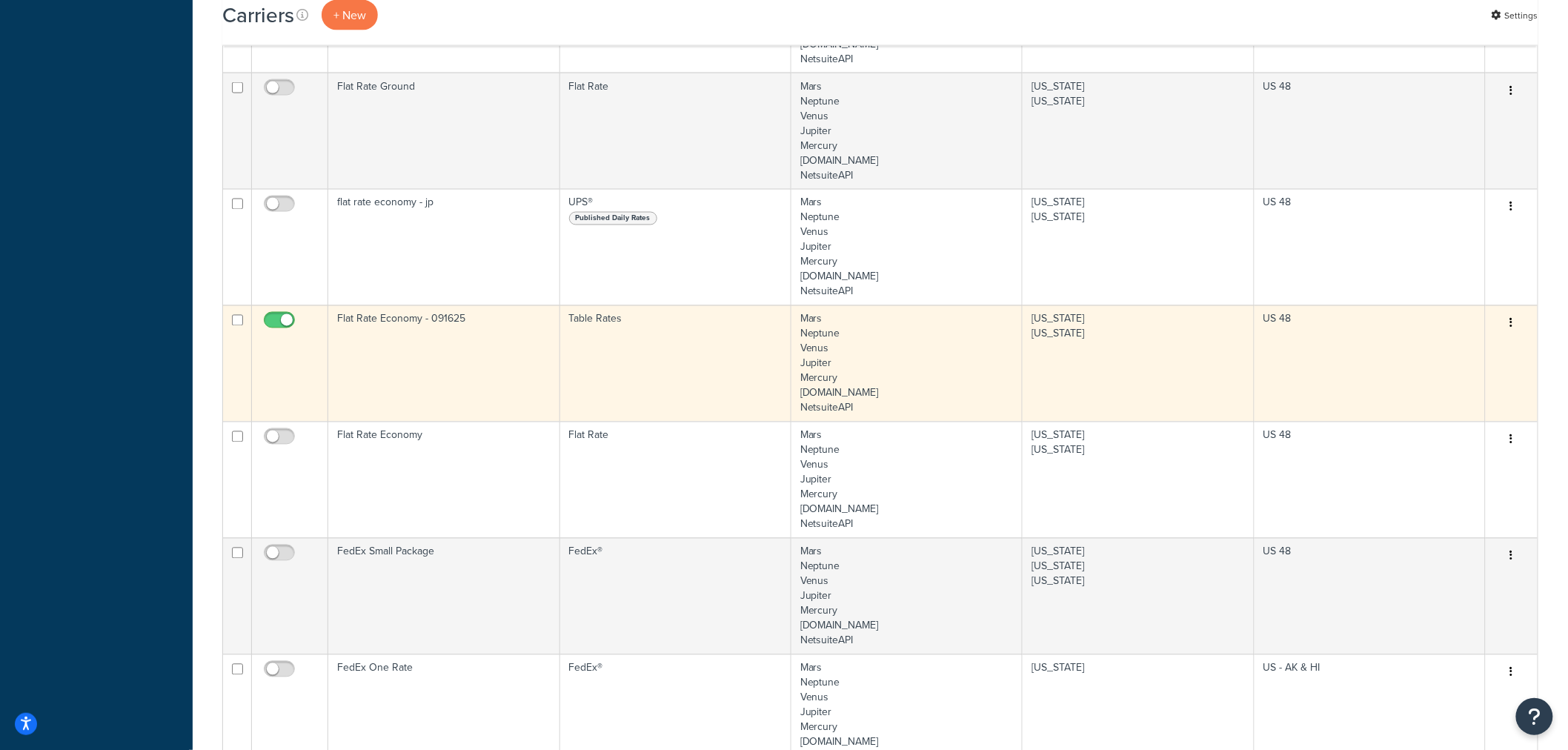
scroll to position [995, 0]
click at [1512, 324] on icon "button" at bounding box center [1511, 324] width 3 height 10
click at [1468, 348] on link "Edit" at bounding box center [1452, 353] width 117 height 31
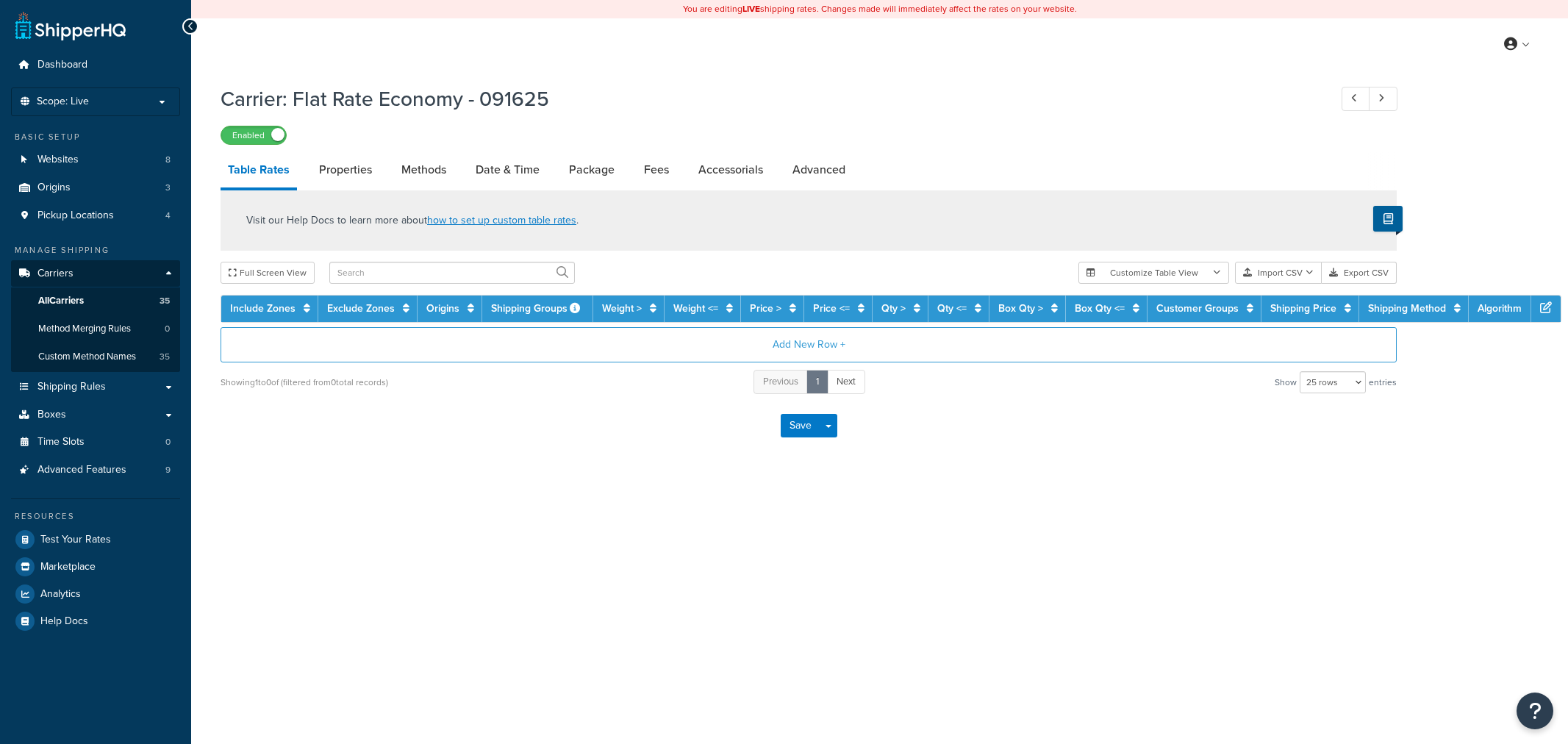
select select "25"
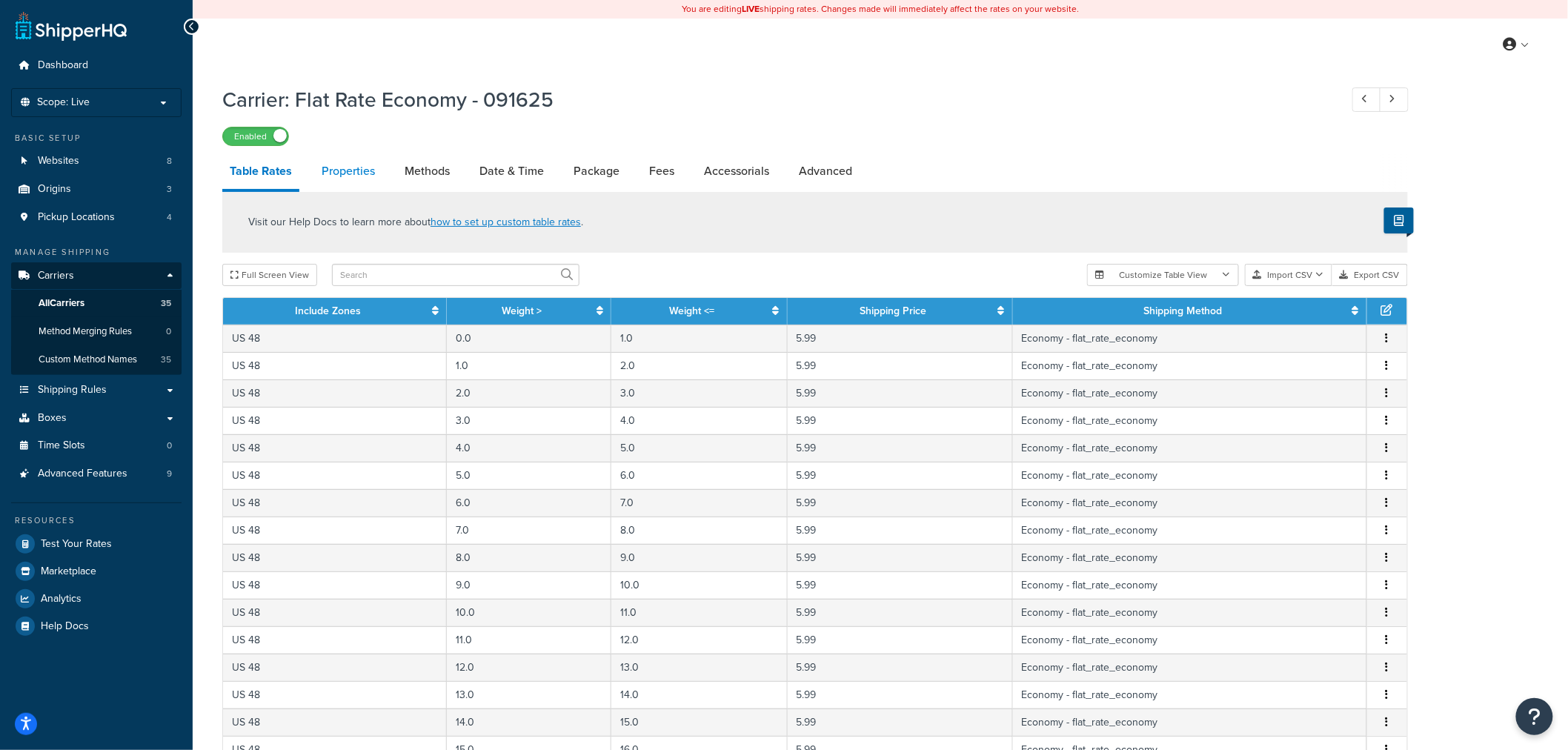
click at [346, 173] on link "Properties" at bounding box center [347, 171] width 68 height 36
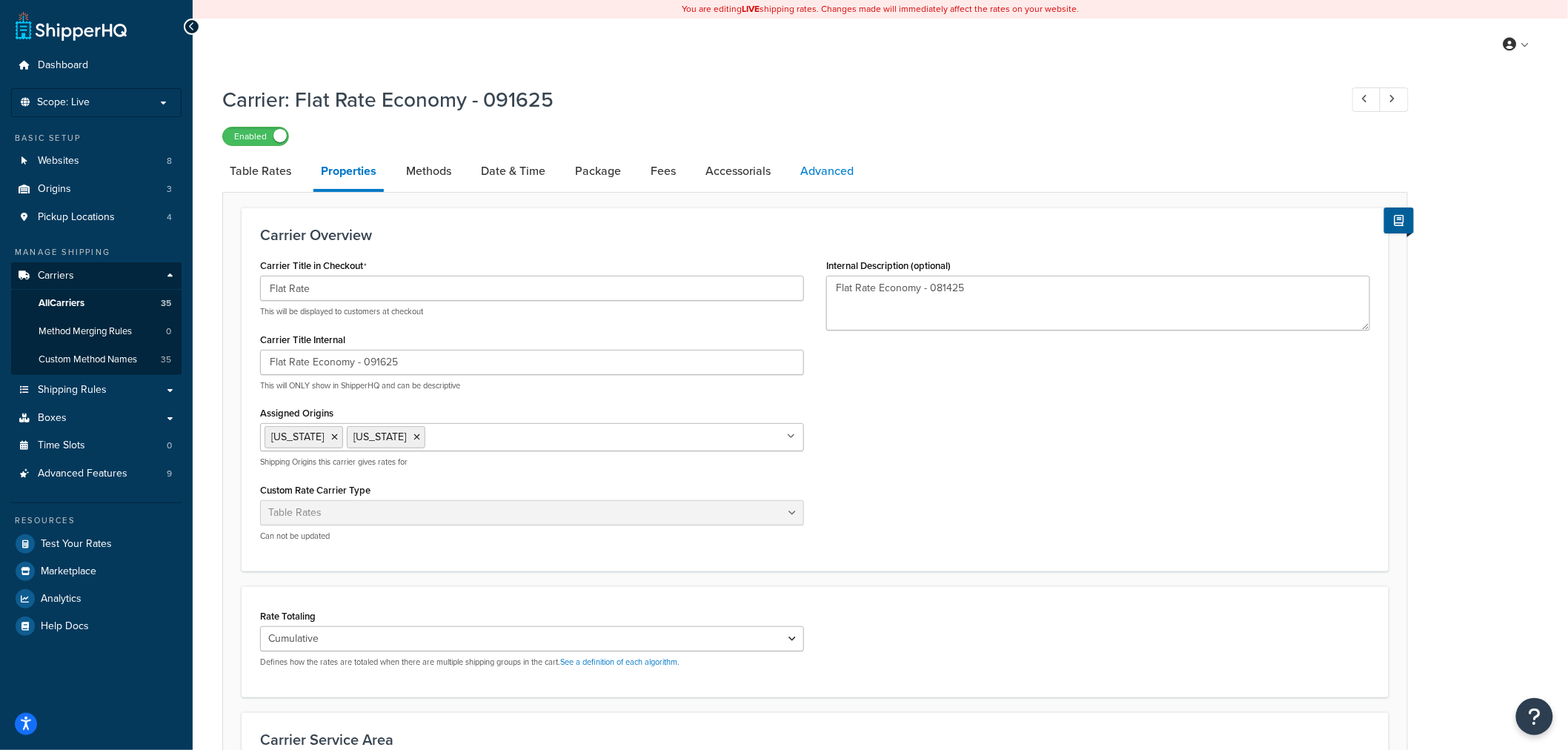
click at [840, 180] on link "Advanced" at bounding box center [826, 171] width 68 height 36
select select "false"
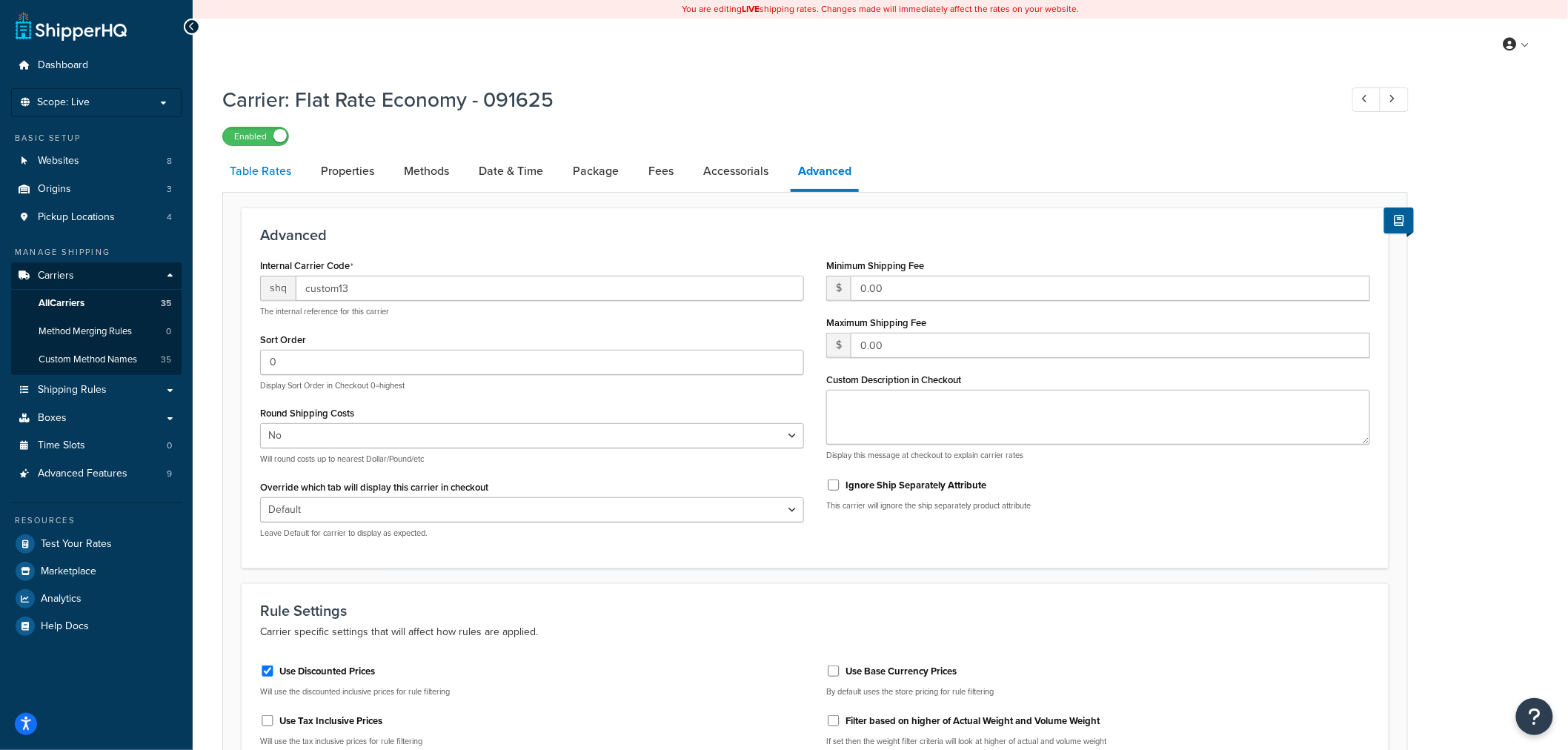
click at [277, 168] on link "Table Rates" at bounding box center [260, 171] width 76 height 36
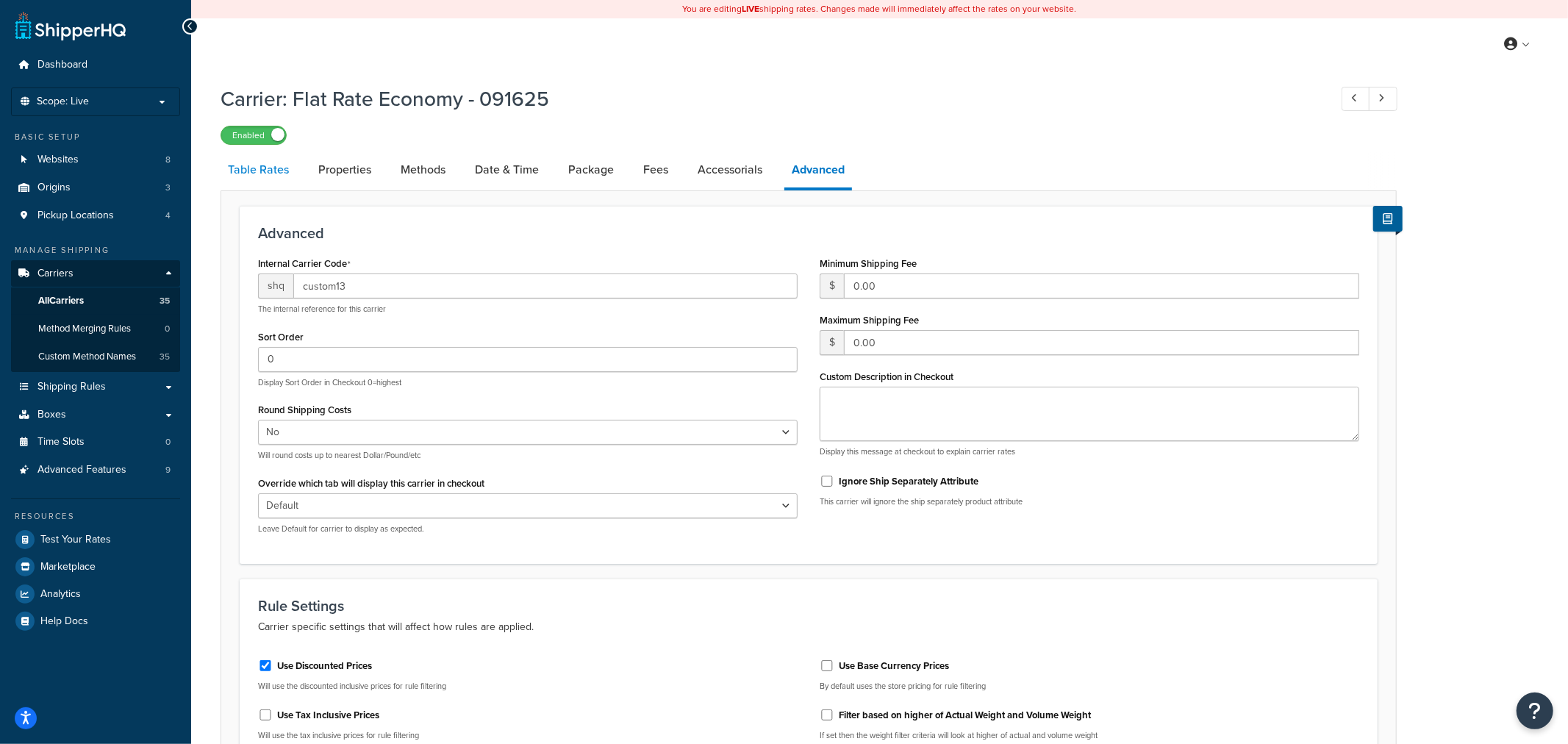
select select "25"
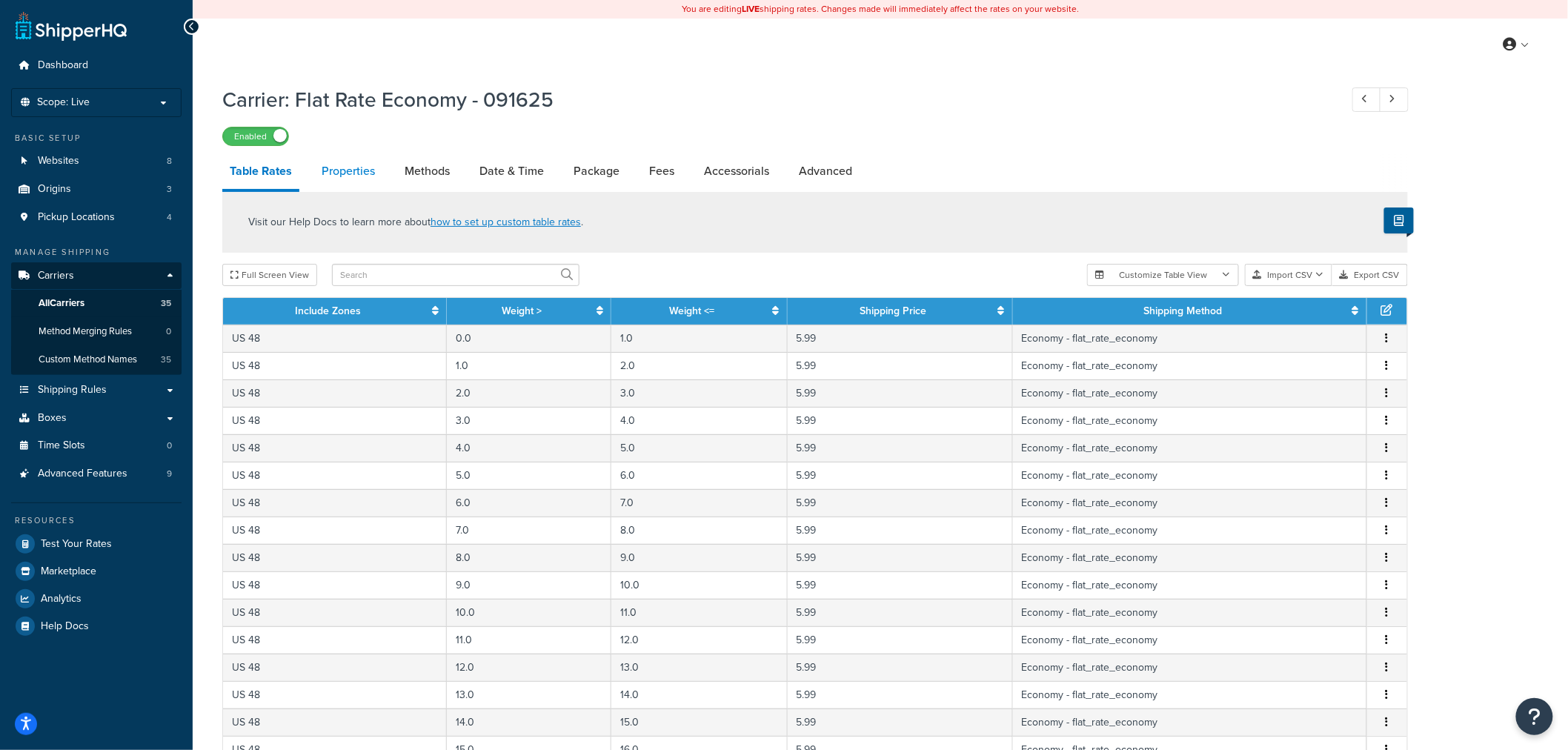
click at [357, 168] on link "Properties" at bounding box center [347, 171] width 68 height 36
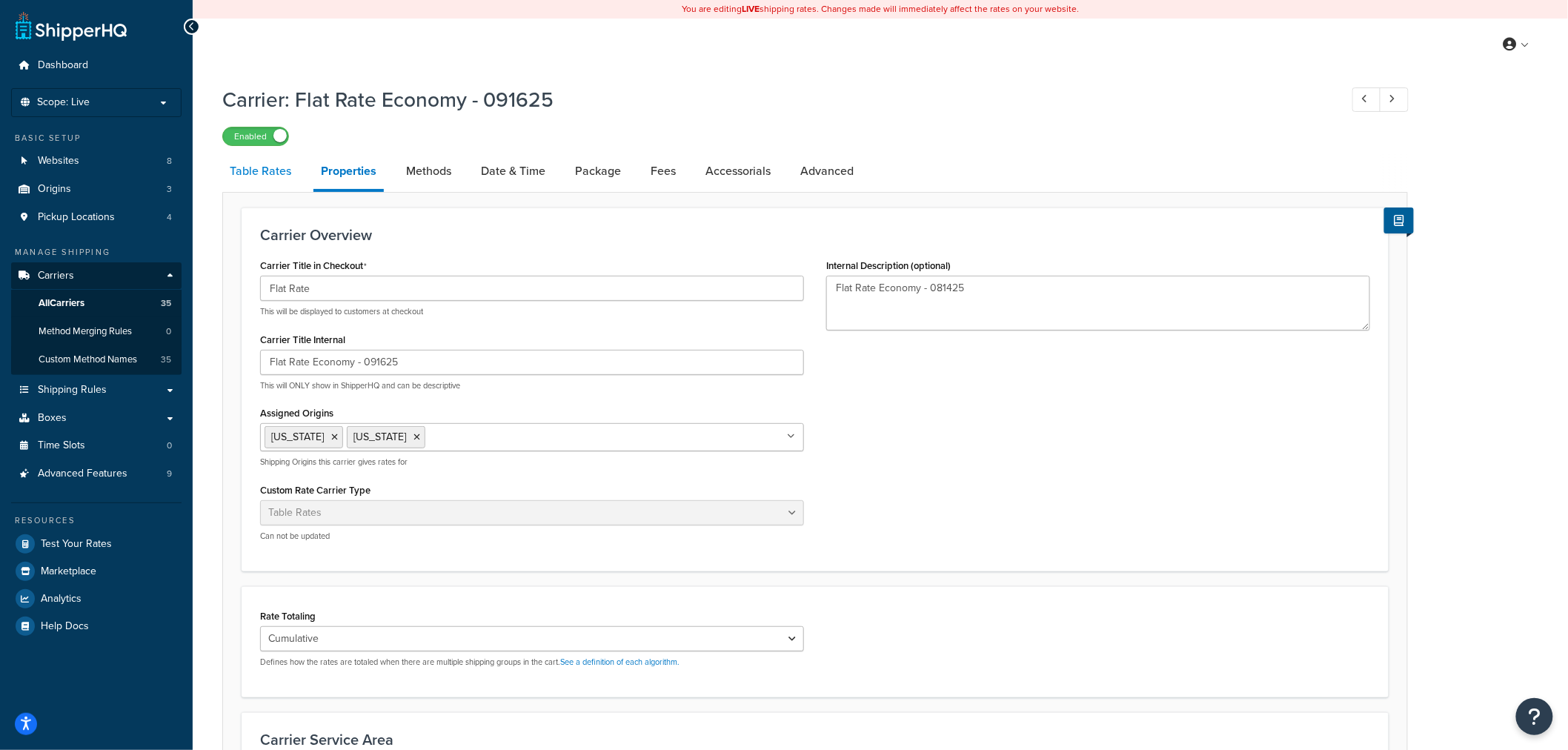
click at [252, 167] on link "Table Rates" at bounding box center [260, 171] width 76 height 36
select select "25"
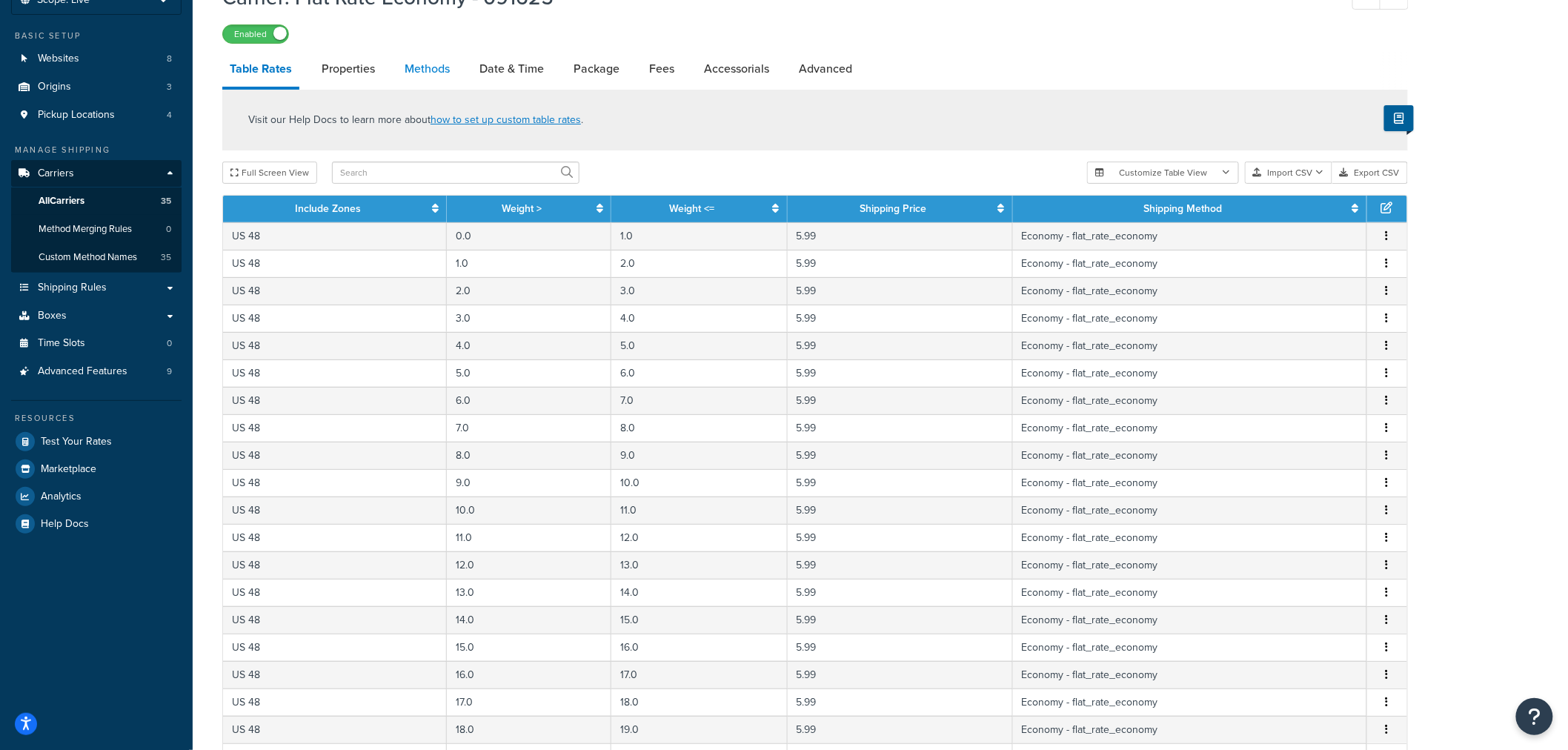
scroll to position [94, 0]
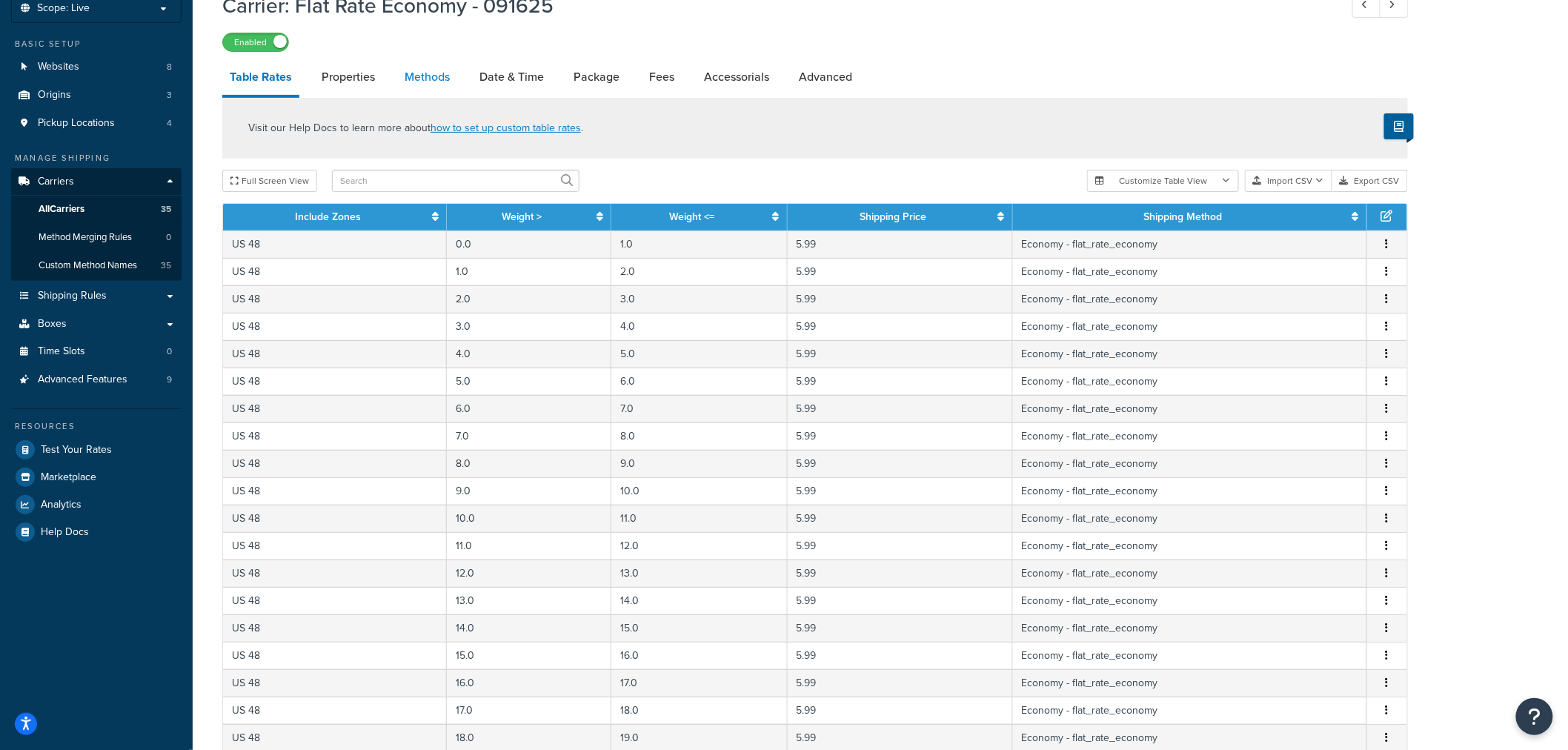
click at [426, 72] on link "Methods" at bounding box center [427, 77] width 60 height 36
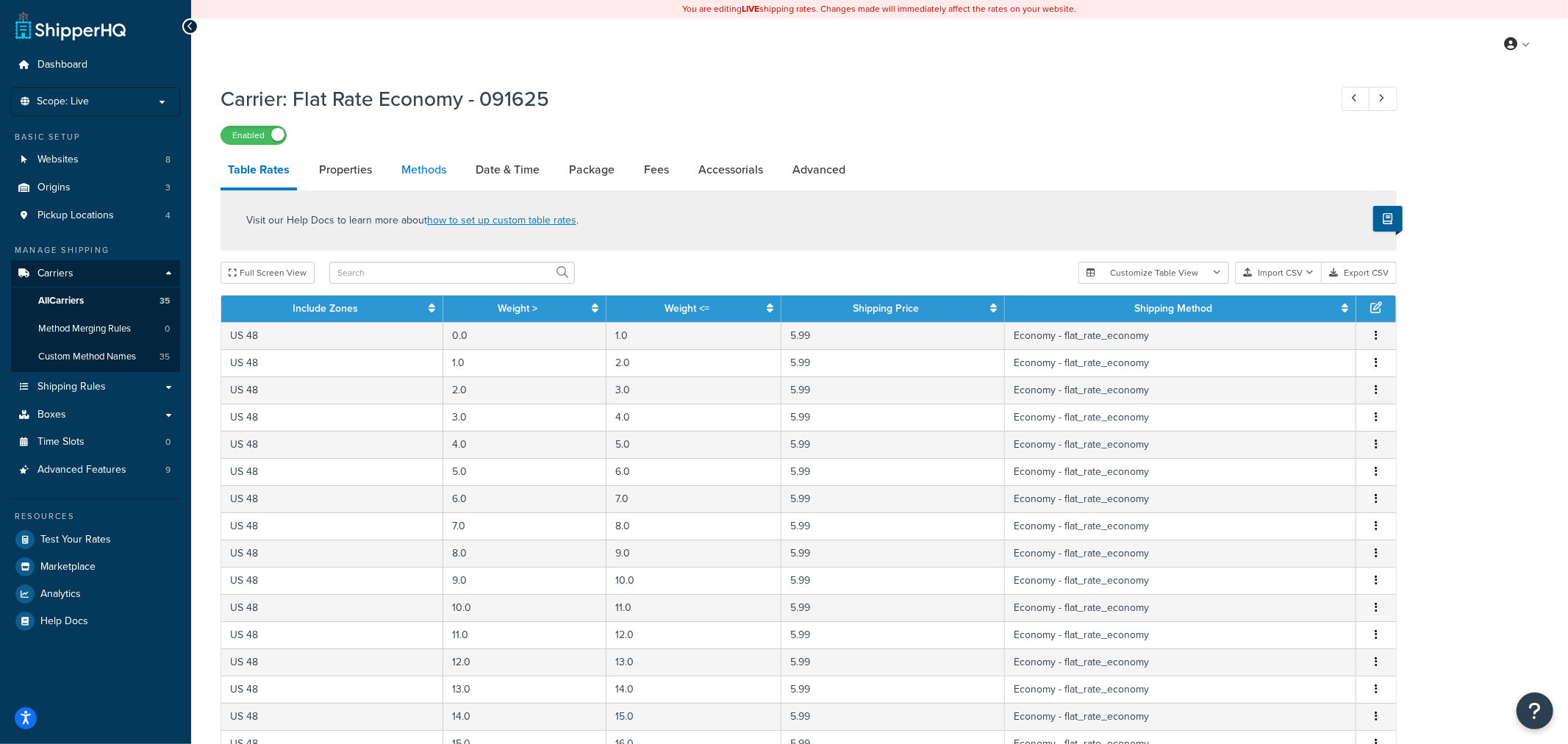
select select "25"
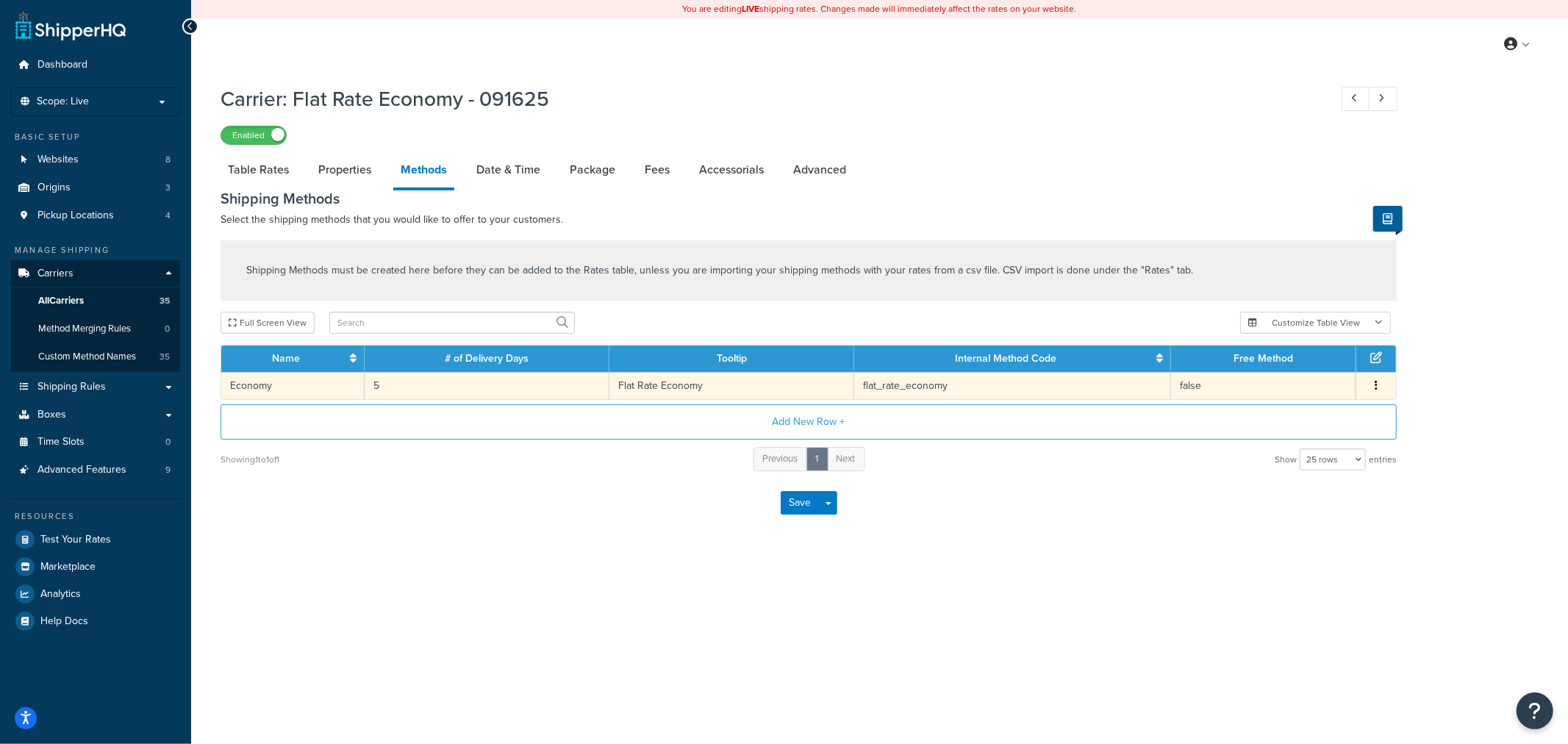
click at [1379, 385] on button "button" at bounding box center [1376, 386] width 12 height 16
click at [1307, 371] on div "Edit" at bounding box center [1300, 370] width 104 height 30
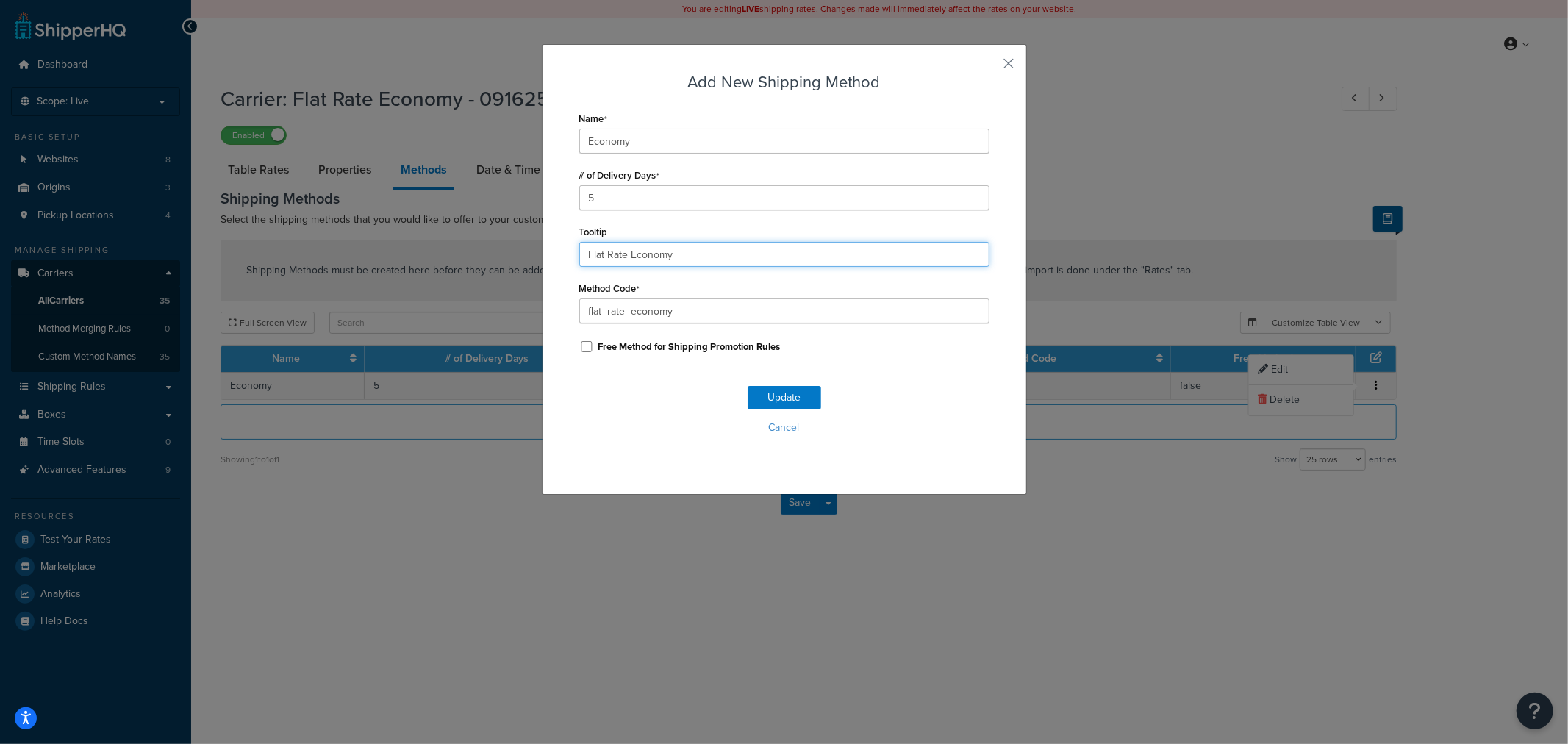
click at [545, 251] on div "Add New Shipping Method Name Economy # of Delivery Days 5 Tooltip Flat Rate Eco…" at bounding box center [784, 269] width 485 height 450
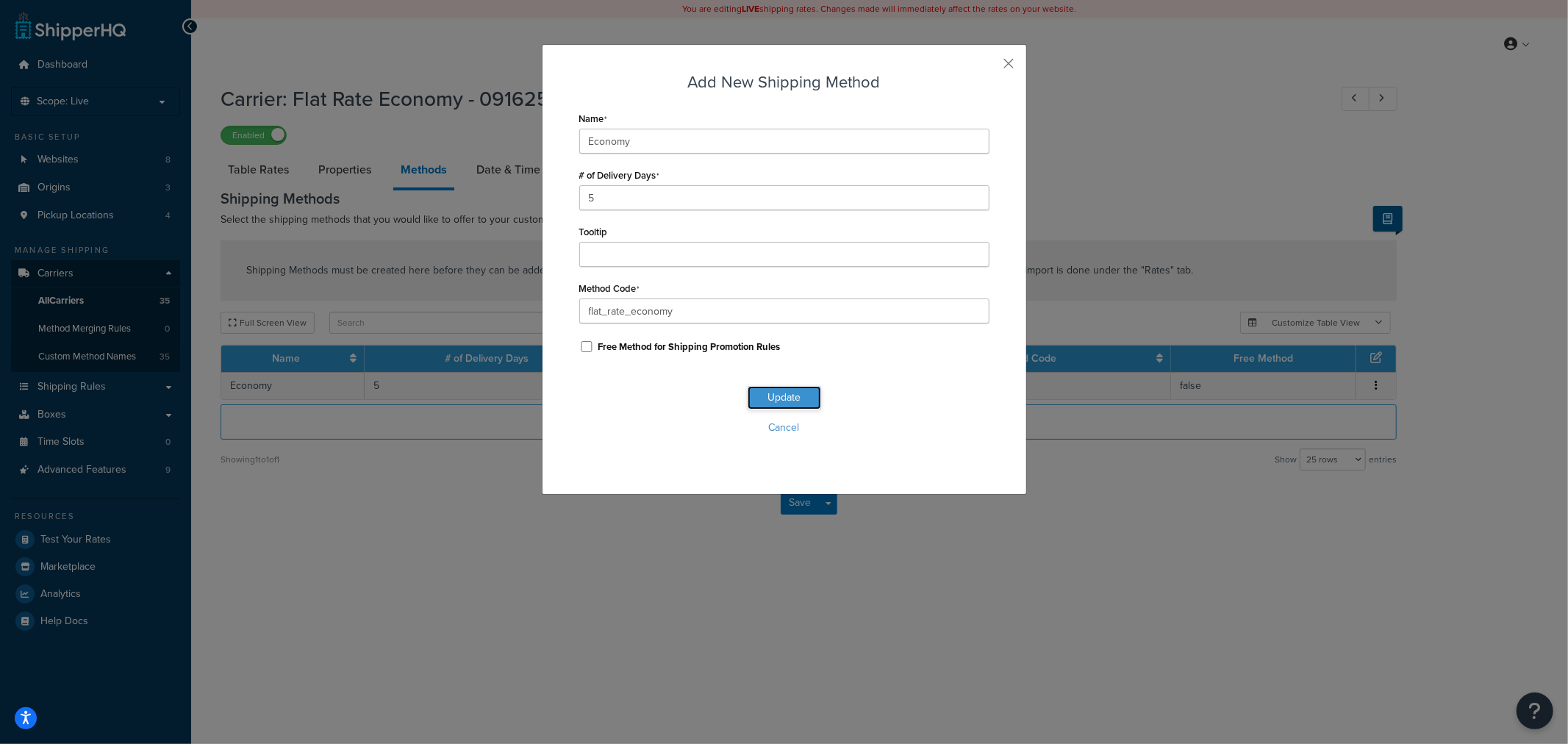
click at [770, 399] on button "Update" at bounding box center [784, 398] width 73 height 24
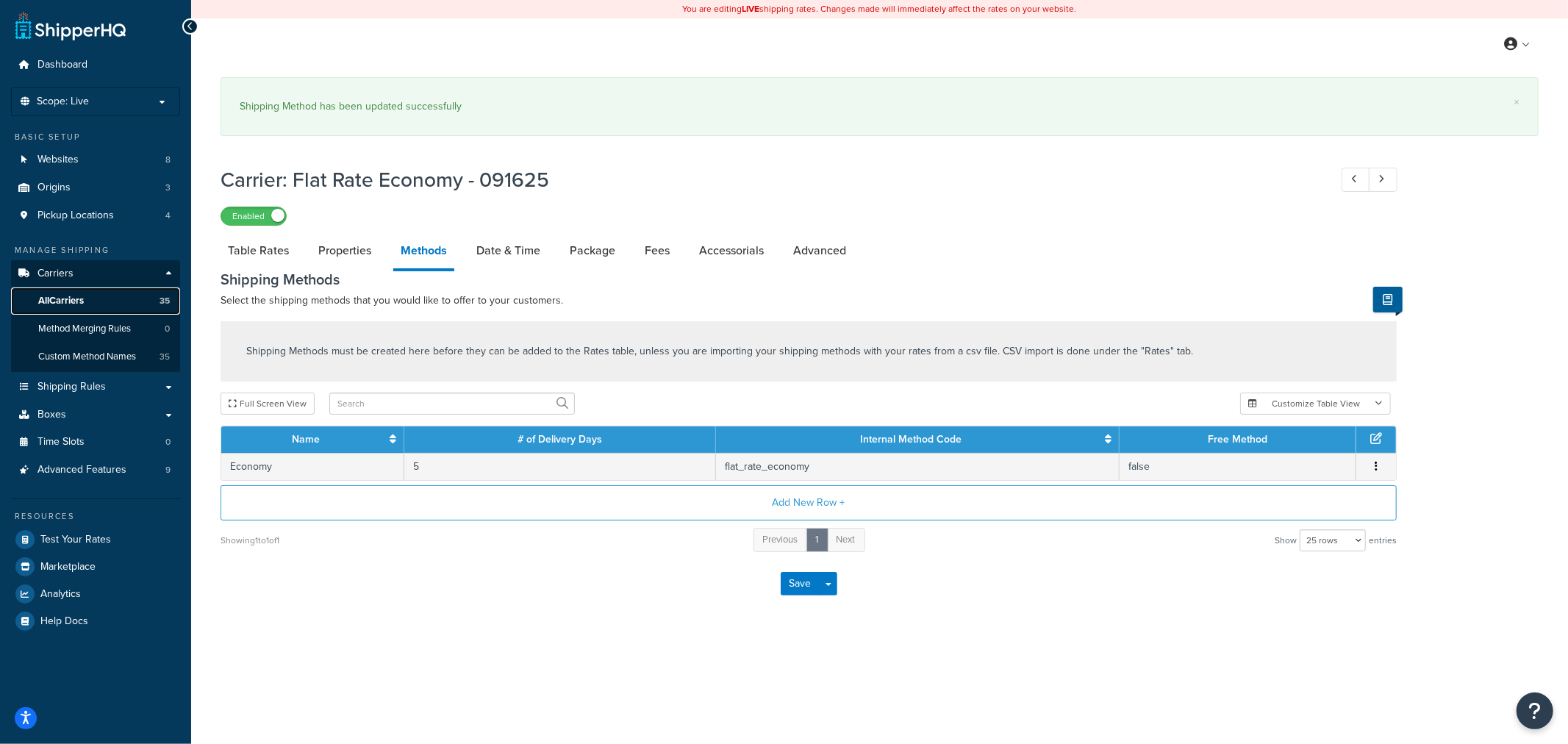
click at [70, 299] on span "All Carriers" at bounding box center [61, 300] width 46 height 13
click at [804, 594] on button "Save" at bounding box center [800, 584] width 40 height 24
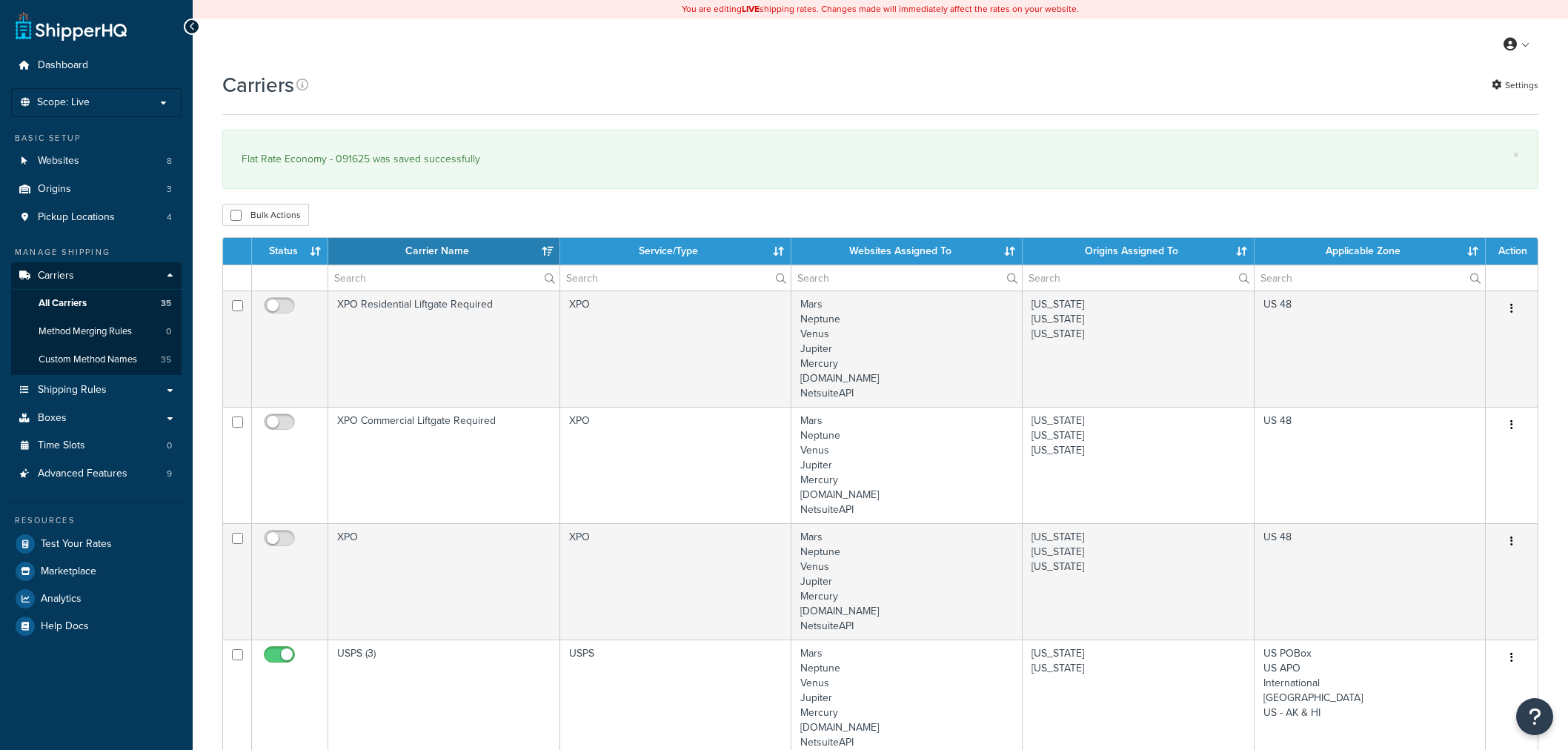
select select "15"
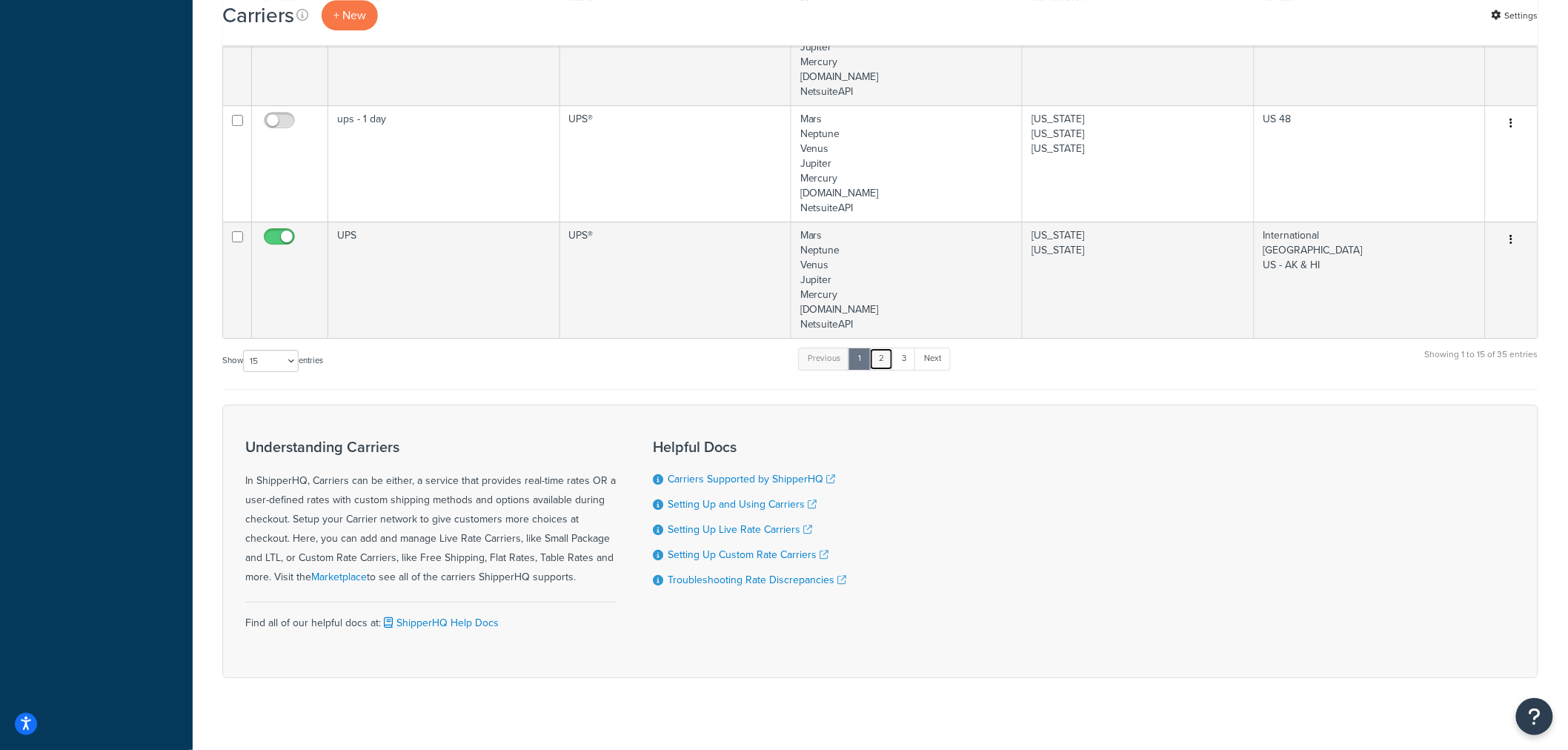
click at [885, 359] on link "2" at bounding box center [881, 359] width 25 height 22
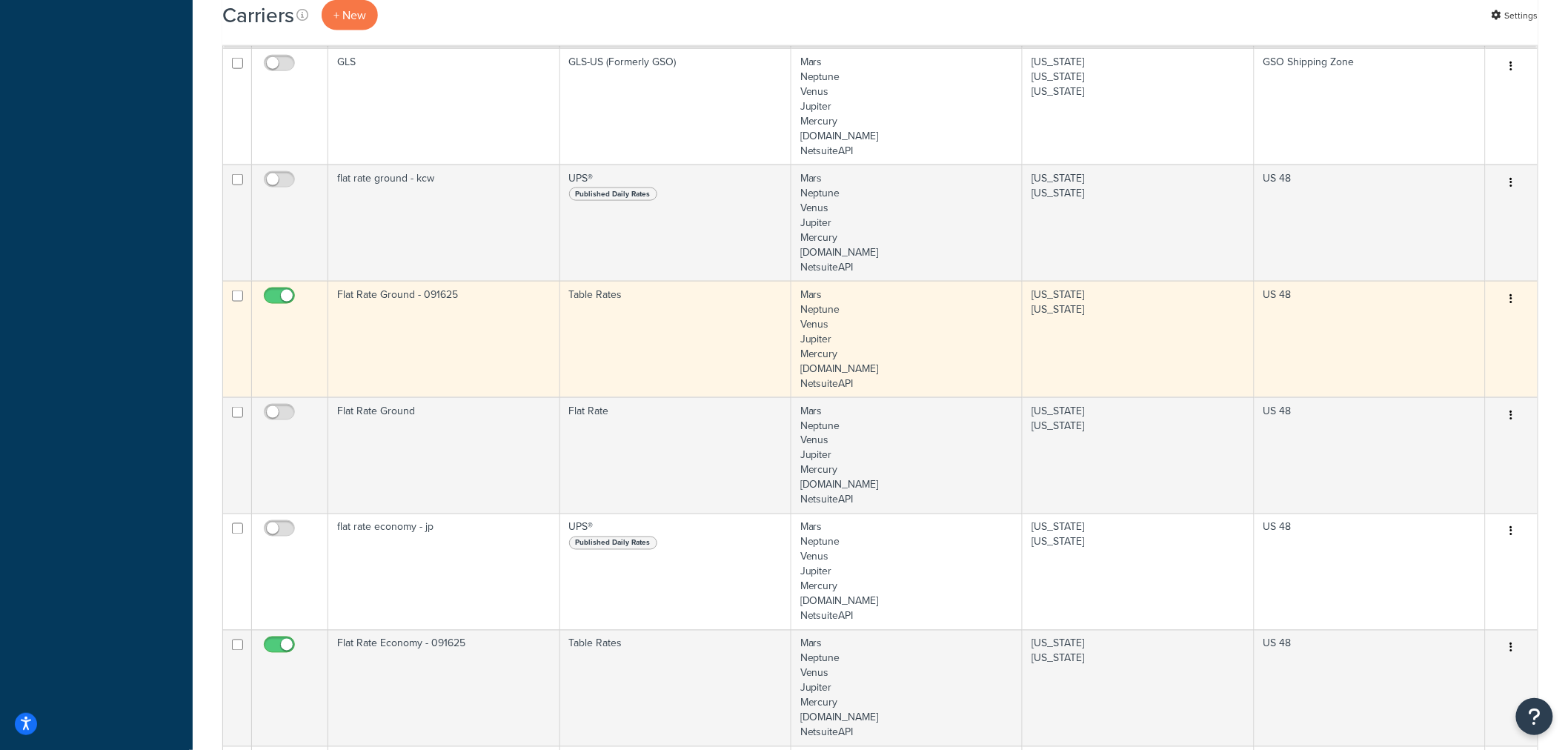
click at [1505, 296] on button "button" at bounding box center [1511, 300] width 21 height 24
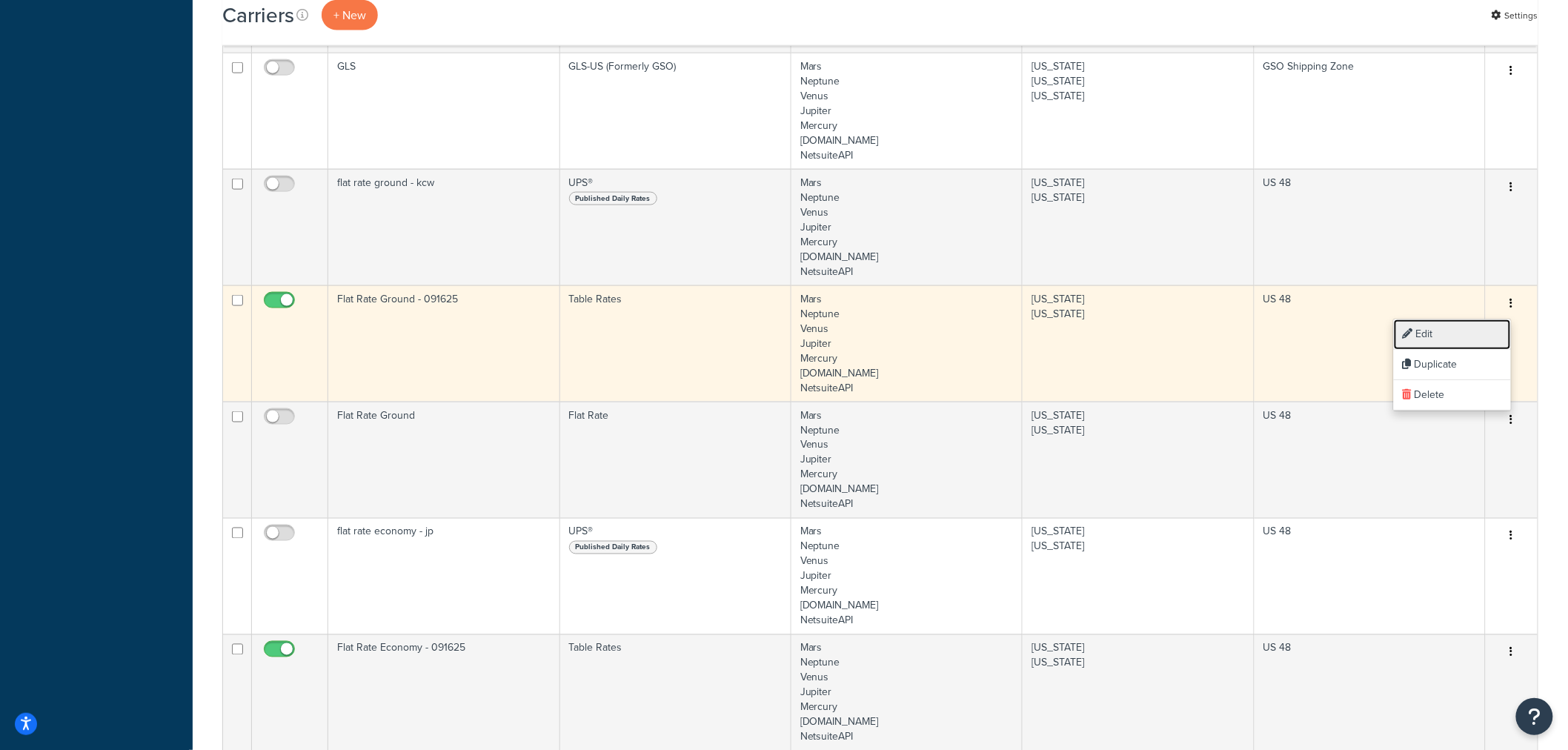
scroll to position [740, 0]
click at [1482, 330] on link "Edit" at bounding box center [1452, 334] width 117 height 31
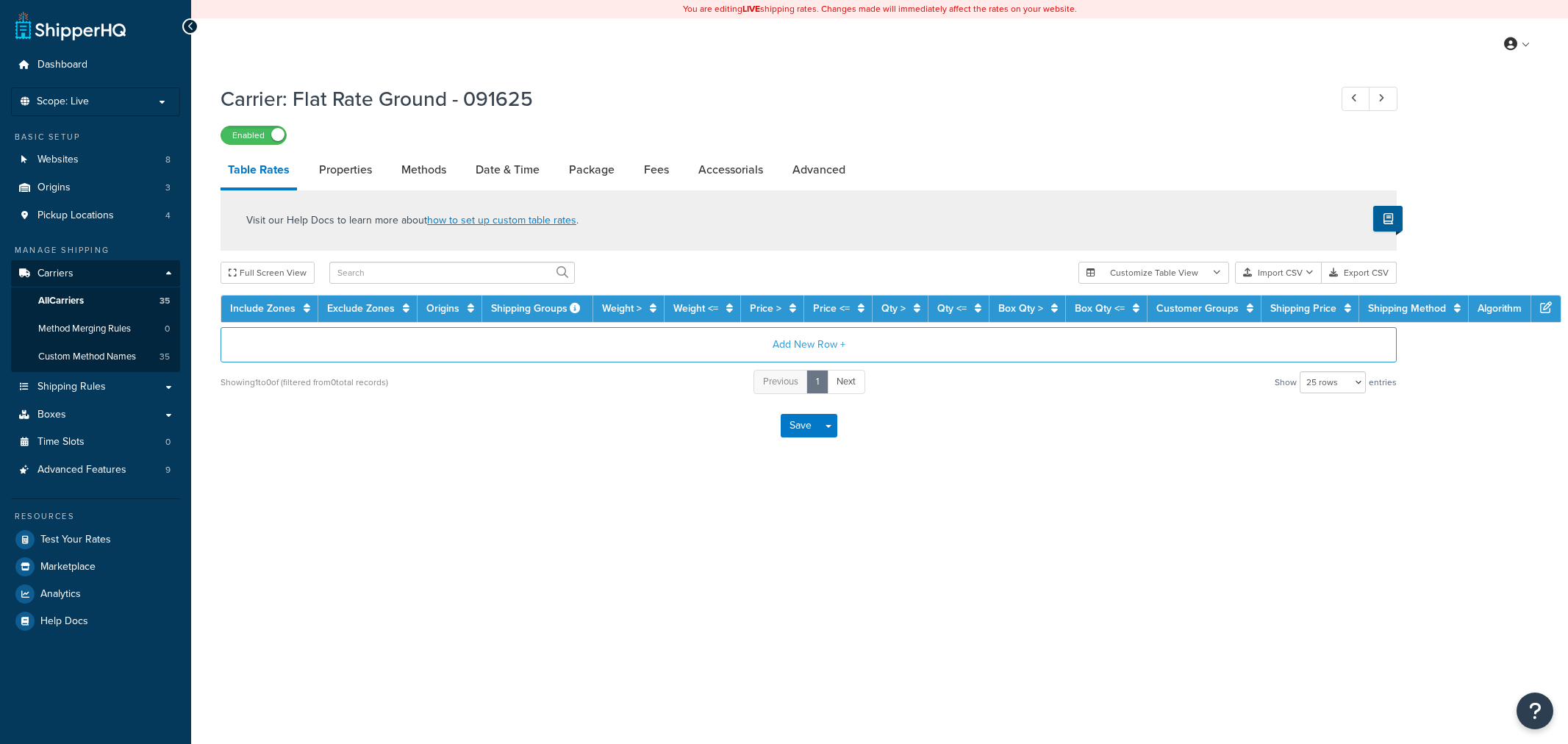
select select "25"
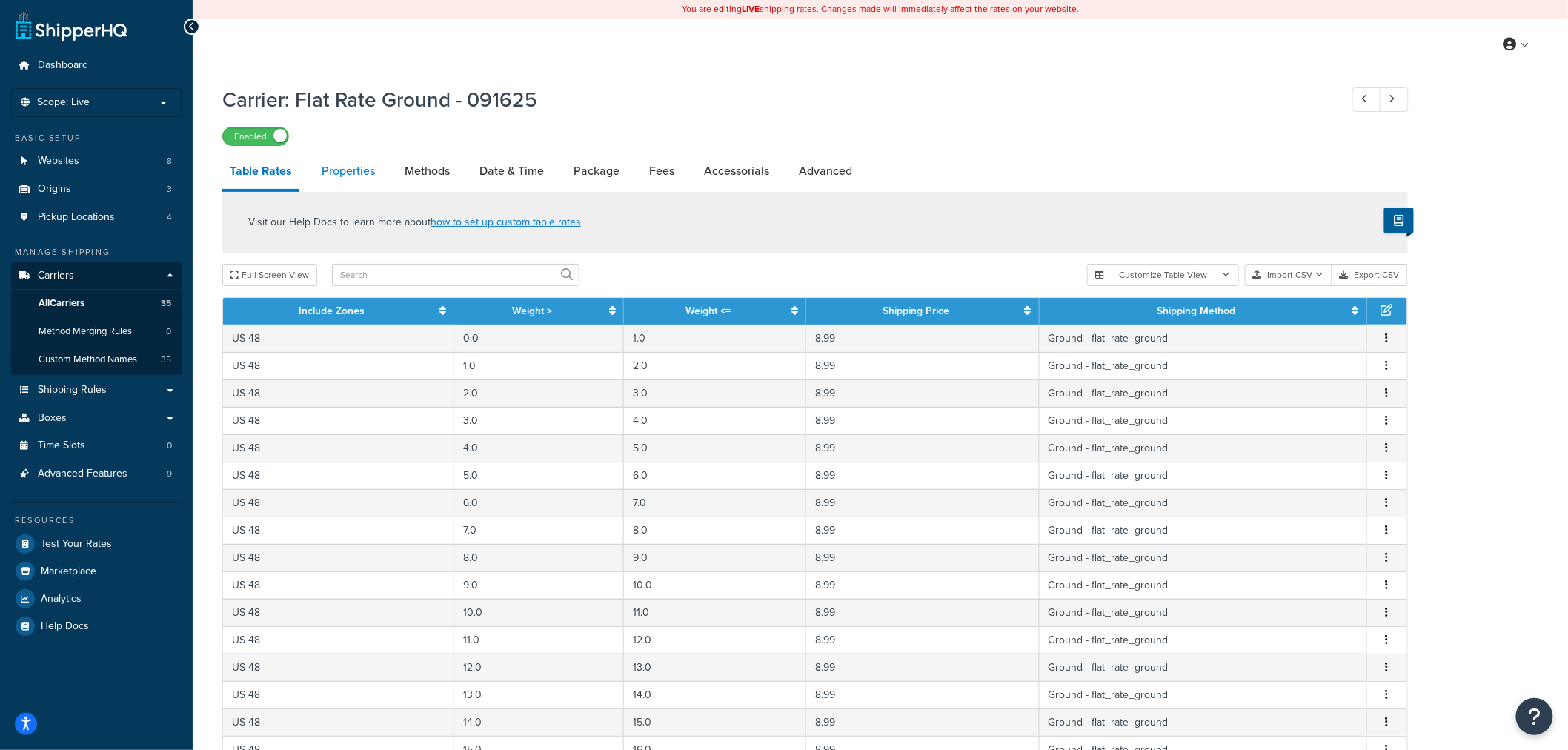
click at [350, 168] on link "Properties" at bounding box center [347, 171] width 68 height 36
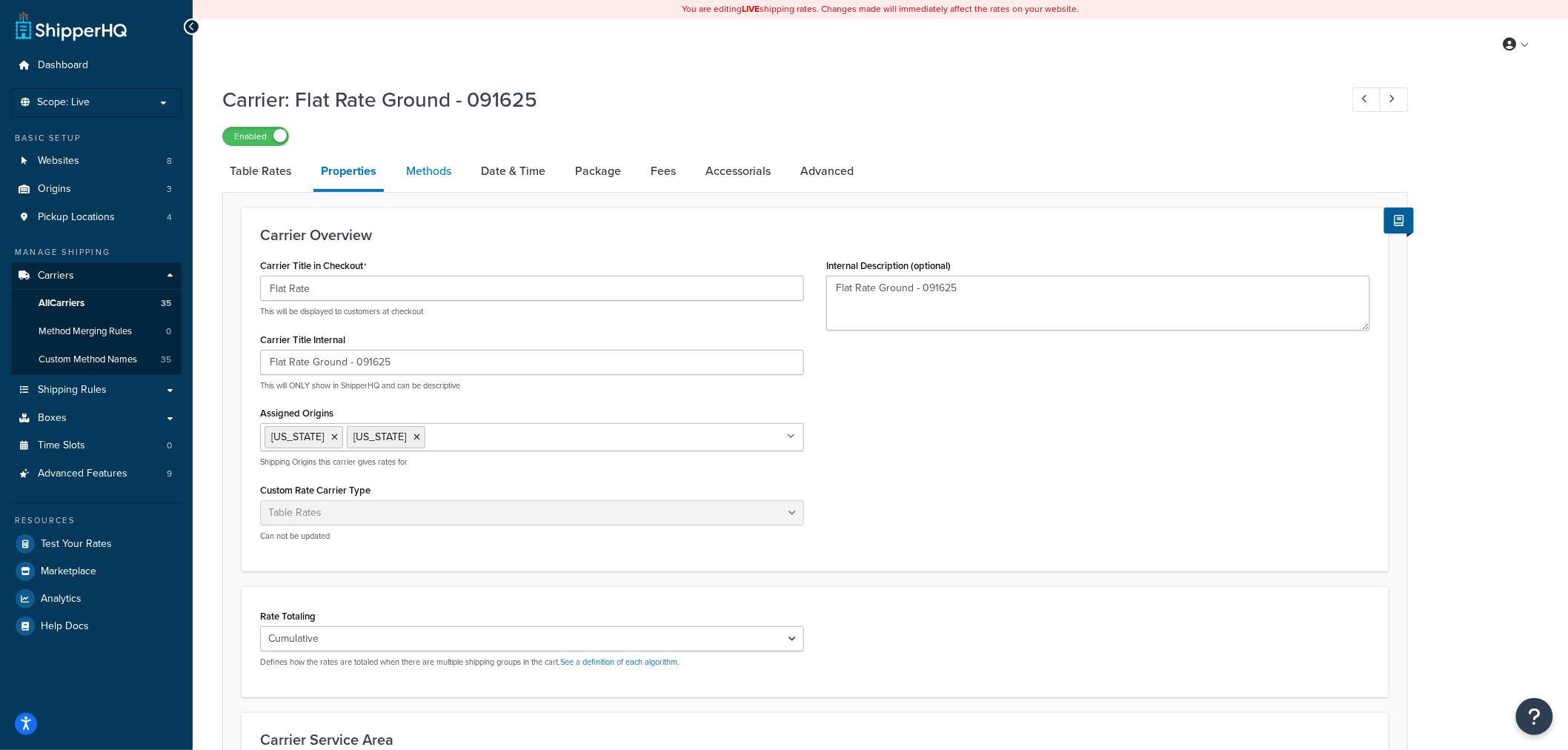
click at [432, 168] on link "Methods" at bounding box center [429, 171] width 60 height 36
select select "25"
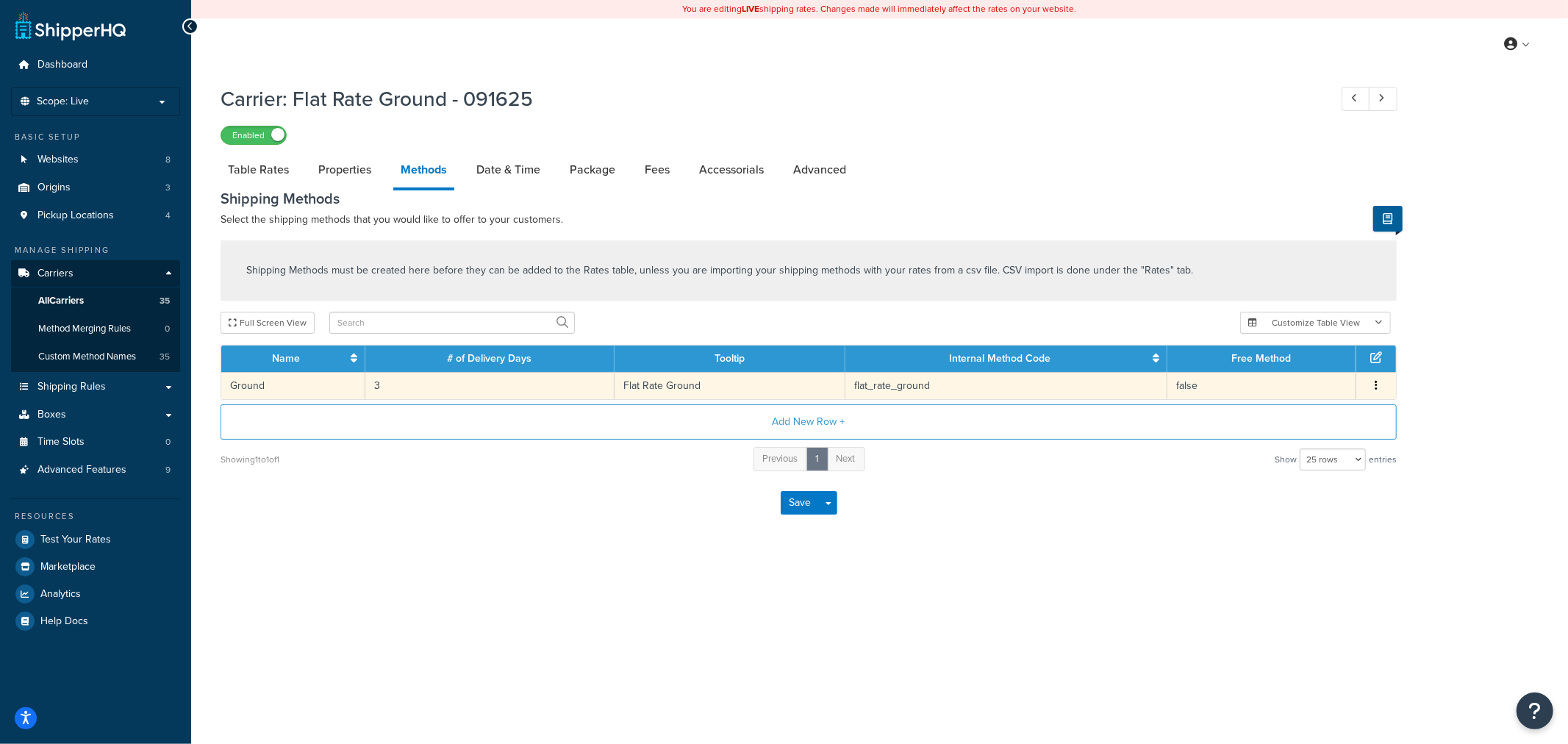
click at [1375, 382] on icon "button" at bounding box center [1376, 385] width 3 height 10
click at [1316, 371] on div "Edit" at bounding box center [1300, 370] width 104 height 30
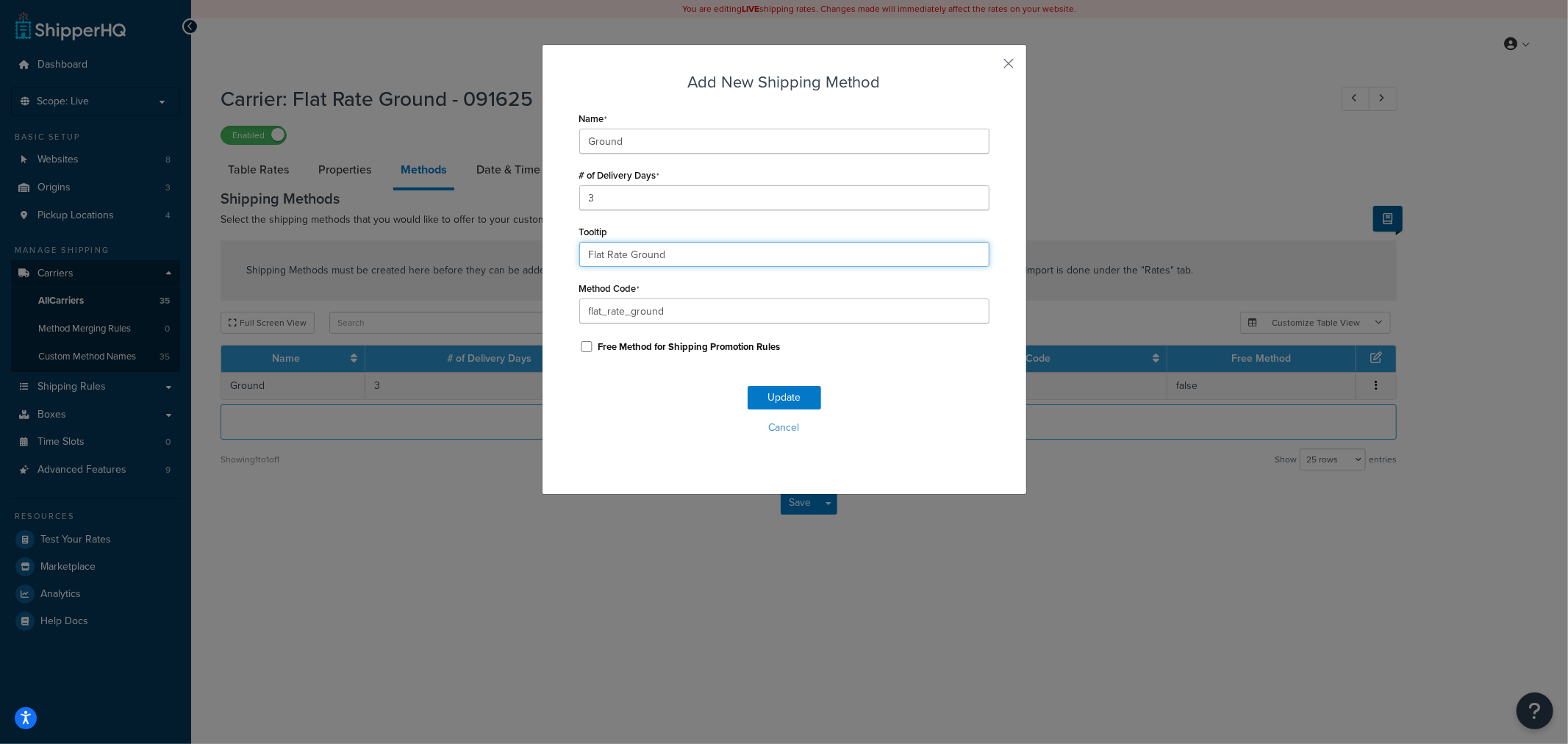
drag, startPoint x: 687, startPoint y: 254, endPoint x: 339, endPoint y: 254, distance: 348.0
click at [349, 254] on div "Add New Shipping Method Name Ground # of Delivery Days 3 Tooltip Flat Rate Grou…" at bounding box center [784, 372] width 1568 height 744
click at [768, 393] on button "Update" at bounding box center [784, 398] width 73 height 24
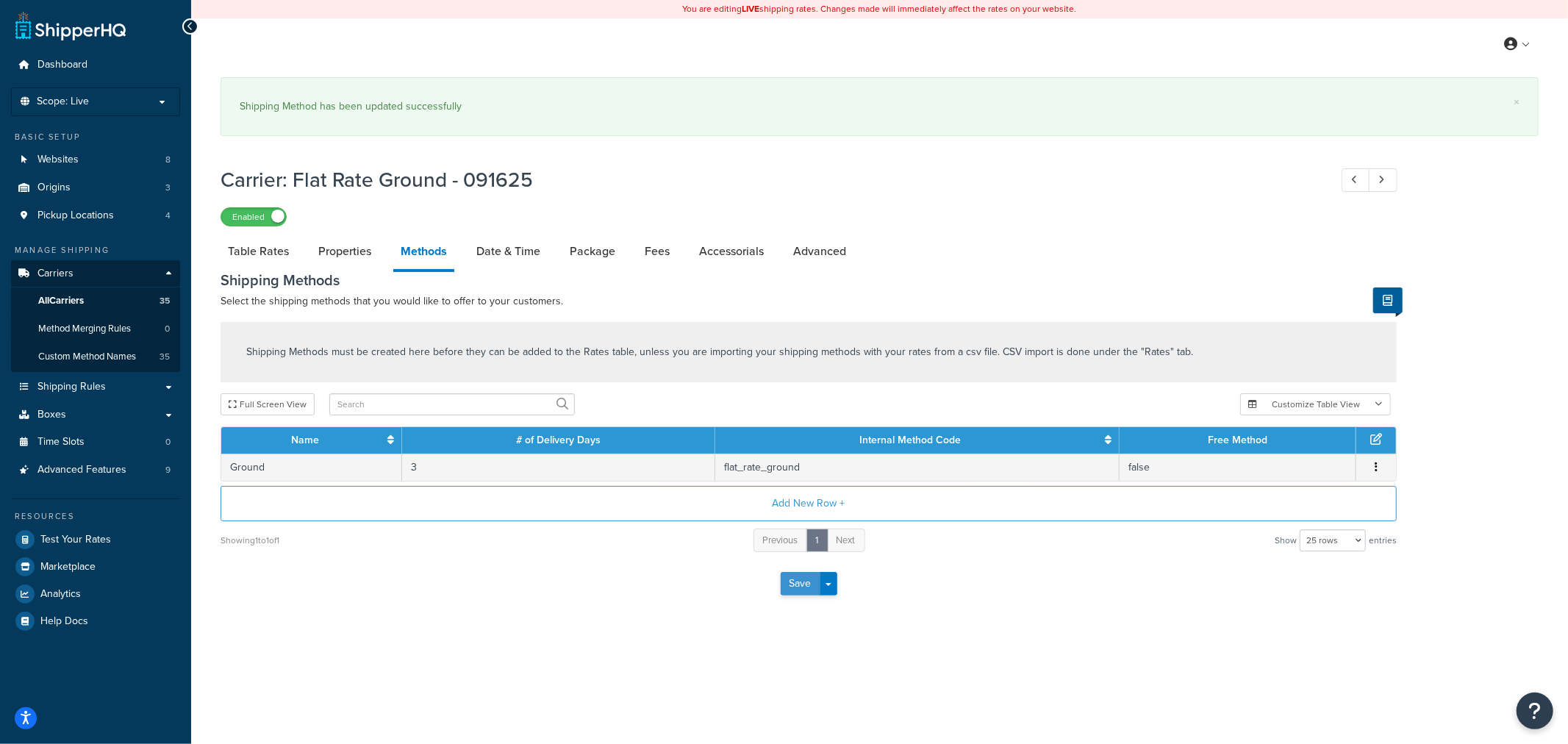
click at [795, 589] on button "Save" at bounding box center [800, 584] width 40 height 24
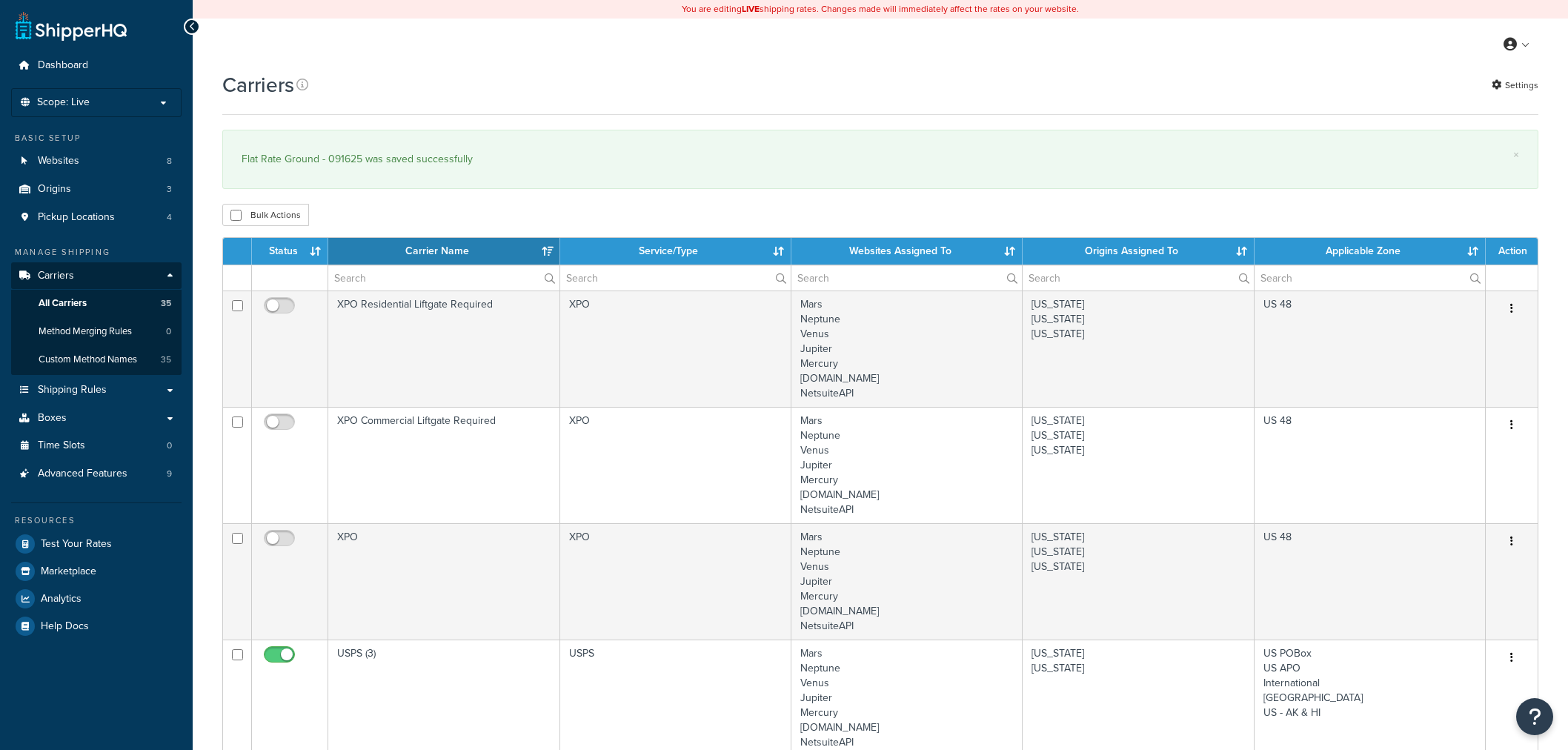
select select "15"
